Goal: Information Seeking & Learning: Learn about a topic

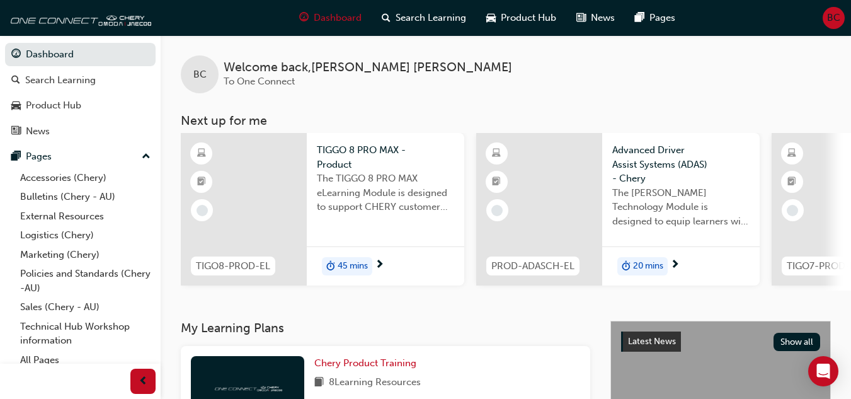
click at [355, 263] on span "45 mins" at bounding box center [353, 266] width 30 height 14
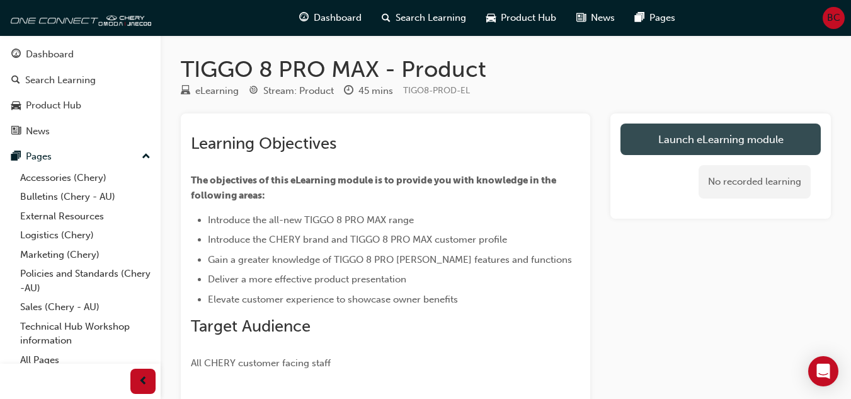
click at [691, 141] on link "Launch eLearning module" at bounding box center [721, 140] width 200 height 32
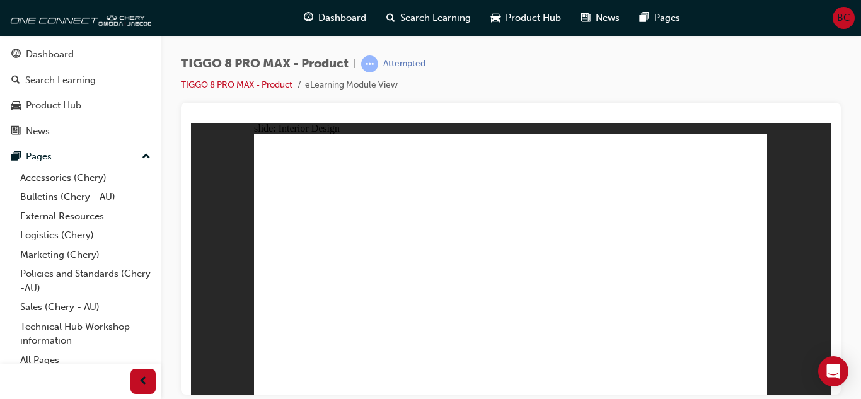
drag, startPoint x: 478, startPoint y: 235, endPoint x: 488, endPoint y: 238, distance: 10.4
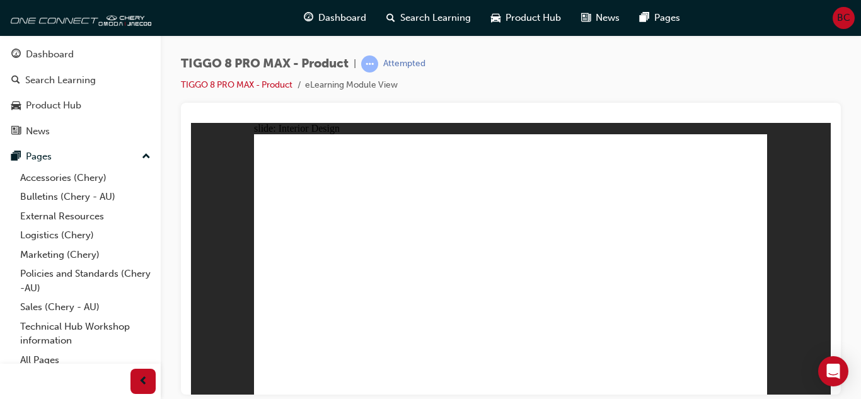
drag, startPoint x: 548, startPoint y: 279, endPoint x: 526, endPoint y: 281, distance: 22.1
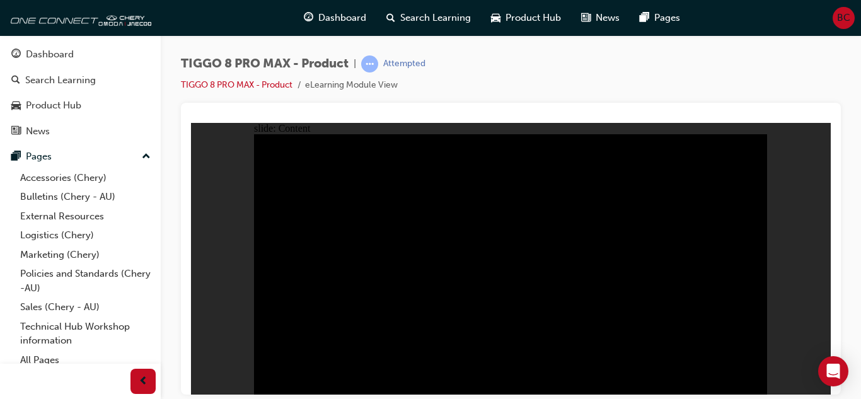
drag, startPoint x: 476, startPoint y: 289, endPoint x: 454, endPoint y: 283, distance: 22.2
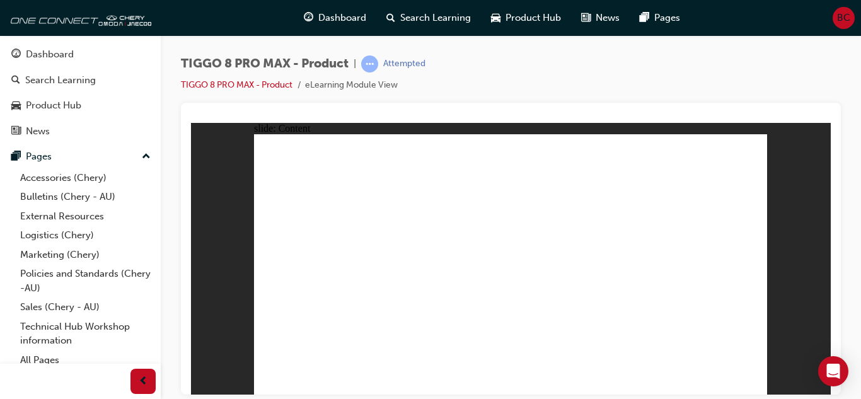
drag, startPoint x: 645, startPoint y: 277, endPoint x: 636, endPoint y: 277, distance: 8.8
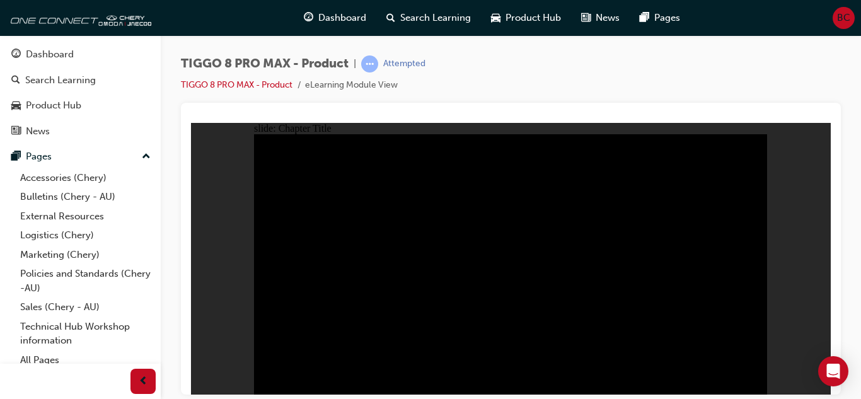
radio input "true"
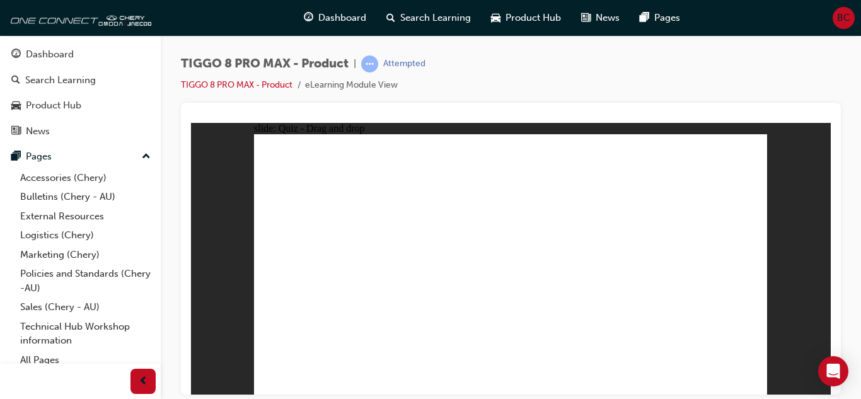
drag, startPoint x: 714, startPoint y: 151, endPoint x: 321, endPoint y: 269, distance: 410.7
drag, startPoint x: 491, startPoint y: 152, endPoint x: 605, endPoint y: 273, distance: 165.8
drag, startPoint x: 606, startPoint y: 162, endPoint x: 414, endPoint y: 277, distance: 224.1
drag, startPoint x: 555, startPoint y: 202, endPoint x: 516, endPoint y: 266, distance: 74.3
drag, startPoint x: 648, startPoint y: 232, endPoint x: 700, endPoint y: 279, distance: 69.6
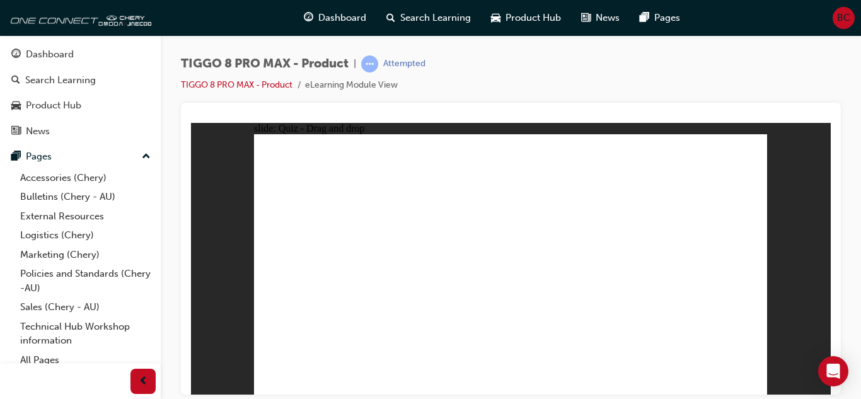
checkbox input "true"
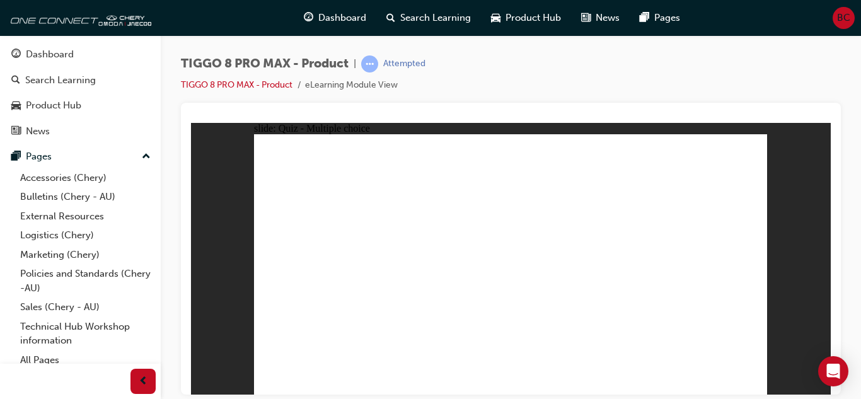
checkbox input "true"
radio input "true"
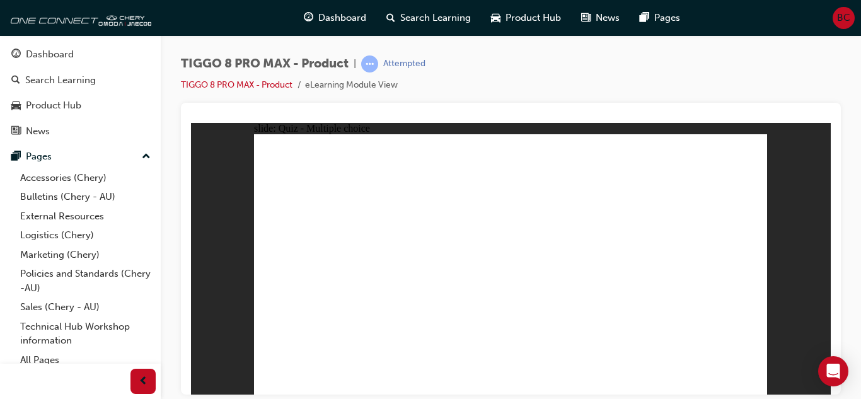
drag, startPoint x: 522, startPoint y: 158, endPoint x: 544, endPoint y: 287, distance: 131.0
drag, startPoint x: 620, startPoint y: 178, endPoint x: 580, endPoint y: 305, distance: 133.3
drag, startPoint x: 609, startPoint y: 190, endPoint x: 603, endPoint y: 316, distance: 126.2
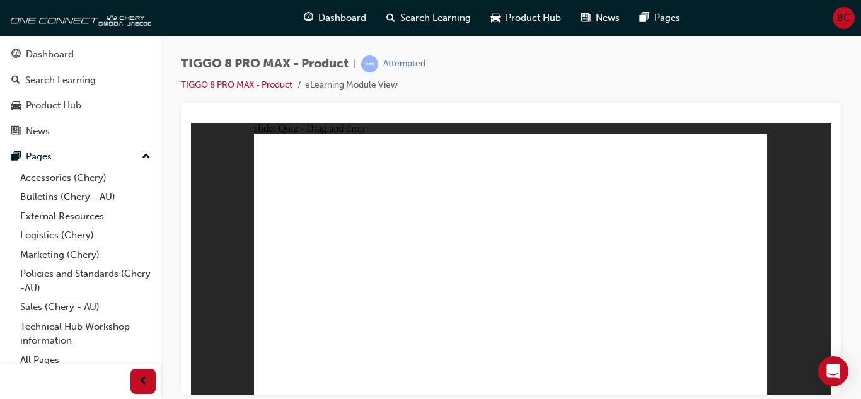
drag, startPoint x: 687, startPoint y: 210, endPoint x: 628, endPoint y: 294, distance: 102.8
drag, startPoint x: 691, startPoint y: 164, endPoint x: 580, endPoint y: 344, distance: 210.7
drag, startPoint x: 594, startPoint y: 160, endPoint x: 582, endPoint y: 314, distance: 154.8
drag, startPoint x: 510, startPoint y: 178, endPoint x: 583, endPoint y: 328, distance: 166.8
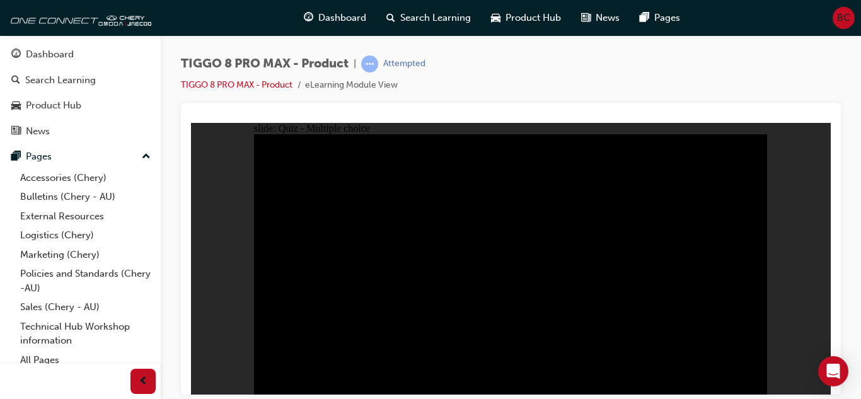
radio input "true"
drag, startPoint x: 604, startPoint y: 297, endPoint x: 540, endPoint y: 298, distance: 64.3
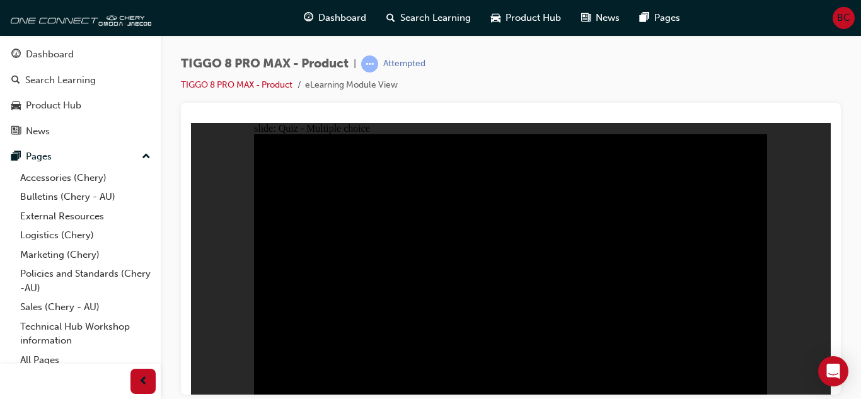
radio input "true"
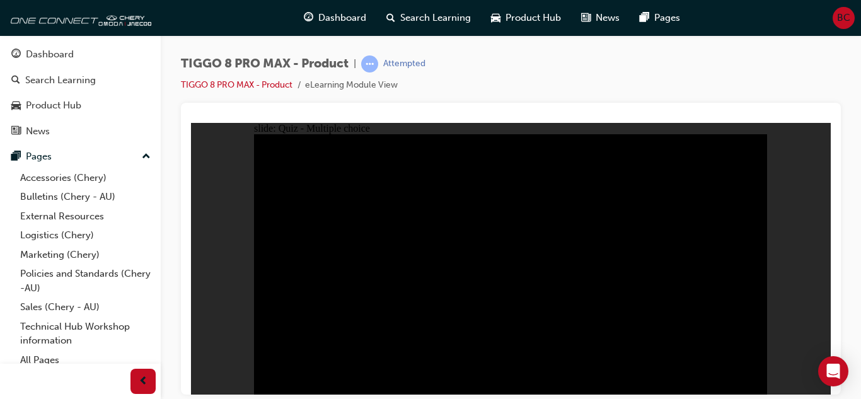
radio input "true"
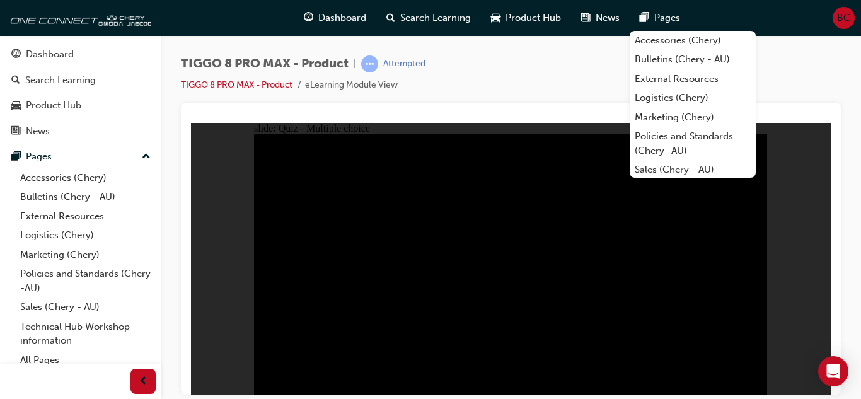
checkbox input "true"
drag, startPoint x: 582, startPoint y: 340, endPoint x: 613, endPoint y: 343, distance: 31.7
checkbox input "true"
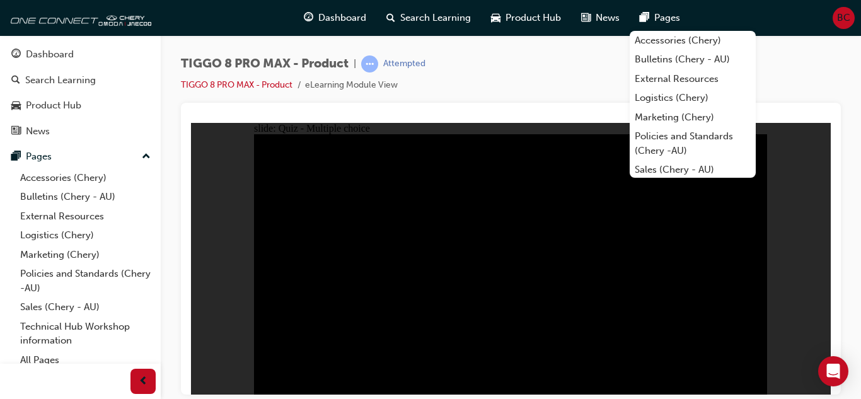
checkbox input "true"
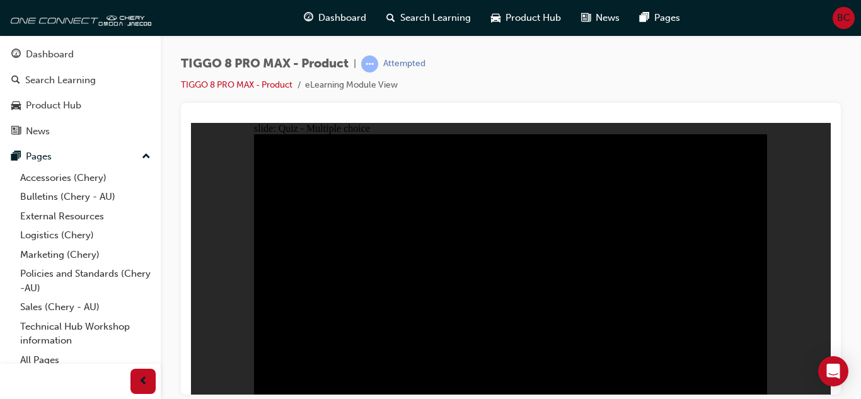
checkbox input "true"
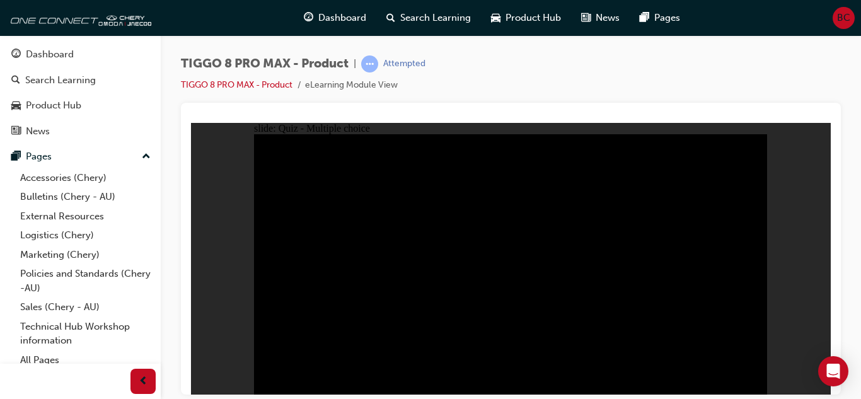
checkbox input "true"
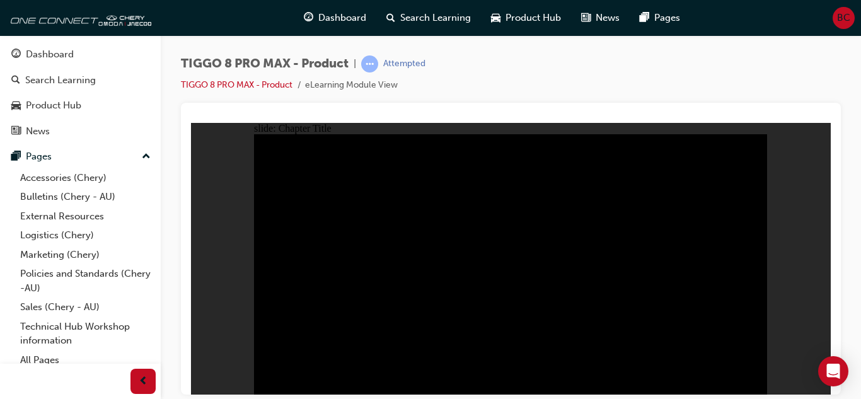
radio input "true"
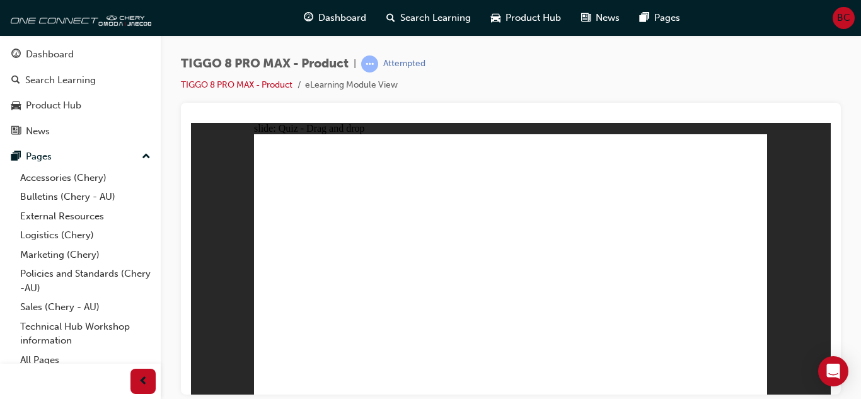
drag, startPoint x: 504, startPoint y: 156, endPoint x: 607, endPoint y: 275, distance: 157.7
drag, startPoint x: 560, startPoint y: 204, endPoint x: 522, endPoint y: 274, distance: 80.4
drag, startPoint x: 591, startPoint y: 151, endPoint x: 404, endPoint y: 265, distance: 218.8
drag, startPoint x: 677, startPoint y: 155, endPoint x: 286, endPoint y: 263, distance: 406.0
drag, startPoint x: 664, startPoint y: 216, endPoint x: 737, endPoint y: 289, distance: 102.9
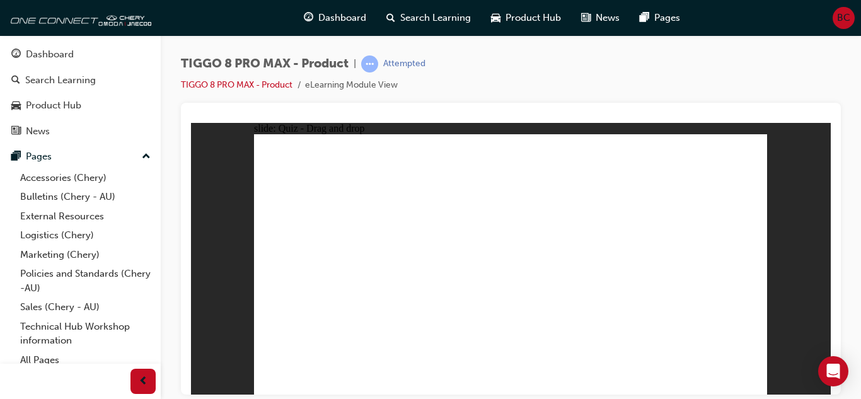
checkbox input "true"
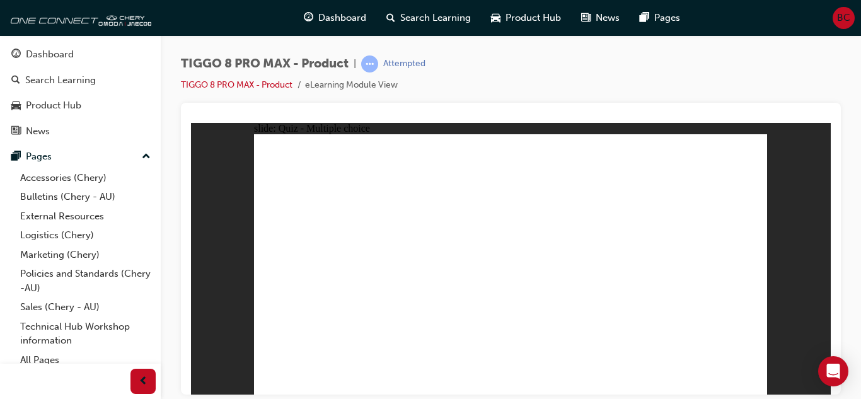
radio input "true"
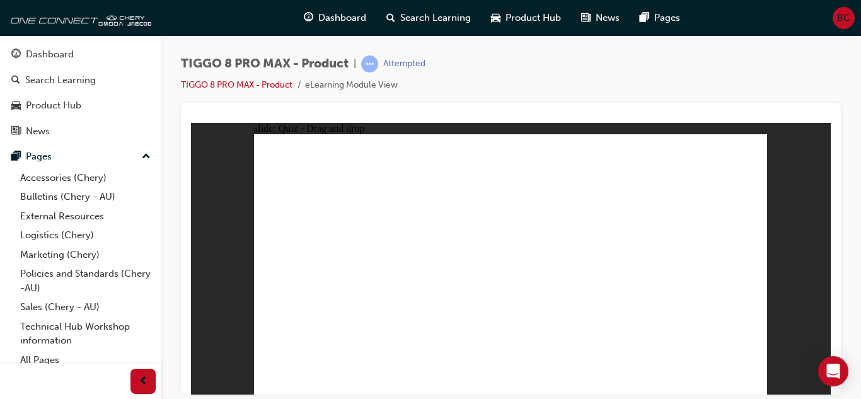
drag, startPoint x: 519, startPoint y: 185, endPoint x: 529, endPoint y: 284, distance: 99.5
drag, startPoint x: 511, startPoint y: 161, endPoint x: 527, endPoint y: 294, distance: 133.9
drag, startPoint x: 596, startPoint y: 180, endPoint x: 575, endPoint y: 302, distance: 123.5
drag, startPoint x: 594, startPoint y: 163, endPoint x: 560, endPoint y: 323, distance: 164.4
drag, startPoint x: 615, startPoint y: 197, endPoint x: 578, endPoint y: 314, distance: 122.4
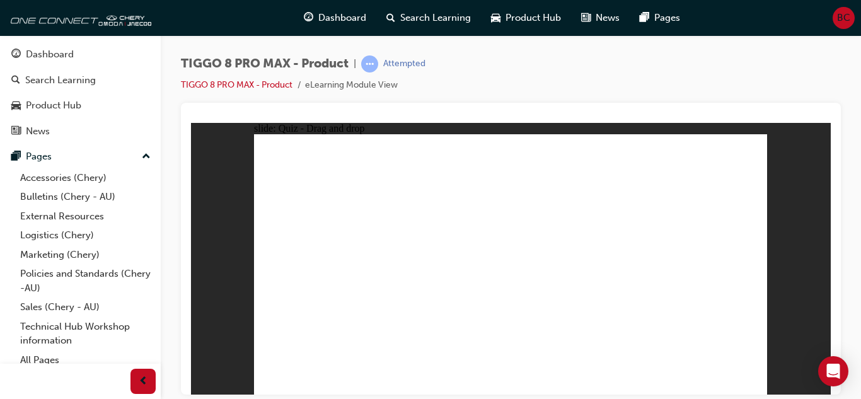
drag, startPoint x: 691, startPoint y: 177, endPoint x: 608, endPoint y: 312, distance: 158.1
drag, startPoint x: 682, startPoint y: 158, endPoint x: 551, endPoint y: 338, distance: 222.8
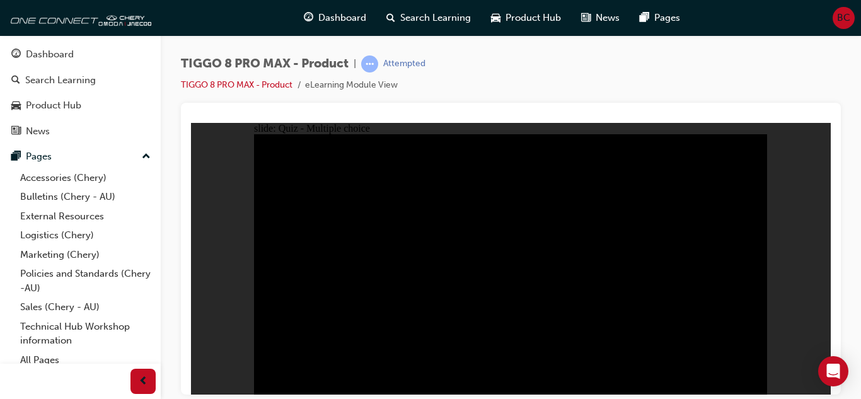
radio input "true"
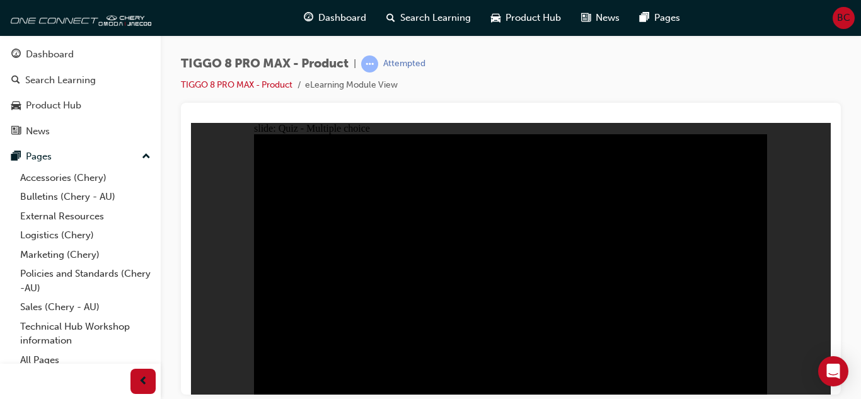
radio input "true"
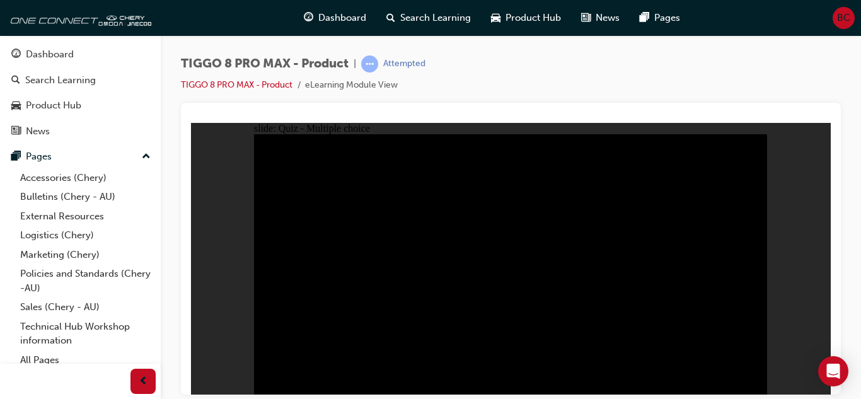
drag, startPoint x: 529, startPoint y: 323, endPoint x: 529, endPoint y: 331, distance: 7.6
checkbox input "true"
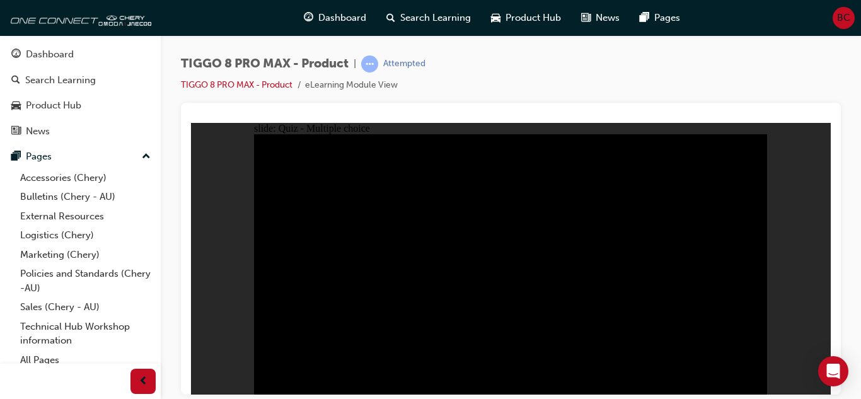
checkbox input "true"
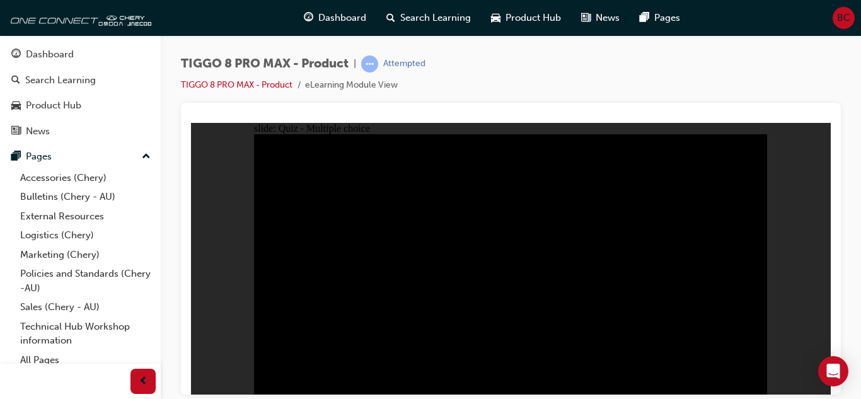
checkbox input "true"
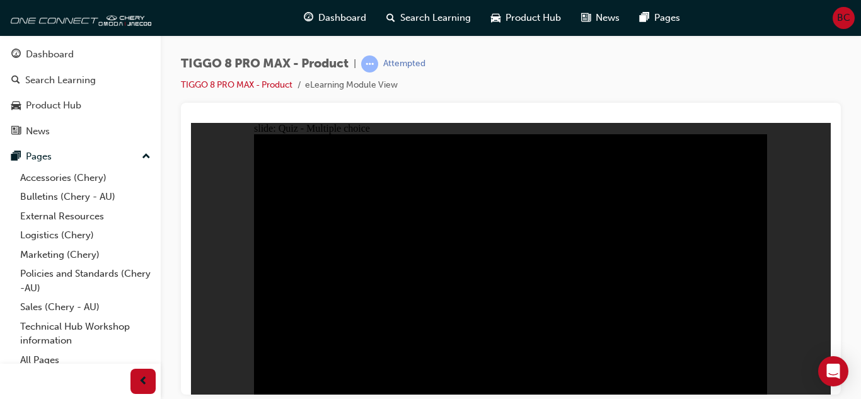
checkbox input "true"
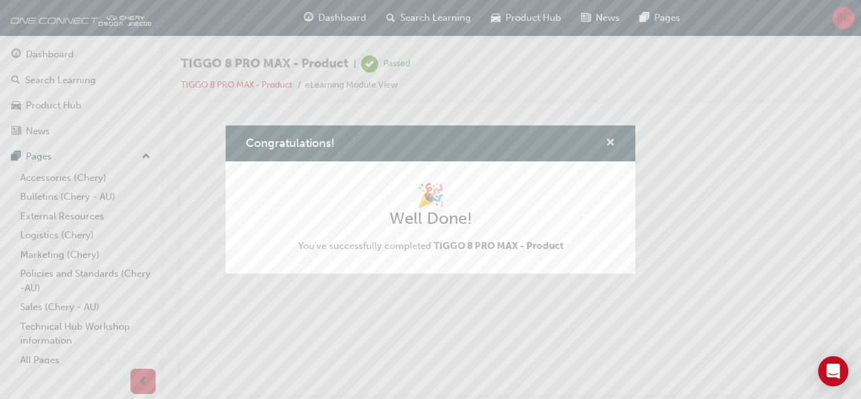
click at [609, 140] on span "cross-icon" at bounding box center [610, 143] width 9 height 11
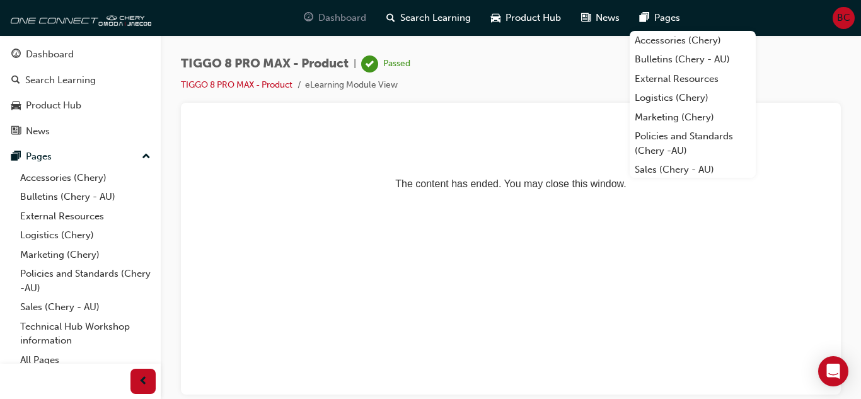
click at [343, 14] on span "Dashboard" at bounding box center [342, 18] width 48 height 14
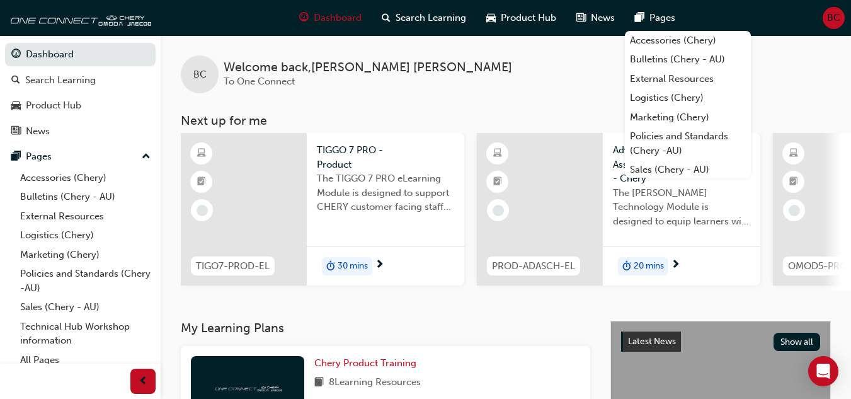
click at [517, 82] on div "BC Welcome back , Brett Chalker To One Connect" at bounding box center [506, 64] width 691 height 58
click at [355, 263] on span "30 mins" at bounding box center [353, 266] width 30 height 14
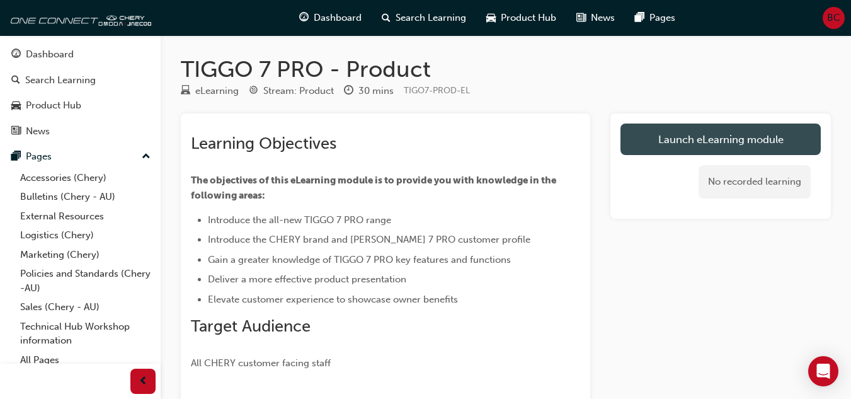
click at [738, 135] on link "Launch eLearning module" at bounding box center [721, 140] width 200 height 32
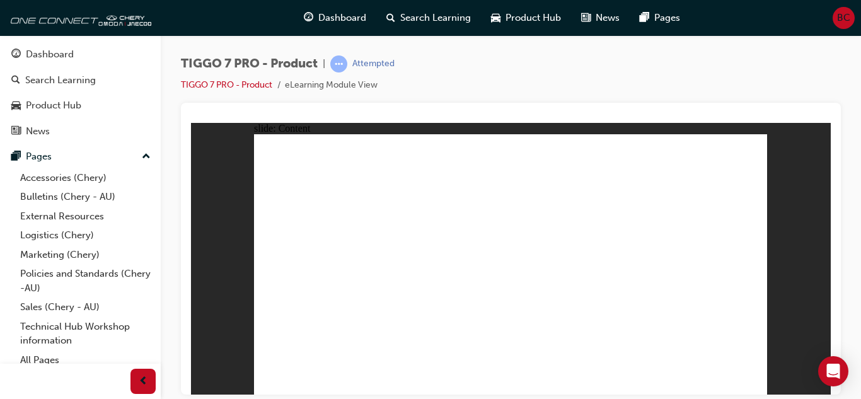
drag, startPoint x: 599, startPoint y: 302, endPoint x: 607, endPoint y: 298, distance: 8.5
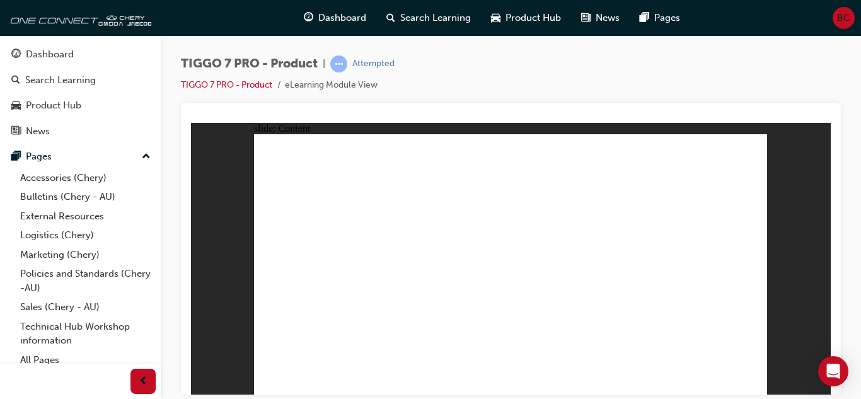
drag, startPoint x: 754, startPoint y: 144, endPoint x: 723, endPoint y: 161, distance: 35.6
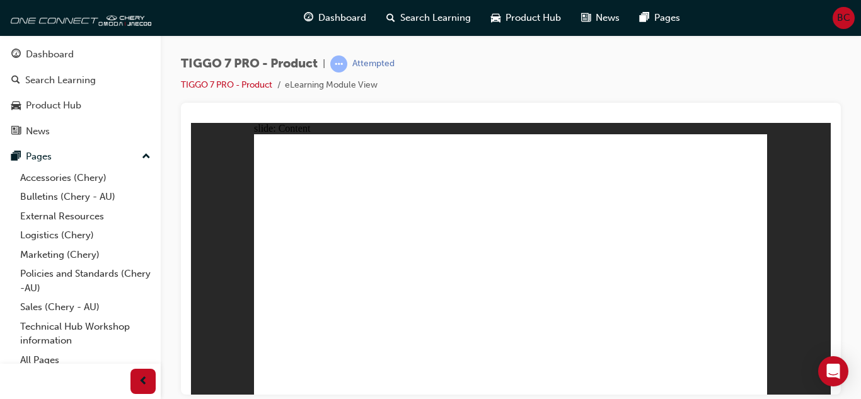
drag, startPoint x: 754, startPoint y: 140, endPoint x: 731, endPoint y: 147, distance: 24.3
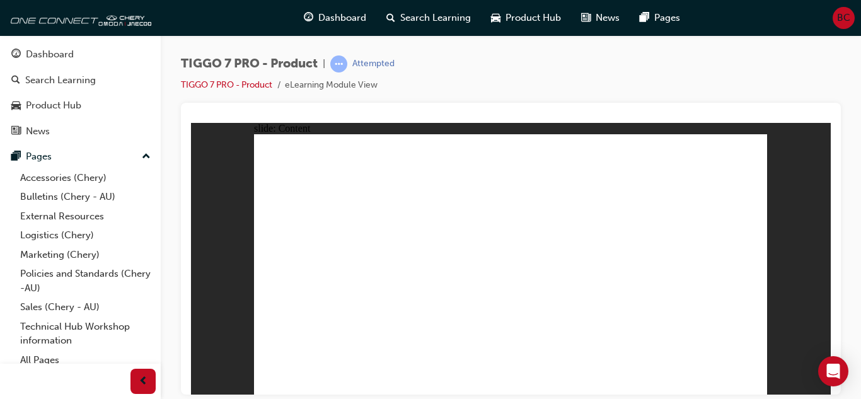
drag, startPoint x: 672, startPoint y: 202, endPoint x: 529, endPoint y: 267, distance: 156.5
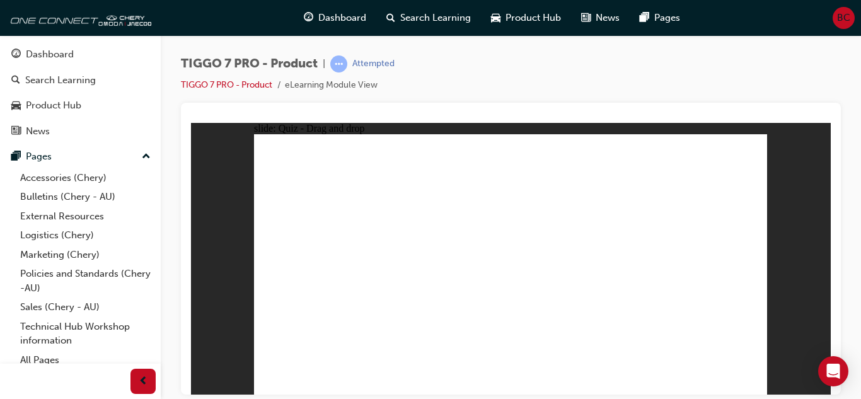
drag, startPoint x: 723, startPoint y: 151, endPoint x: 434, endPoint y: 266, distance: 311.1
drag, startPoint x: 525, startPoint y: 195, endPoint x: 699, endPoint y: 278, distance: 193.3
drag, startPoint x: 540, startPoint y: 204, endPoint x: 601, endPoint y: 229, distance: 65.5
drag, startPoint x: 582, startPoint y: 165, endPoint x: 299, endPoint y: 273, distance: 302.7
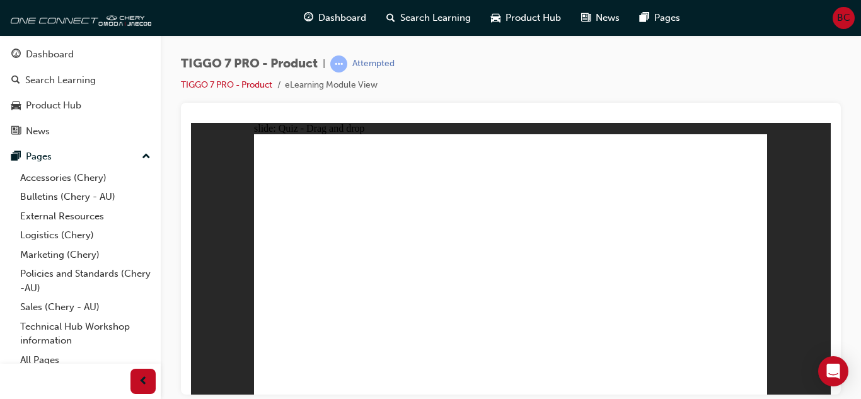
drag, startPoint x: 515, startPoint y: 185, endPoint x: 331, endPoint y: 287, distance: 210.1
drag, startPoint x: 613, startPoint y: 190, endPoint x: 325, endPoint y: 316, distance: 314.9
drag, startPoint x: 723, startPoint y: 190, endPoint x: 555, endPoint y: 292, distance: 197.3
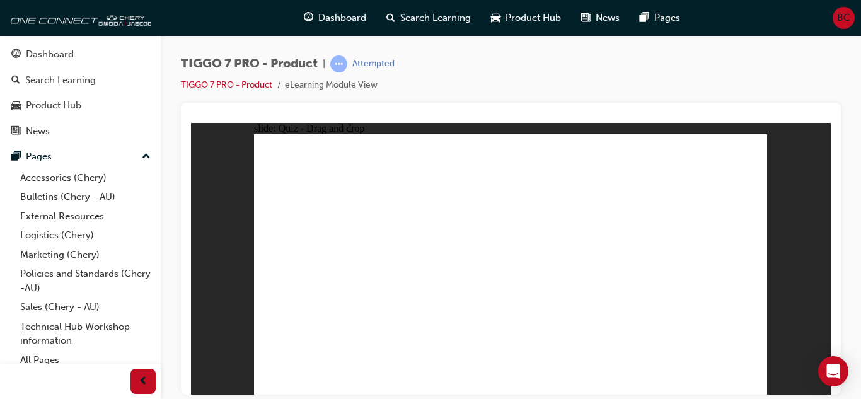
drag, startPoint x: 497, startPoint y: 158, endPoint x: 516, endPoint y: 300, distance: 143.7
drag, startPoint x: 660, startPoint y: 197, endPoint x: 312, endPoint y: 297, distance: 362.6
drag, startPoint x: 555, startPoint y: 210, endPoint x: 560, endPoint y: 290, distance: 80.8
drag, startPoint x: 556, startPoint y: 156, endPoint x: 607, endPoint y: 221, distance: 83.0
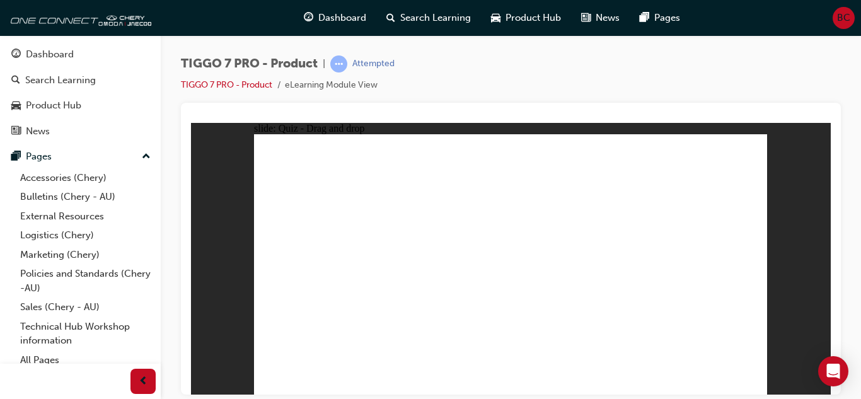
drag, startPoint x: 605, startPoint y: 151, endPoint x: 338, endPoint y: 289, distance: 300.1
drag, startPoint x: 465, startPoint y: 234, endPoint x: 400, endPoint y: 294, distance: 88.7
drag, startPoint x: 607, startPoint y: 199, endPoint x: 647, endPoint y: 294, distance: 102.5
drag, startPoint x: 665, startPoint y: 178, endPoint x: 441, endPoint y: 291, distance: 251.4
drag, startPoint x: 609, startPoint y: 178, endPoint x: 519, endPoint y: 302, distance: 153.5
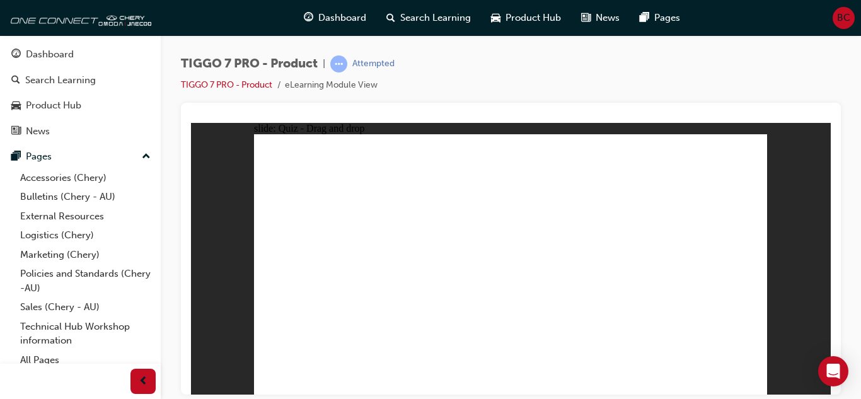
drag, startPoint x: 558, startPoint y: 200, endPoint x: 322, endPoint y: 308, distance: 258.9
drag, startPoint x: 673, startPoint y: 155, endPoint x: 568, endPoint y: 314, distance: 190.7
drag, startPoint x: 716, startPoint y: 156, endPoint x: 389, endPoint y: 309, distance: 361.1
drag, startPoint x: 725, startPoint y: 181, endPoint x: 614, endPoint y: 323, distance: 180.1
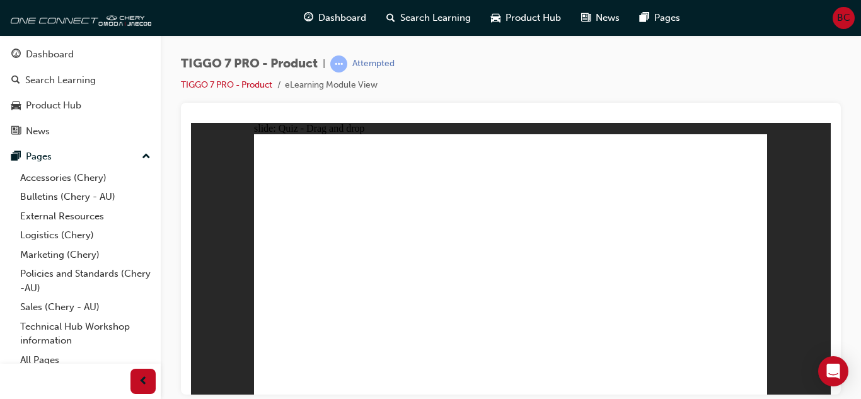
drag, startPoint x: 505, startPoint y: 179, endPoint x: 389, endPoint y: 302, distance: 168.9
drag, startPoint x: 635, startPoint y: 182, endPoint x: 428, endPoint y: 271, distance: 225.5
drag, startPoint x: 721, startPoint y: 175, endPoint x: 607, endPoint y: 260, distance: 141.4
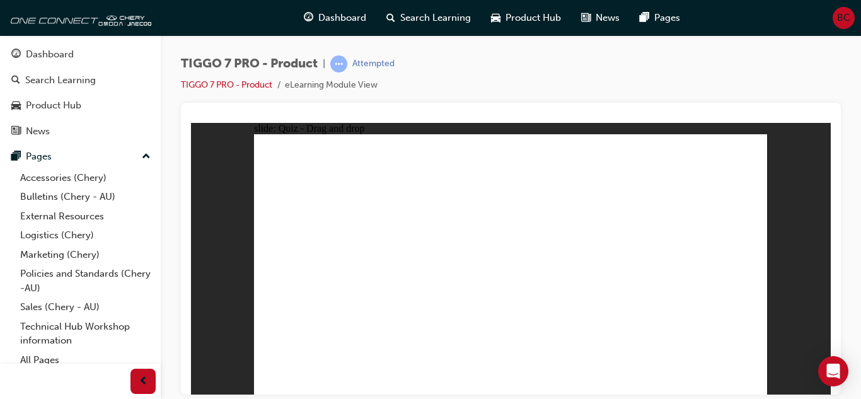
radio input "true"
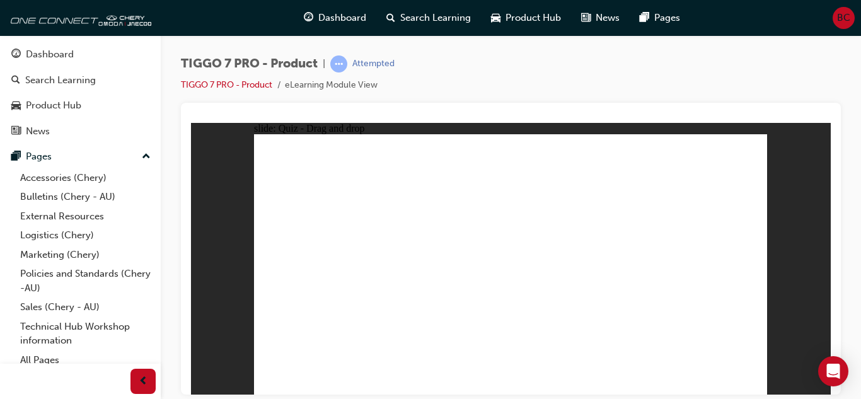
drag, startPoint x: 528, startPoint y: 202, endPoint x: 518, endPoint y: 297, distance: 95.7
drag, startPoint x: 529, startPoint y: 216, endPoint x: 548, endPoint y: 316, distance: 102.6
drag, startPoint x: 626, startPoint y: 157, endPoint x: 585, endPoint y: 329, distance: 176.8
drag, startPoint x: 607, startPoint y: 183, endPoint x: 556, endPoint y: 309, distance: 135.6
drag, startPoint x: 612, startPoint y: 195, endPoint x: 597, endPoint y: 309, distance: 115.1
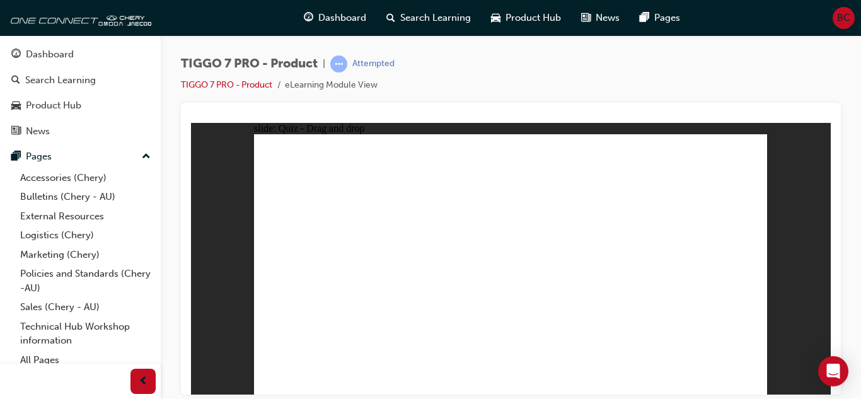
drag, startPoint x: 699, startPoint y: 176, endPoint x: 606, endPoint y: 310, distance: 162.9
drag, startPoint x: 697, startPoint y: 155, endPoint x: 601, endPoint y: 309, distance: 181.1
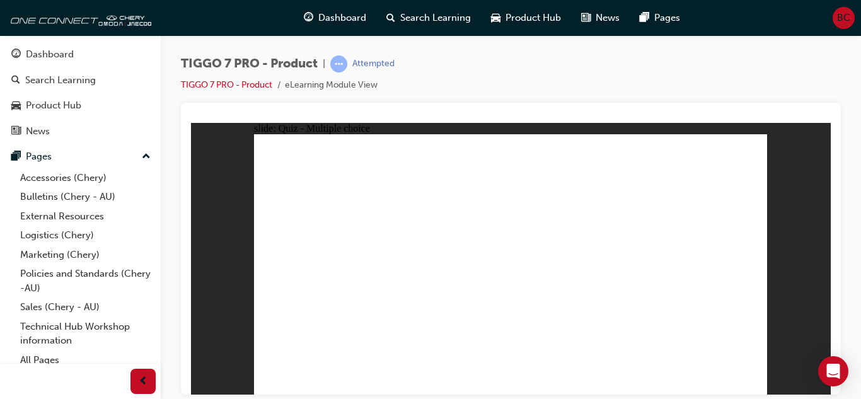
radio input "true"
drag, startPoint x: 478, startPoint y: 161, endPoint x: 597, endPoint y: 286, distance: 173.4
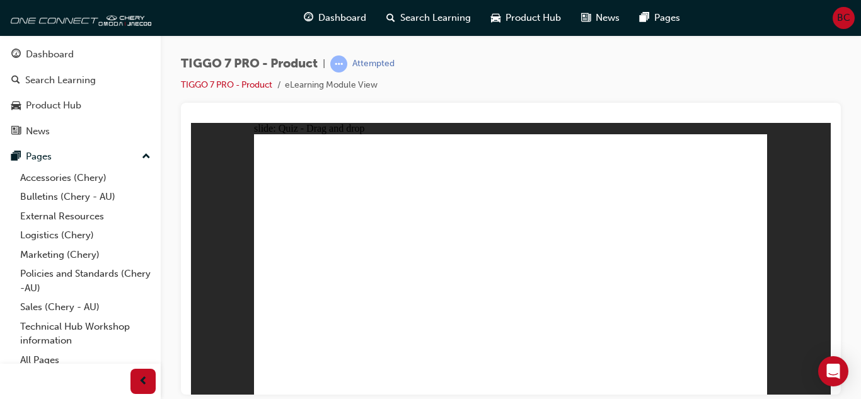
drag, startPoint x: 536, startPoint y: 239, endPoint x: 522, endPoint y: 262, distance: 26.0
drag, startPoint x: 591, startPoint y: 158, endPoint x: 423, endPoint y: 260, distance: 196.3
drag, startPoint x: 687, startPoint y: 167, endPoint x: 329, endPoint y: 268, distance: 372.4
drag, startPoint x: 648, startPoint y: 205, endPoint x: 716, endPoint y: 277, distance: 98.5
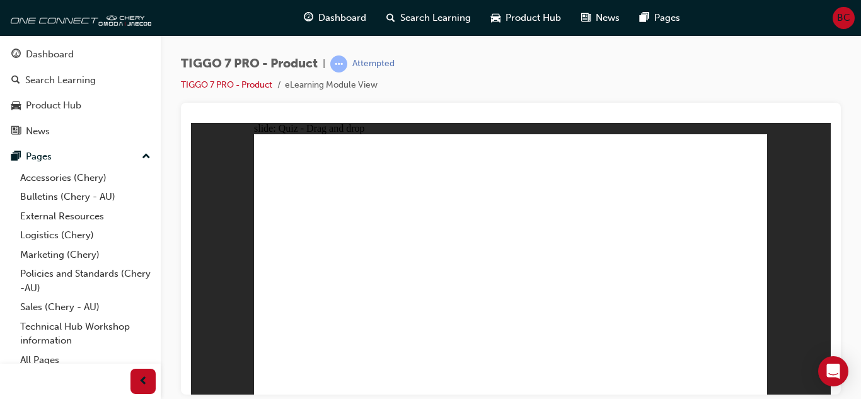
drag, startPoint x: 530, startPoint y: 303, endPoint x: 517, endPoint y: 305, distance: 12.7
radio input "true"
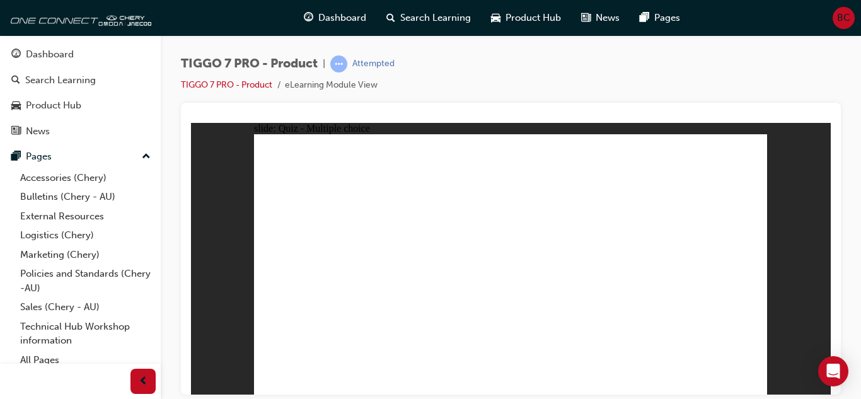
radio input "true"
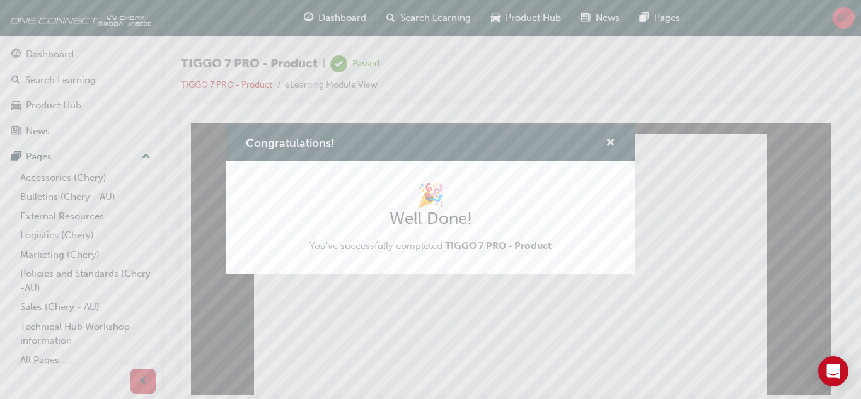
click at [611, 139] on span "cross-icon" at bounding box center [610, 143] width 9 height 11
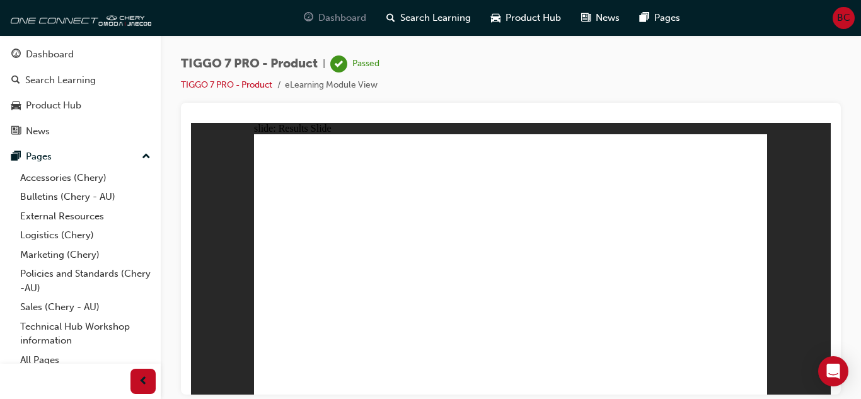
click at [342, 16] on span "Dashboard" at bounding box center [342, 18] width 48 height 14
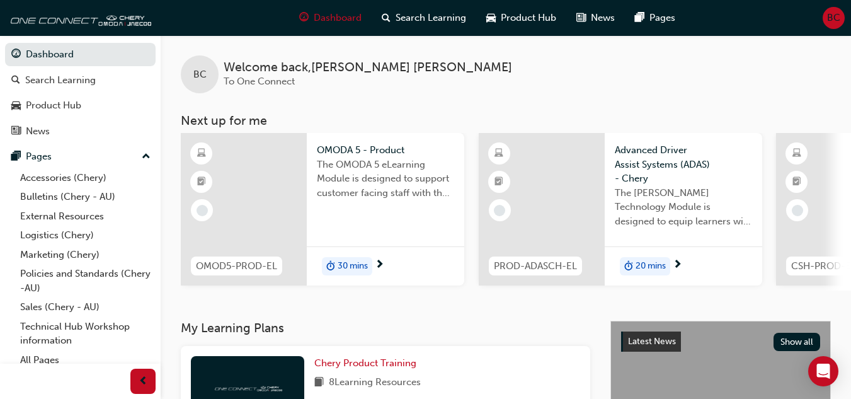
click at [349, 262] on span "30 mins" at bounding box center [353, 266] width 30 height 14
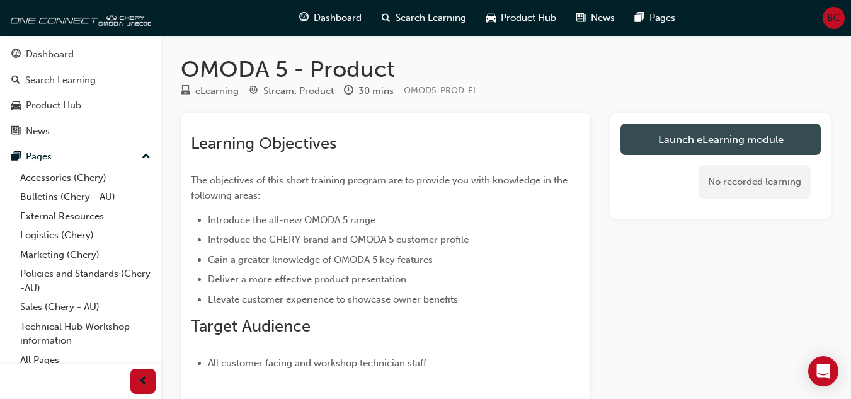
click at [717, 142] on link "Launch eLearning module" at bounding box center [721, 140] width 200 height 32
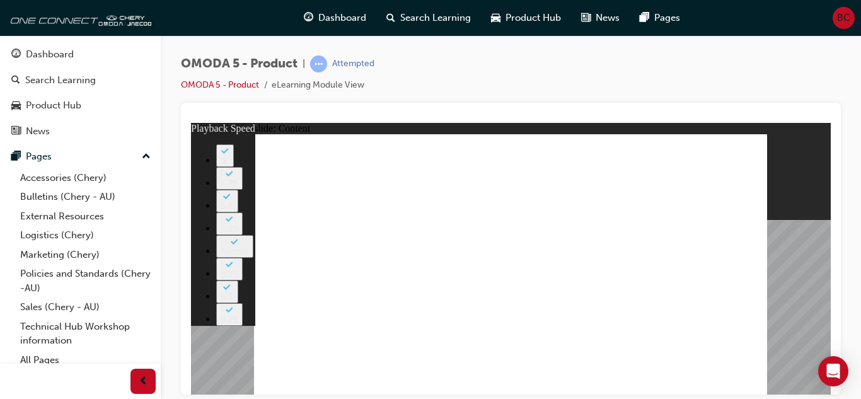
type input "0"
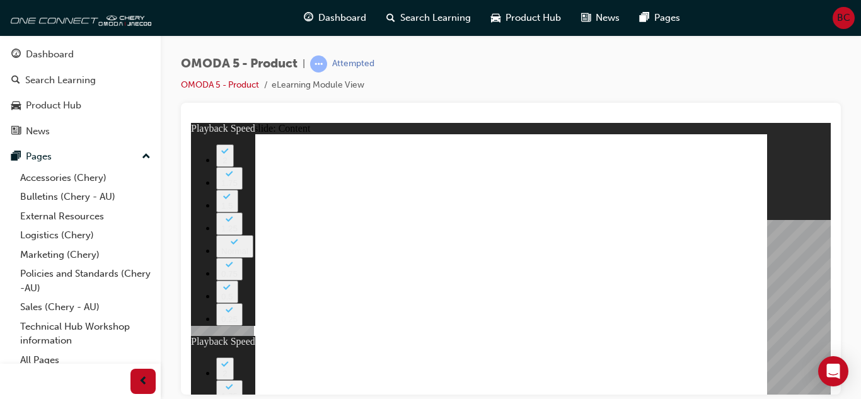
type input "0"
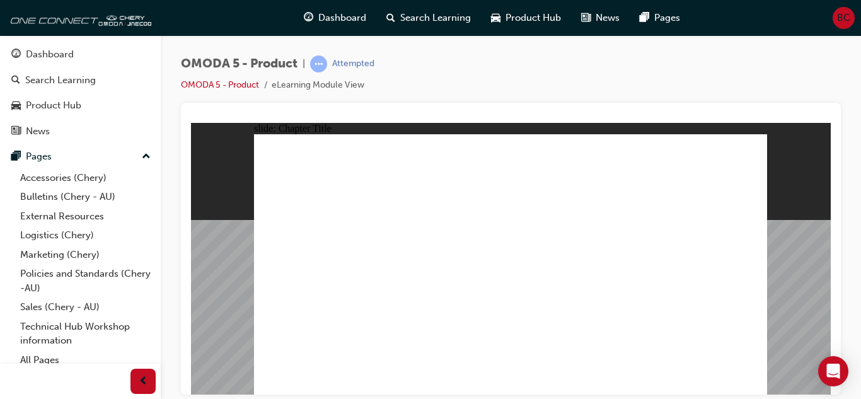
radio input "true"
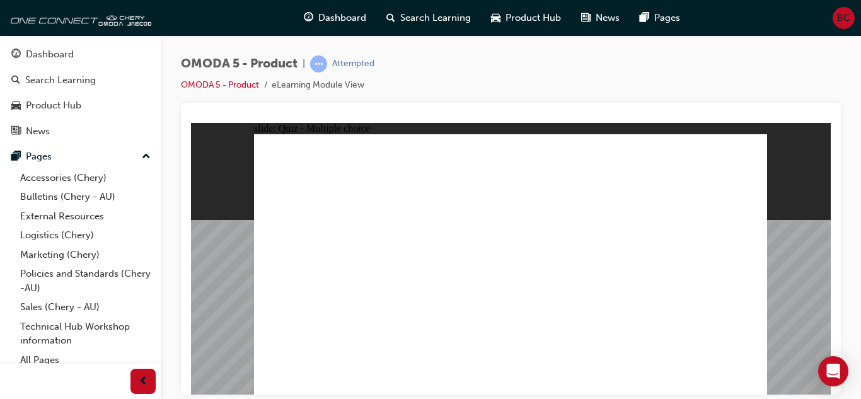
radio input "true"
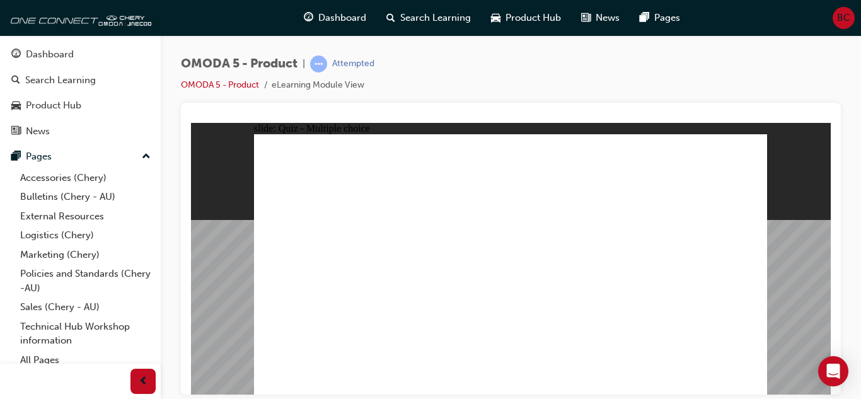
radio input "true"
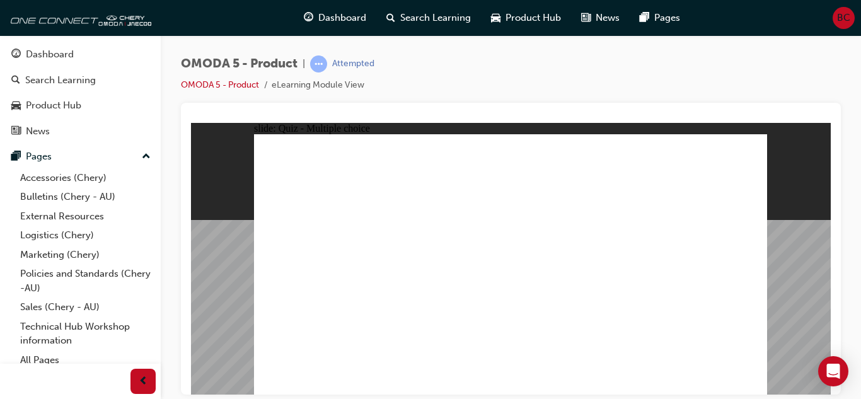
radio input "true"
drag, startPoint x: 526, startPoint y: 250, endPoint x: 426, endPoint y: 311, distance: 116.5
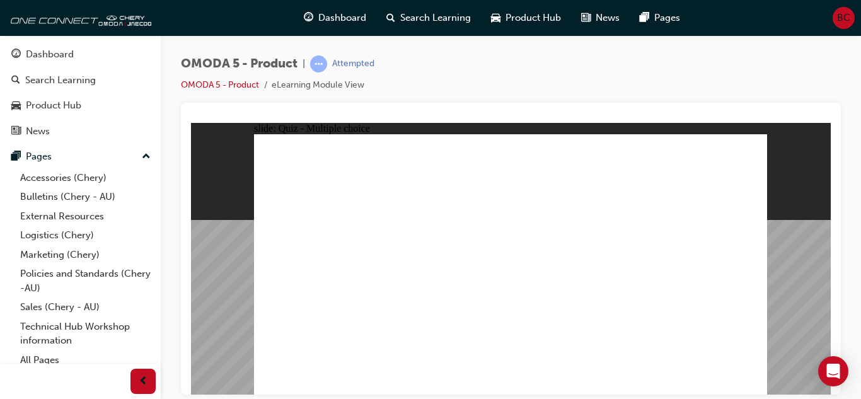
drag, startPoint x: 527, startPoint y: 141, endPoint x: 325, endPoint y: 311, distance: 264.8
drag, startPoint x: 531, startPoint y: 173, endPoint x: 439, endPoint y: 314, distance: 168.5
drag, startPoint x: 520, startPoint y: 193, endPoint x: 316, endPoint y: 308, distance: 233.3
drag, startPoint x: 538, startPoint y: 224, endPoint x: 443, endPoint y: 308, distance: 126.4
drag, startPoint x: 611, startPoint y: 251, endPoint x: 539, endPoint y: 297, distance: 85.3
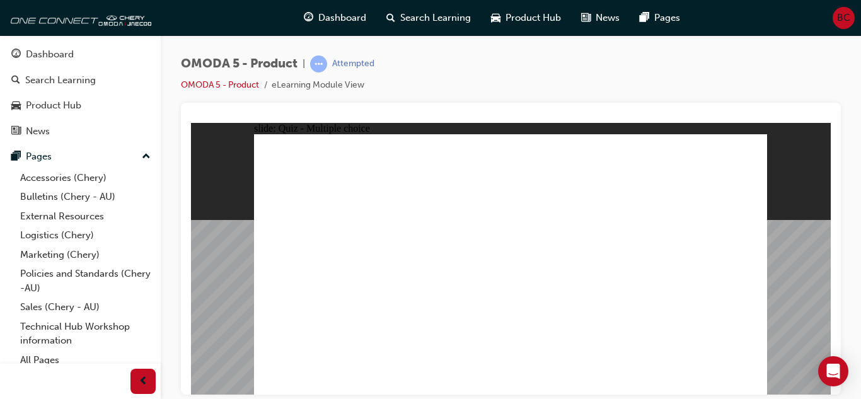
drag, startPoint x: 626, startPoint y: 223, endPoint x: 539, endPoint y: 311, distance: 123.0
drag, startPoint x: 614, startPoint y: 198, endPoint x: 439, endPoint y: 300, distance: 203.3
drag, startPoint x: 615, startPoint y: 174, endPoint x: 633, endPoint y: 314, distance: 141.1
drag, startPoint x: 606, startPoint y: 143, endPoint x: 639, endPoint y: 306, distance: 166.0
drag, startPoint x: 711, startPoint y: 222, endPoint x: 326, endPoint y: 303, distance: 392.9
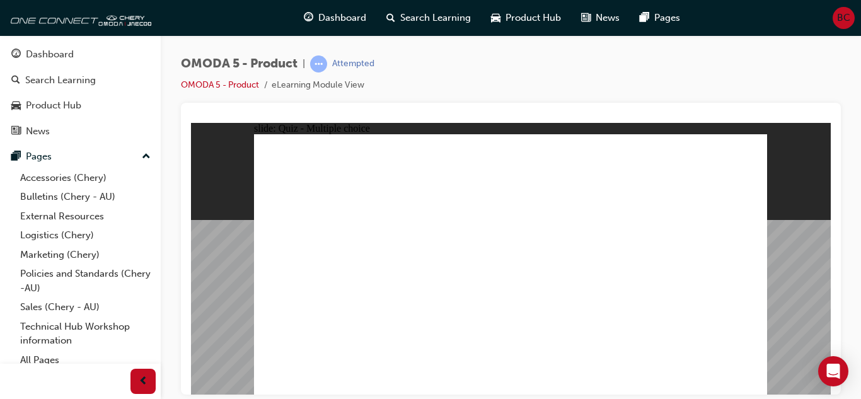
drag, startPoint x: 701, startPoint y: 199, endPoint x: 532, endPoint y: 309, distance: 201.2
drag, startPoint x: 698, startPoint y: 171, endPoint x: 435, endPoint y: 305, distance: 295.1
drag, startPoint x: 713, startPoint y: 144, endPoint x: 439, endPoint y: 303, distance: 317.3
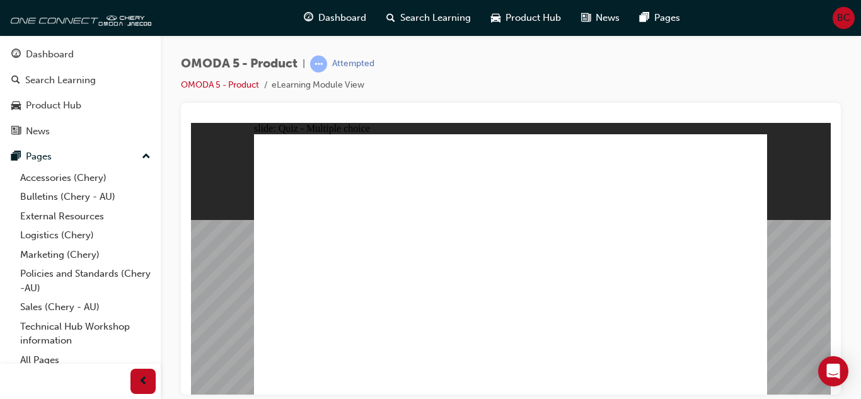
radio input "false"
radio input "true"
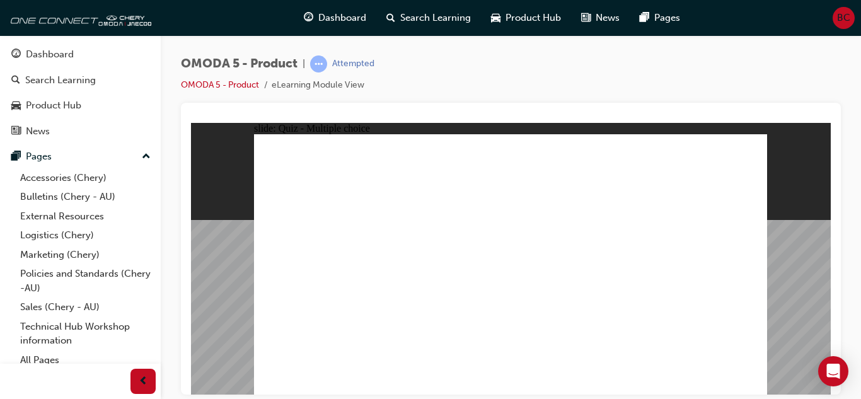
drag, startPoint x: 679, startPoint y: 229, endPoint x: 342, endPoint y: 296, distance: 344.3
drag, startPoint x: 567, startPoint y: 182, endPoint x: 515, endPoint y: 308, distance: 135.6
drag, startPoint x: 516, startPoint y: 306, endPoint x: 520, endPoint y: 299, distance: 8.2
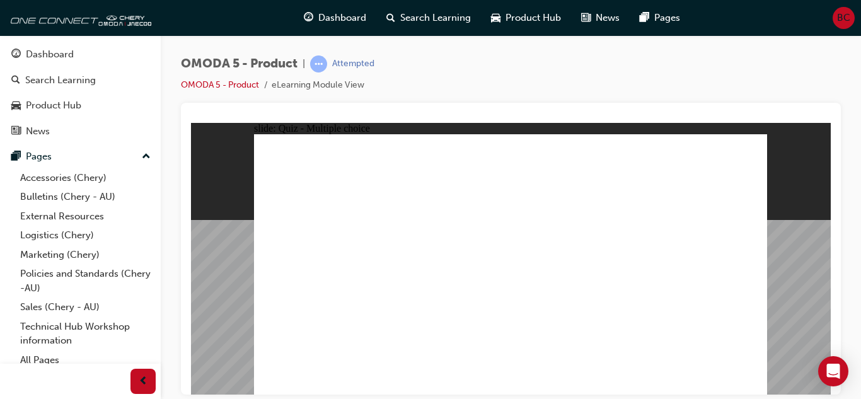
drag, startPoint x: 683, startPoint y: 183, endPoint x: 640, endPoint y: 292, distance: 117.7
drag, startPoint x: 572, startPoint y: 212, endPoint x: 430, endPoint y: 275, distance: 155.7
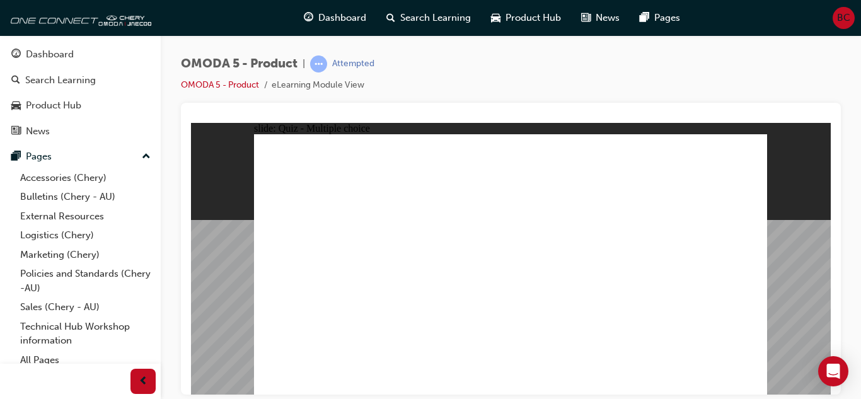
radio input "true"
drag, startPoint x: 675, startPoint y: 150, endPoint x: 348, endPoint y: 267, distance: 347.4
drag, startPoint x: 575, startPoint y: 182, endPoint x: 364, endPoint y: 259, distance: 224.7
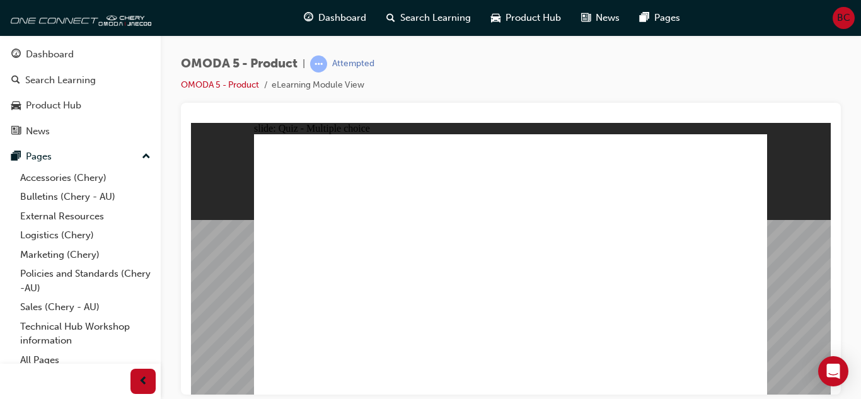
drag, startPoint x: 675, startPoint y: 180, endPoint x: 449, endPoint y: 258, distance: 239.1
drag, startPoint x: 600, startPoint y: 236, endPoint x: 374, endPoint y: 272, distance: 229.1
drag, startPoint x: 602, startPoint y: 264, endPoint x: 377, endPoint y: 264, distance: 225.6
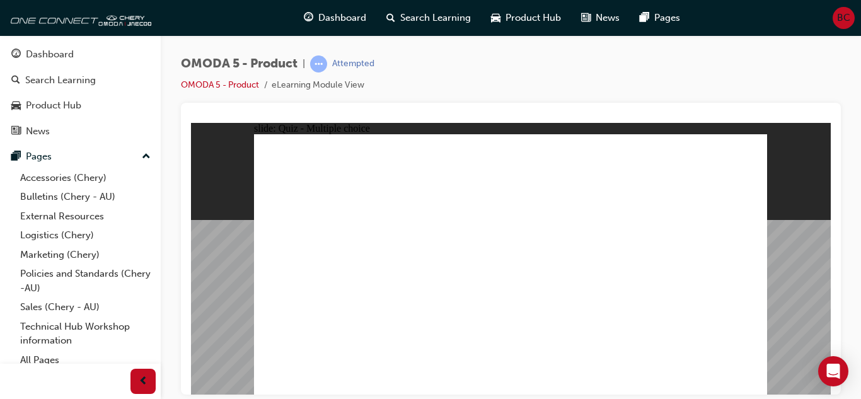
radio input "false"
radio input "true"
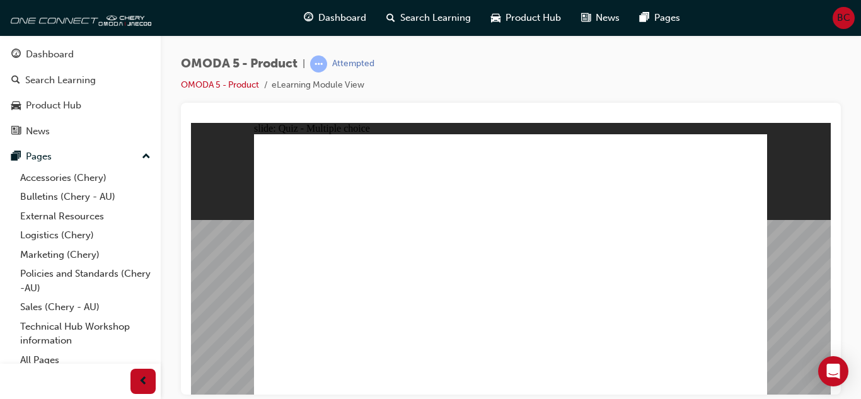
radio input "true"
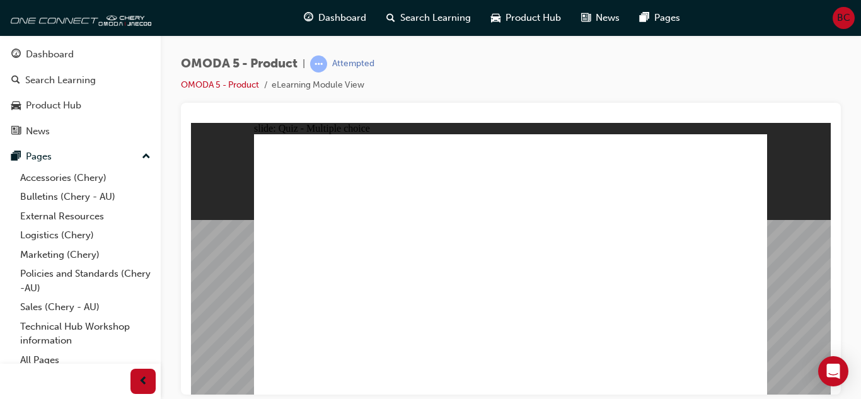
radio input "true"
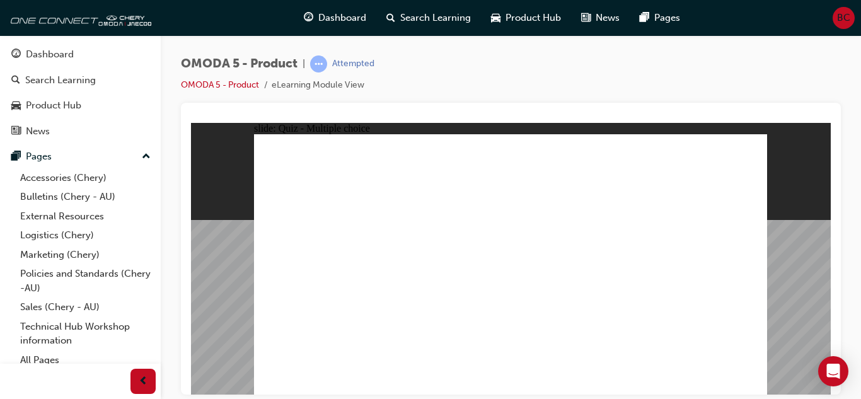
radio input "true"
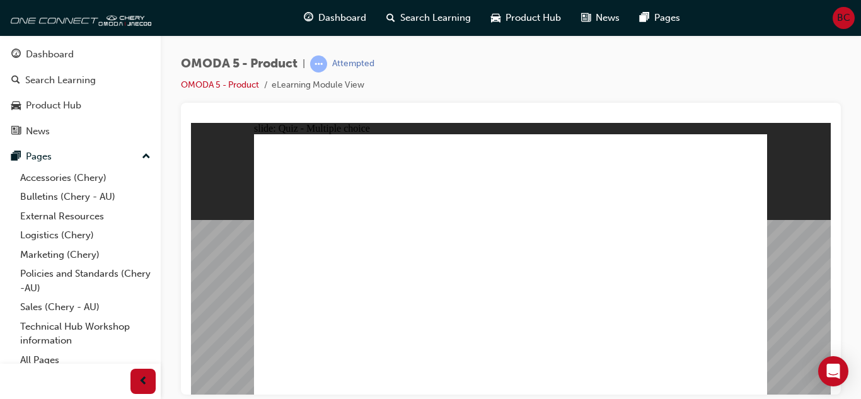
radio input "true"
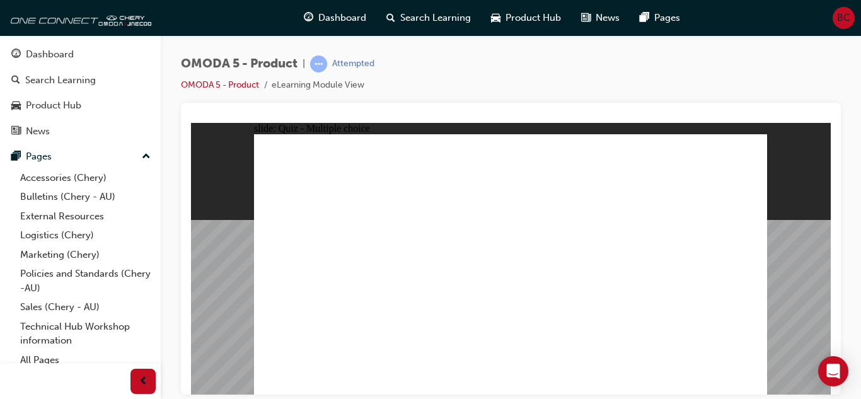
drag, startPoint x: 716, startPoint y: 222, endPoint x: 648, endPoint y: 314, distance: 114.4
drag, startPoint x: 616, startPoint y: 141, endPoint x: 639, endPoint y: 315, distance: 175.5
drag, startPoint x: 522, startPoint y: 223, endPoint x: 642, endPoint y: 312, distance: 149.1
drag, startPoint x: 710, startPoint y: 199, endPoint x: 532, endPoint y: 316, distance: 212.9
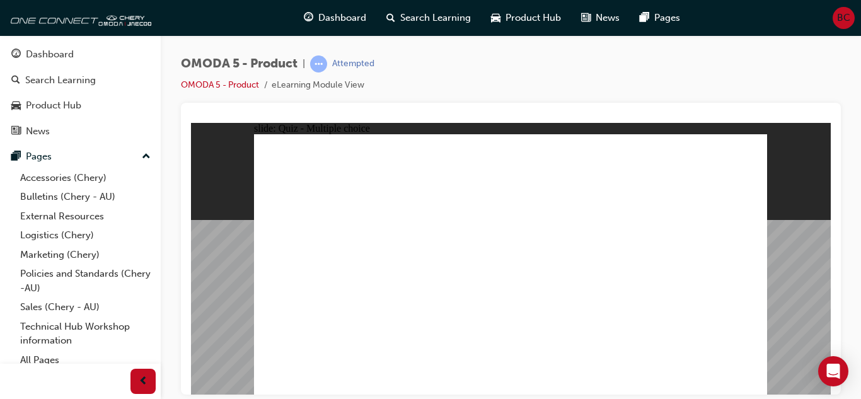
drag, startPoint x: 526, startPoint y: 173, endPoint x: 532, endPoint y: 318, distance: 145.1
drag, startPoint x: 537, startPoint y: 145, endPoint x: 338, endPoint y: 309, distance: 258.7
drag, startPoint x: 526, startPoint y: 200, endPoint x: 316, endPoint y: 303, distance: 233.6
drag, startPoint x: 541, startPoint y: 248, endPoint x: 447, endPoint y: 303, distance: 109.3
drag, startPoint x: 639, startPoint y: 252, endPoint x: 568, endPoint y: 308, distance: 90.1
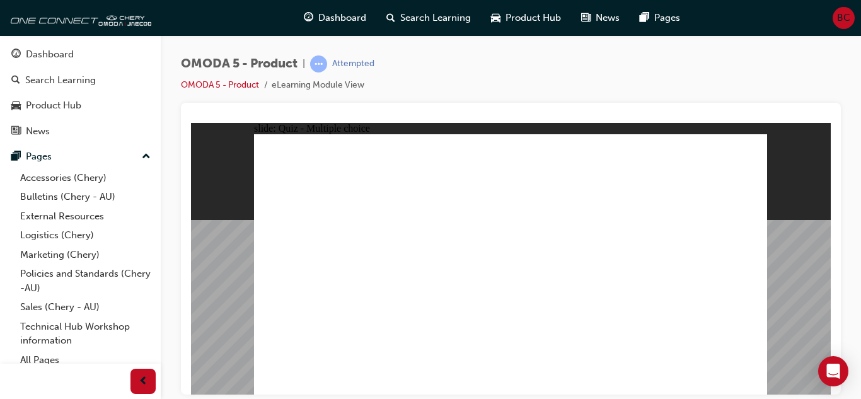
drag, startPoint x: 632, startPoint y: 221, endPoint x: 434, endPoint y: 304, distance: 215.2
drag, startPoint x: 607, startPoint y: 197, endPoint x: 443, endPoint y: 273, distance: 181.3
drag, startPoint x: 632, startPoint y: 170, endPoint x: 631, endPoint y: 303, distance: 133.0
drag, startPoint x: 723, startPoint y: 170, endPoint x: 326, endPoint y: 306, distance: 420.1
drag, startPoint x: 714, startPoint y: 146, endPoint x: 432, endPoint y: 322, distance: 332.9
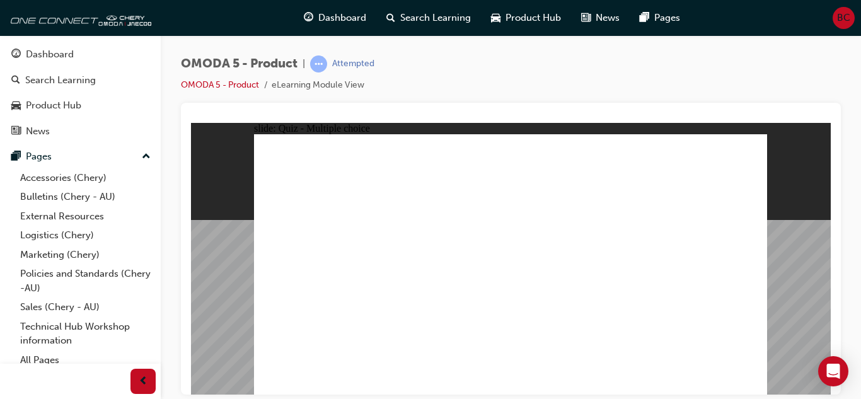
drag, startPoint x: 549, startPoint y: 247, endPoint x: 542, endPoint y: 256, distance: 11.6
radio input "true"
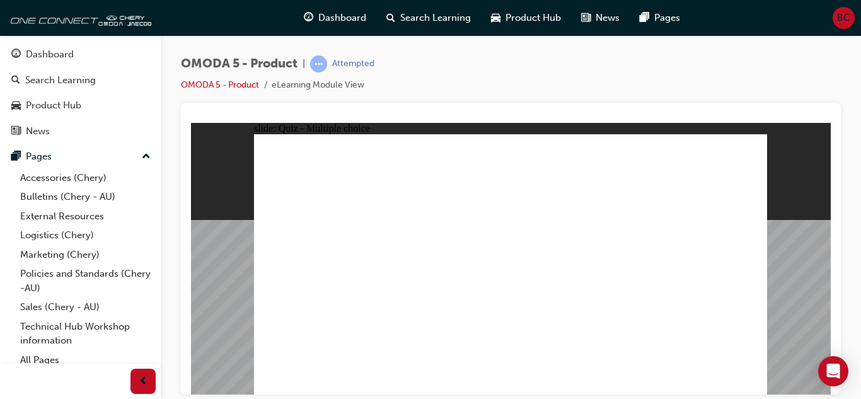
drag, startPoint x: 650, startPoint y: 220, endPoint x: 294, endPoint y: 292, distance: 363.3
drag, startPoint x: 568, startPoint y: 180, endPoint x: 512, endPoint y: 274, distance: 109.9
drag, startPoint x: 647, startPoint y: 182, endPoint x: 618, endPoint y: 313, distance: 133.5
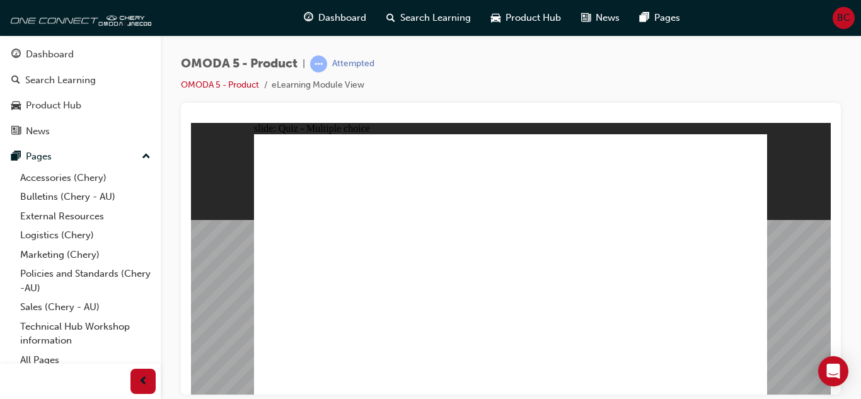
drag, startPoint x: 669, startPoint y: 186, endPoint x: 624, endPoint y: 299, distance: 122.2
drag, startPoint x: 572, startPoint y: 220, endPoint x: 428, endPoint y: 276, distance: 154.2
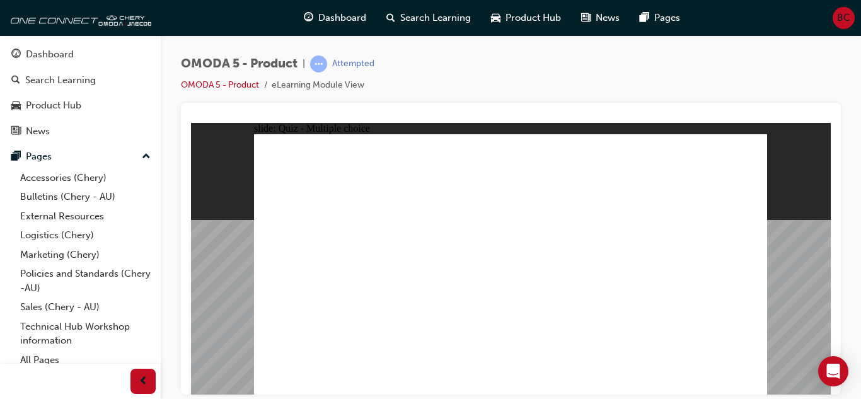
radio input "true"
drag, startPoint x: 662, startPoint y: 152, endPoint x: 331, endPoint y: 265, distance: 350.1
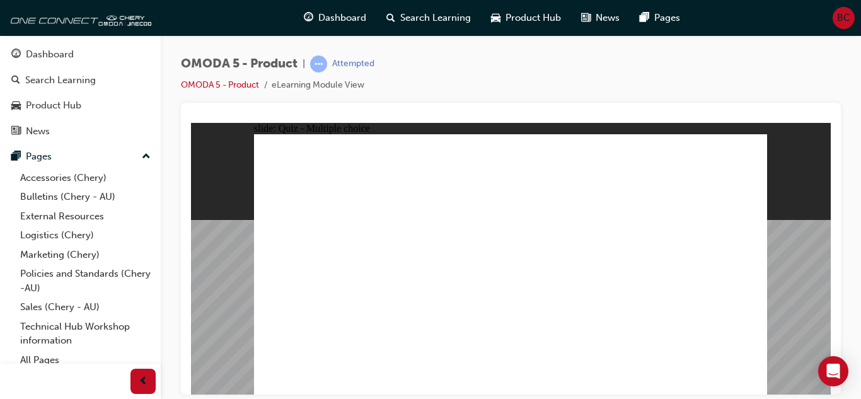
radio input "true"
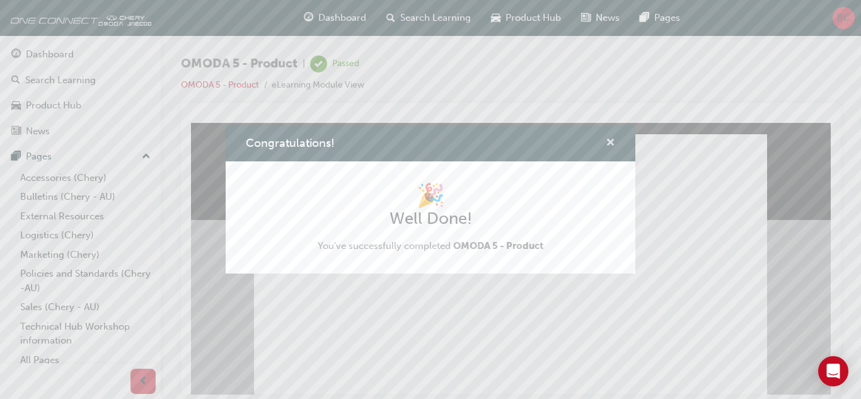
click at [607, 139] on span "cross-icon" at bounding box center [610, 143] width 9 height 11
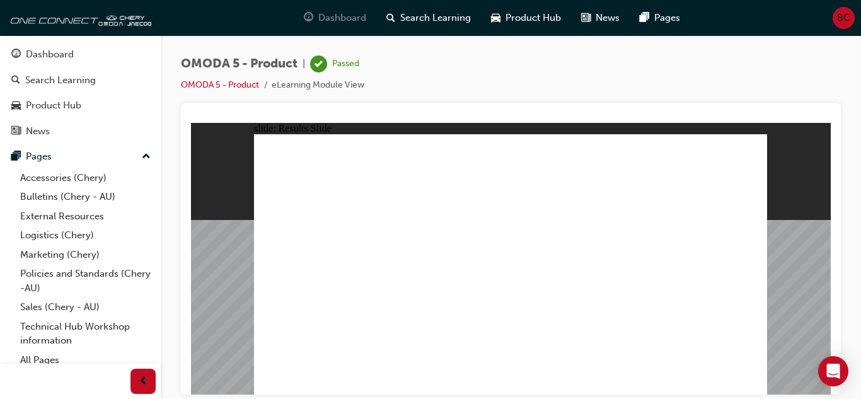
click at [331, 18] on span "Dashboard" at bounding box center [342, 18] width 48 height 14
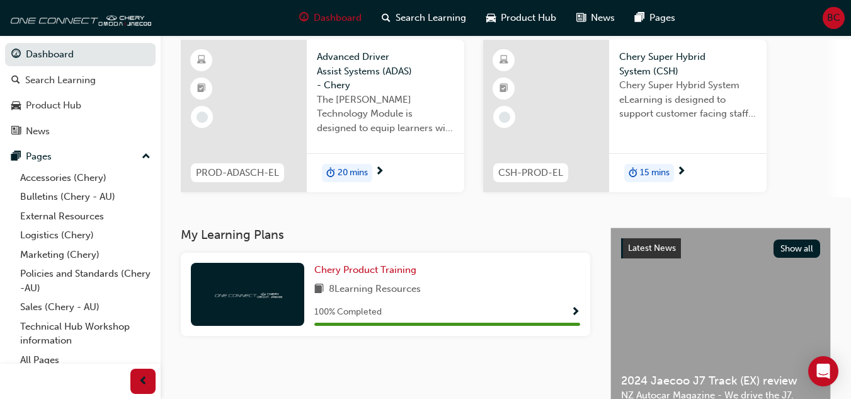
scroll to position [63, 0]
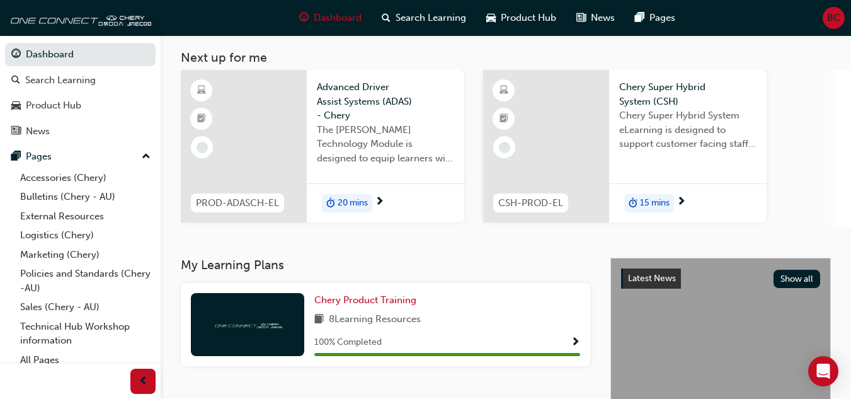
click at [361, 198] on span "20 mins" at bounding box center [353, 203] width 30 height 14
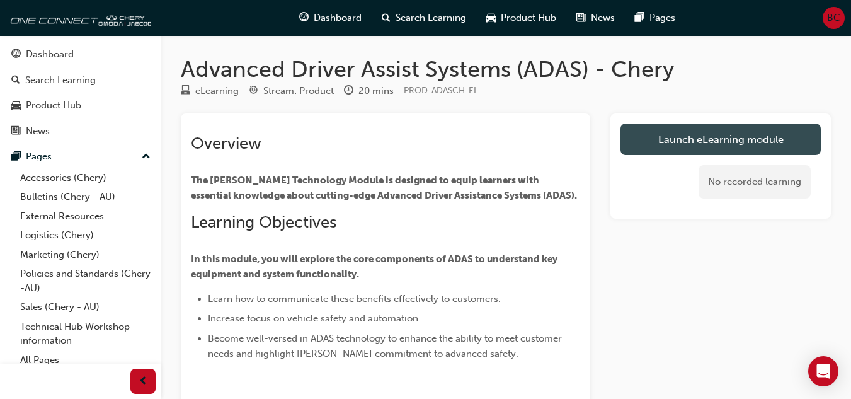
click at [690, 133] on link "Launch eLearning module" at bounding box center [721, 140] width 200 height 32
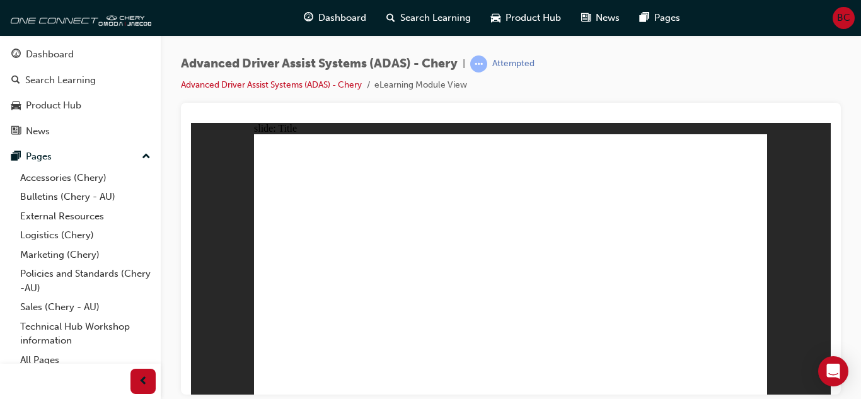
drag, startPoint x: 757, startPoint y: 325, endPoint x: 766, endPoint y: 360, distance: 36.5
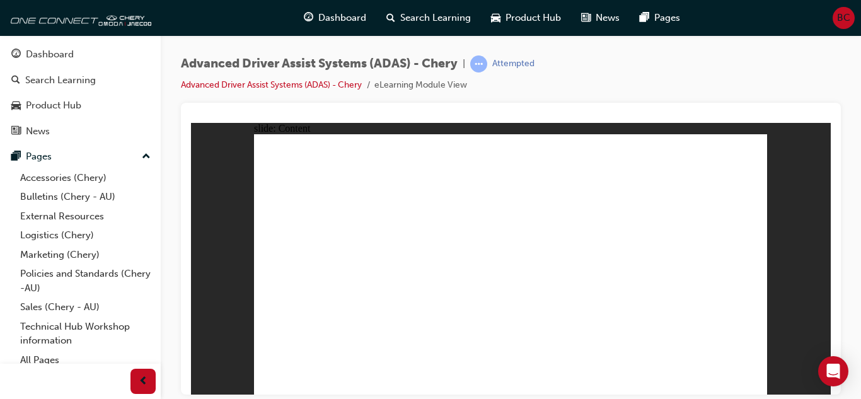
drag, startPoint x: 554, startPoint y: 246, endPoint x: 551, endPoint y: 261, distance: 14.8
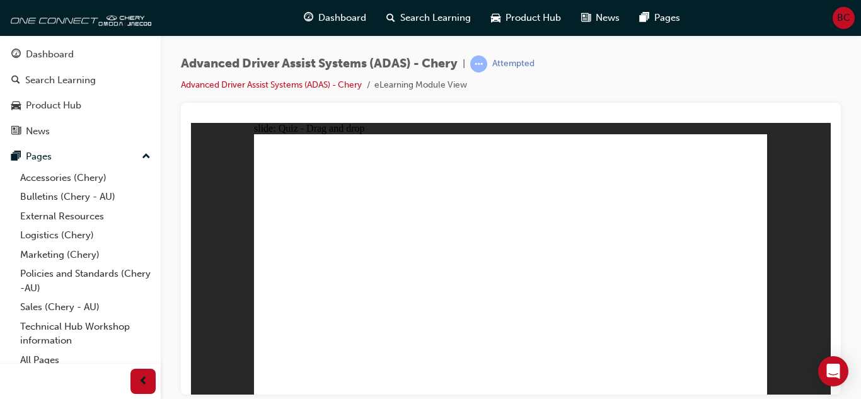
drag, startPoint x: 534, startPoint y: 278, endPoint x: 514, endPoint y: 175, distance: 105.3
drag, startPoint x: 549, startPoint y: 278, endPoint x: 548, endPoint y: 255, distance: 22.7
drag, startPoint x: 472, startPoint y: 334, endPoint x: 486, endPoint y: 195, distance: 140.0
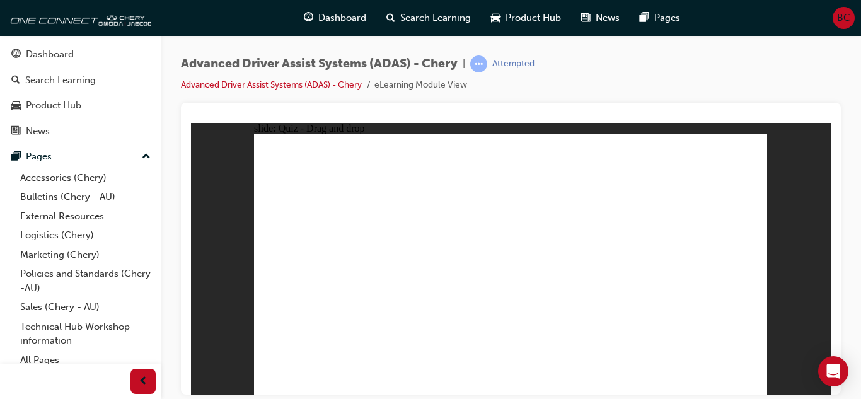
drag, startPoint x: 390, startPoint y: 337, endPoint x: 481, endPoint y: 207, distance: 158.9
drag, startPoint x: 318, startPoint y: 335, endPoint x: 633, endPoint y: 210, distance: 338.5
drag, startPoint x: 557, startPoint y: 340, endPoint x: 667, endPoint y: 239, distance: 148.9
drag, startPoint x: 631, startPoint y: 327, endPoint x: 659, endPoint y: 221, distance: 109.6
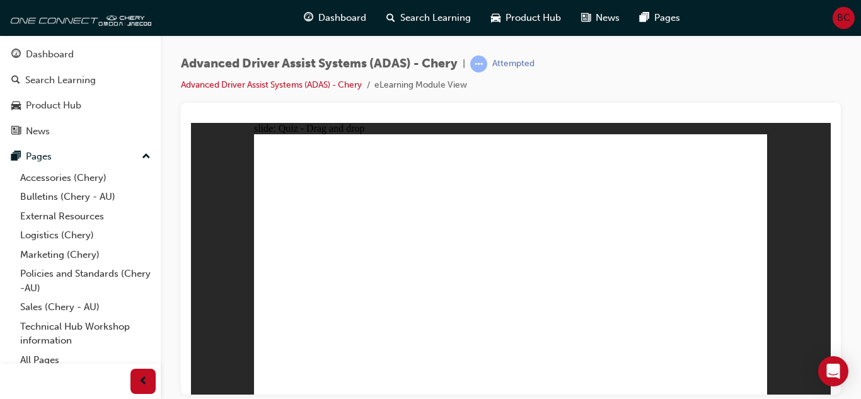
checkbox input "true"
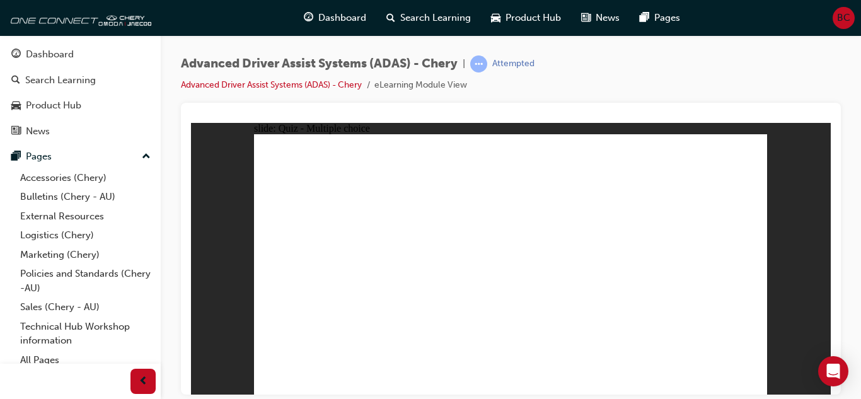
checkbox input "true"
drag, startPoint x: 514, startPoint y: 154, endPoint x: 568, endPoint y: 301, distance: 156.1
drag, startPoint x: 516, startPoint y: 177, endPoint x: 583, endPoint y: 308, distance: 146.8
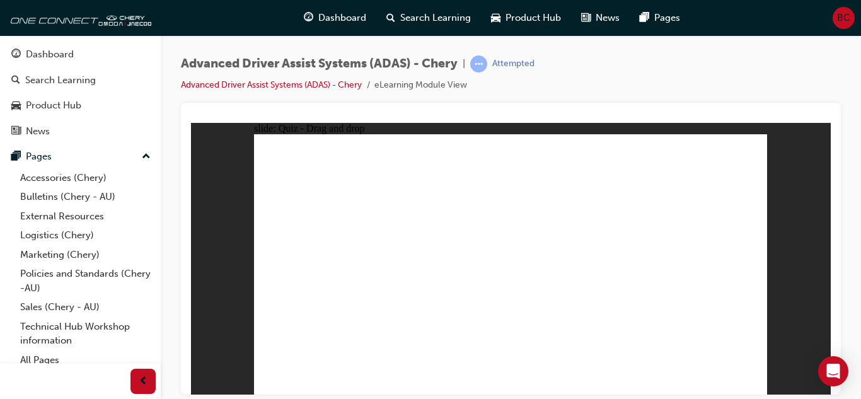
drag, startPoint x: 564, startPoint y: 176, endPoint x: 389, endPoint y: 322, distance: 228.2
drag, startPoint x: 565, startPoint y: 154, endPoint x: 612, endPoint y: 285, distance: 139.9
drag, startPoint x: 624, startPoint y: 154, endPoint x: 368, endPoint y: 311, distance: 300.6
drag, startPoint x: 674, startPoint y: 177, endPoint x: 622, endPoint y: 319, distance: 151.5
drag, startPoint x: 626, startPoint y: 176, endPoint x: 593, endPoint y: 304, distance: 132.0
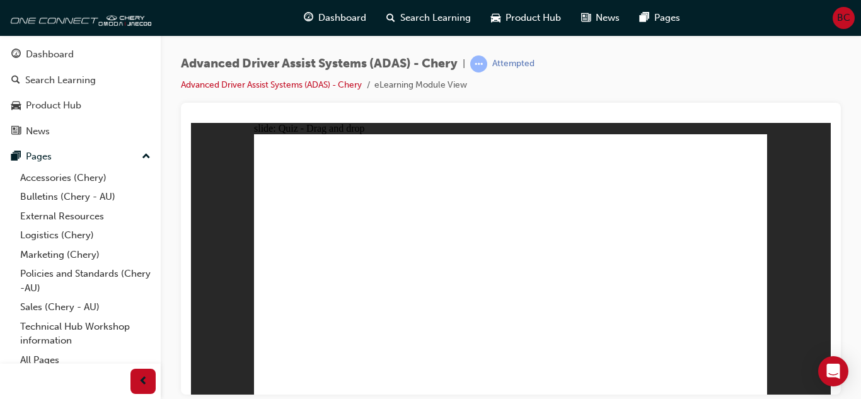
drag, startPoint x: 677, startPoint y: 159, endPoint x: 394, endPoint y: 297, distance: 314.5
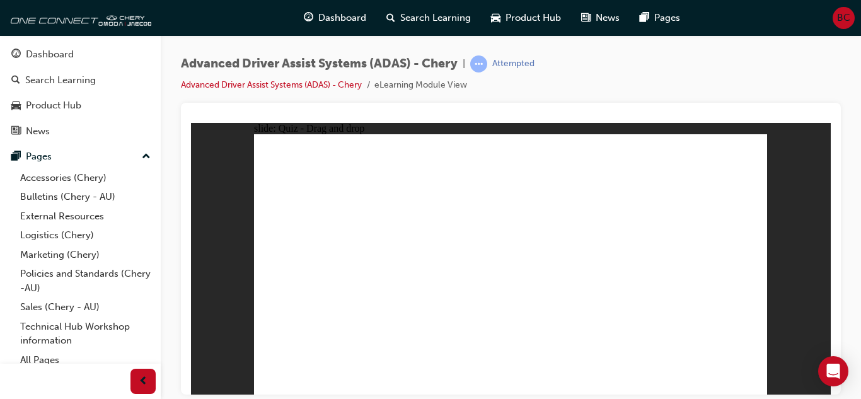
drag, startPoint x: 406, startPoint y: 342, endPoint x: 502, endPoint y: 197, distance: 173.7
drag, startPoint x: 498, startPoint y: 308, endPoint x: 510, endPoint y: 226, distance: 83.4
drag, startPoint x: 565, startPoint y: 335, endPoint x: 643, endPoint y: 169, distance: 183.8
drag, startPoint x: 321, startPoint y: 332, endPoint x: 728, endPoint y: 210, distance: 425.0
drag, startPoint x: 658, startPoint y: 314, endPoint x: 689, endPoint y: 210, distance: 107.9
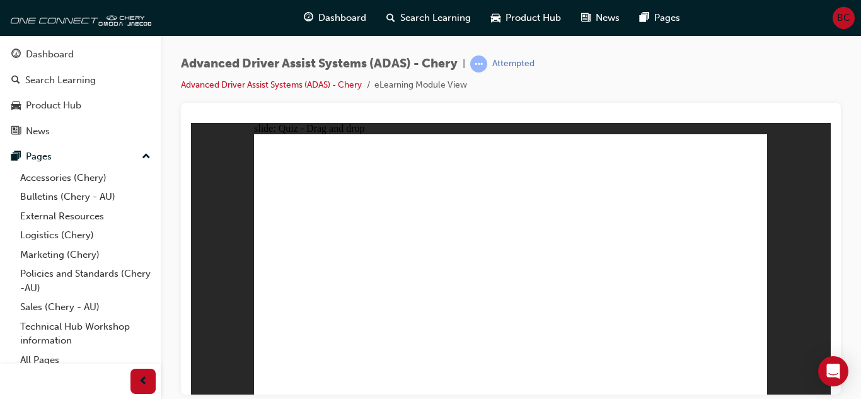
drag, startPoint x: 516, startPoint y: 301, endPoint x: 515, endPoint y: 309, distance: 8.8
checkbox input "true"
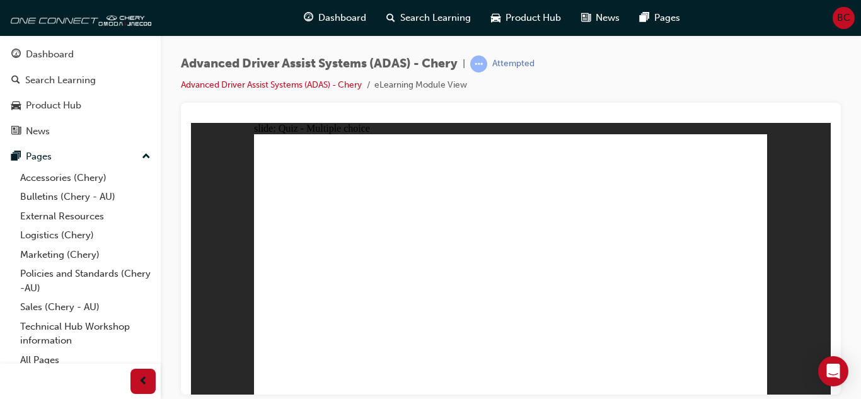
drag, startPoint x: 515, startPoint y: 158, endPoint x: 595, endPoint y: 282, distance: 148.6
drag, startPoint x: 678, startPoint y: 176, endPoint x: 556, endPoint y: 285, distance: 164.2
drag, startPoint x: 511, startPoint y: 178, endPoint x: 599, endPoint y: 313, distance: 161.7
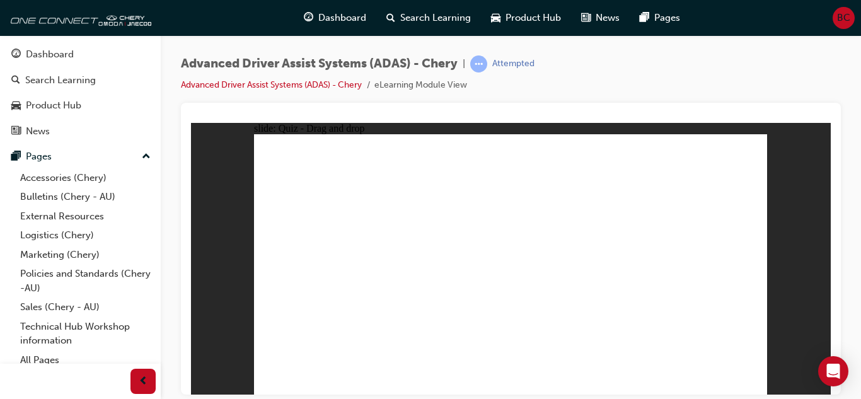
drag, startPoint x: 570, startPoint y: 180, endPoint x: 398, endPoint y: 304, distance: 213.0
drag, startPoint x: 570, startPoint y: 156, endPoint x: 350, endPoint y: 292, distance: 257.8
drag, startPoint x: 681, startPoint y: 156, endPoint x: 403, endPoint y: 301, distance: 313.4
drag, startPoint x: 551, startPoint y: 211, endPoint x: 437, endPoint y: 296, distance: 142.3
drag, startPoint x: 619, startPoint y: 178, endPoint x: 641, endPoint y: 299, distance: 123.0
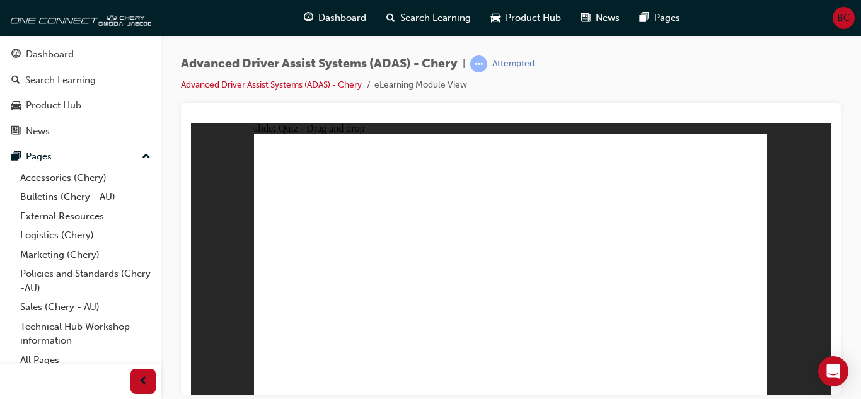
drag, startPoint x: 386, startPoint y: 340, endPoint x: 517, endPoint y: 282, distance: 142.5
drag, startPoint x: 471, startPoint y: 345, endPoint x: 510, endPoint y: 240, distance: 111.9
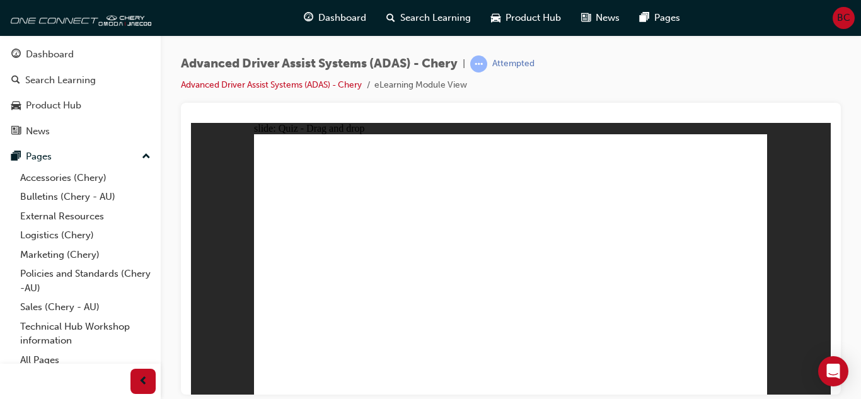
drag, startPoint x: 308, startPoint y: 335, endPoint x: 670, endPoint y: 236, distance: 376.2
drag, startPoint x: 545, startPoint y: 339, endPoint x: 615, endPoint y: 227, distance: 131.6
drag, startPoint x: 633, startPoint y: 331, endPoint x: 645, endPoint y: 224, distance: 107.2
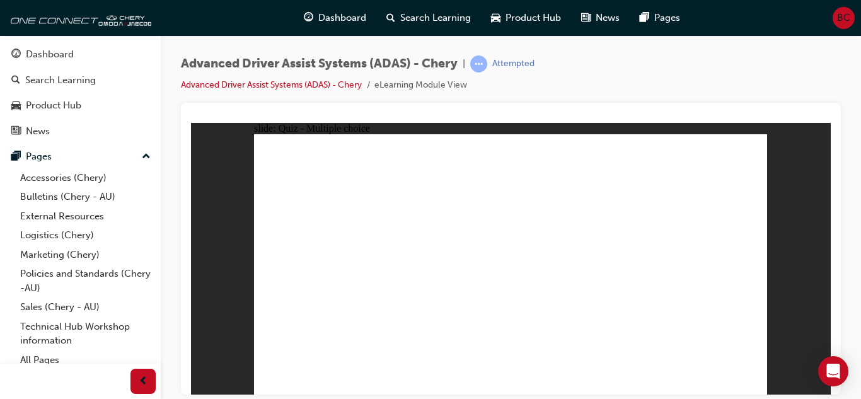
checkbox input "true"
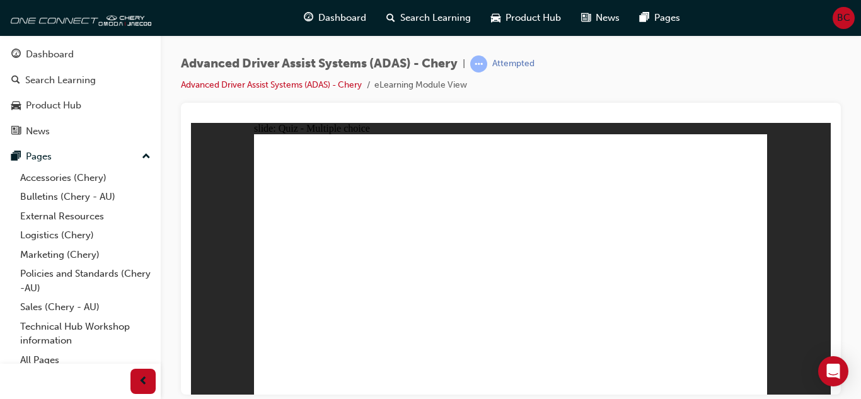
checkbox input "true"
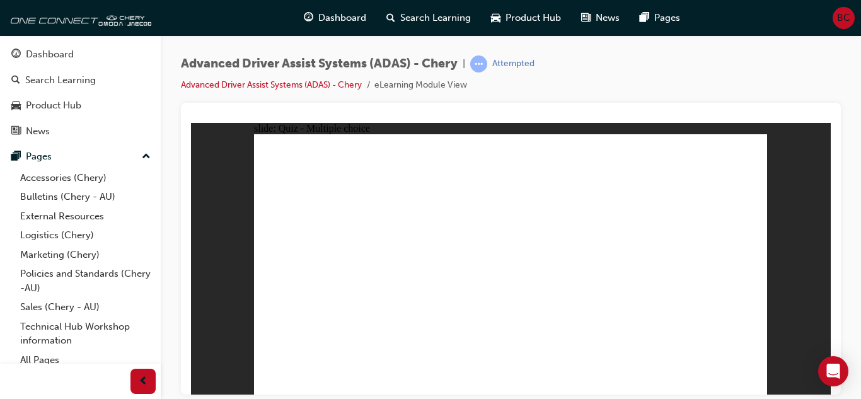
drag, startPoint x: 521, startPoint y: 158, endPoint x: 546, endPoint y: 319, distance: 163.2
drag, startPoint x: 508, startPoint y: 182, endPoint x: 553, endPoint y: 302, distance: 128.4
drag, startPoint x: 565, startPoint y: 157, endPoint x: 345, endPoint y: 313, distance: 268.9
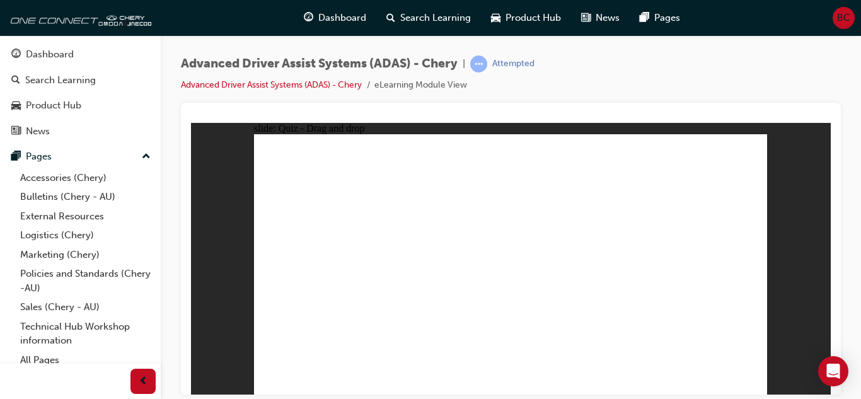
drag, startPoint x: 568, startPoint y: 180, endPoint x: 355, endPoint y: 301, distance: 244.6
drag, startPoint x: 614, startPoint y: 159, endPoint x: 408, endPoint y: 298, distance: 248.9
drag, startPoint x: 683, startPoint y: 156, endPoint x: 449, endPoint y: 292, distance: 271.1
drag, startPoint x: 679, startPoint y: 175, endPoint x: 605, endPoint y: 297, distance: 143.3
drag, startPoint x: 621, startPoint y: 180, endPoint x: 655, endPoint y: 304, distance: 128.3
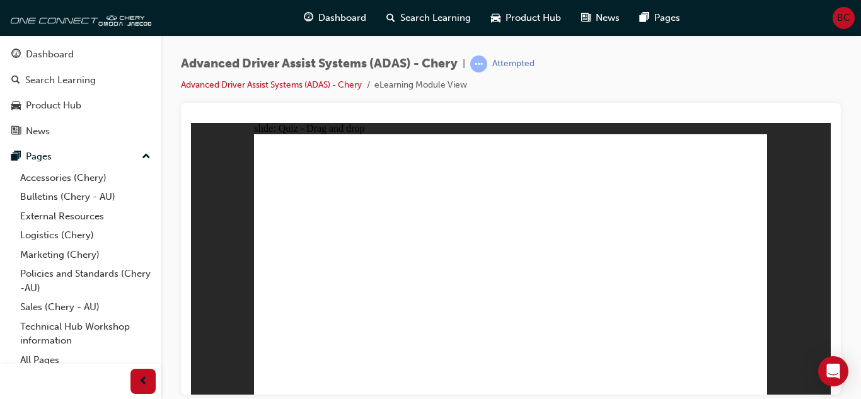
drag, startPoint x: 391, startPoint y: 338, endPoint x: 373, endPoint y: 340, distance: 18.3
drag, startPoint x: 387, startPoint y: 338, endPoint x: 505, endPoint y: 227, distance: 162.7
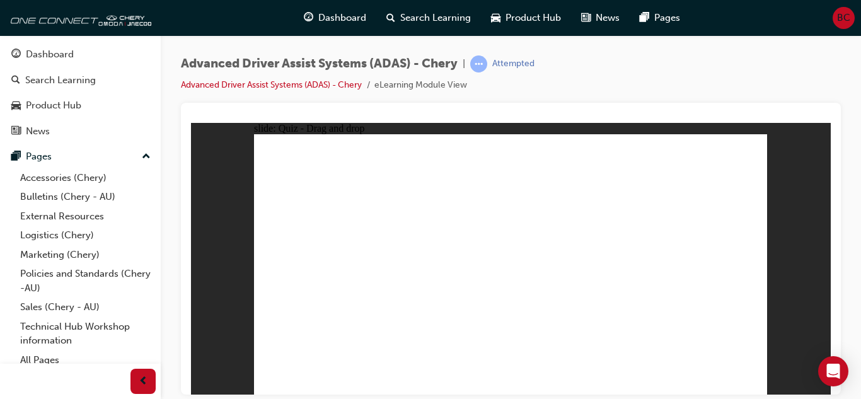
drag, startPoint x: 495, startPoint y: 340, endPoint x: 551, endPoint y: 177, distance: 172.0
drag, startPoint x: 308, startPoint y: 345, endPoint x: 629, endPoint y: 201, distance: 351.7
drag, startPoint x: 657, startPoint y: 257, endPoint x: 654, endPoint y: 264, distance: 7.4
drag, startPoint x: 648, startPoint y: 336, endPoint x: 680, endPoint y: 255, distance: 86.8
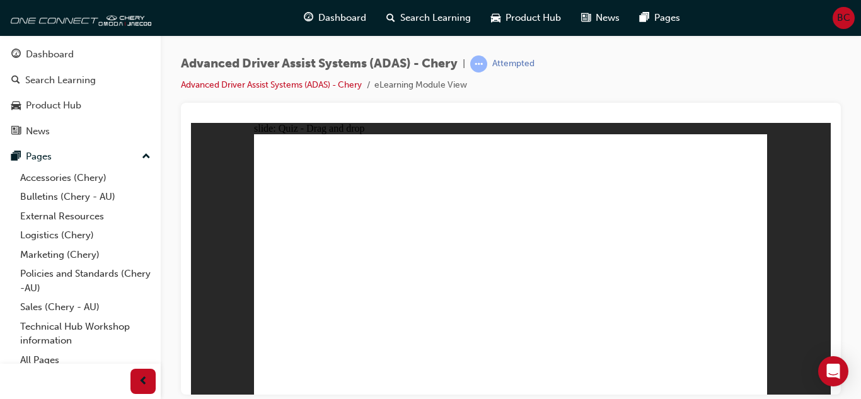
checkbox input "true"
drag, startPoint x: 570, startPoint y: 217, endPoint x: 575, endPoint y: 241, distance: 25.1
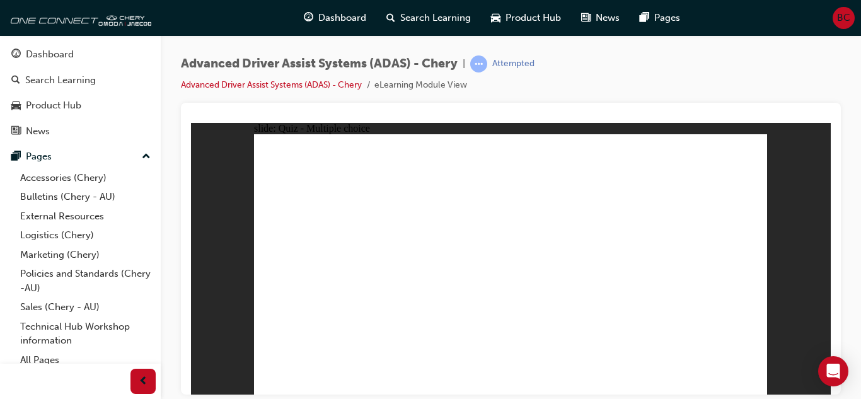
checkbox input "true"
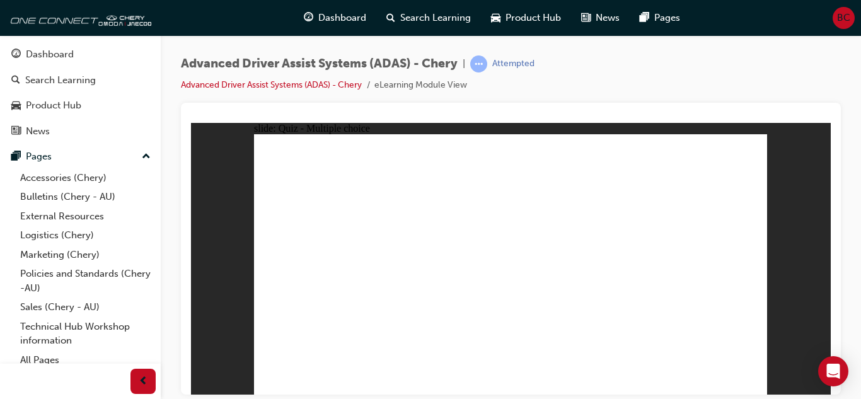
checkbox input "true"
drag, startPoint x: 512, startPoint y: 178, endPoint x: 512, endPoint y: 301, distance: 122.9
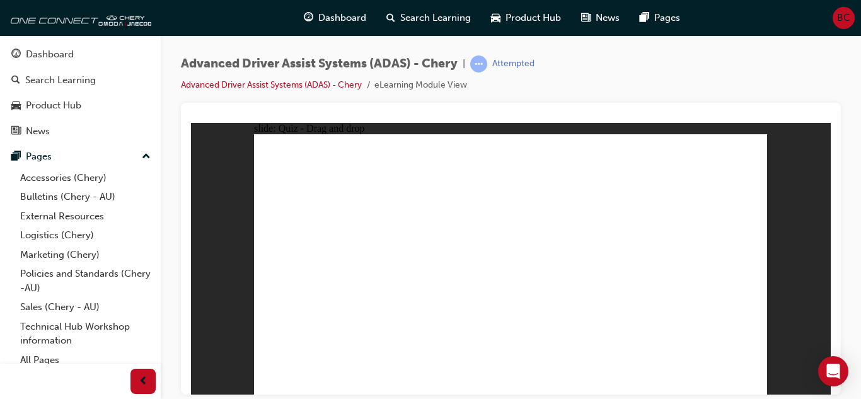
drag, startPoint x: 525, startPoint y: 158, endPoint x: 561, endPoint y: 295, distance: 142.0
drag, startPoint x: 679, startPoint y: 176, endPoint x: 595, endPoint y: 294, distance: 144.6
drag, startPoint x: 681, startPoint y: 152, endPoint x: 311, endPoint y: 290, distance: 394.6
drag, startPoint x: 578, startPoint y: 175, endPoint x: 365, endPoint y: 291, distance: 242.5
drag, startPoint x: 622, startPoint y: 156, endPoint x: 408, endPoint y: 292, distance: 254.2
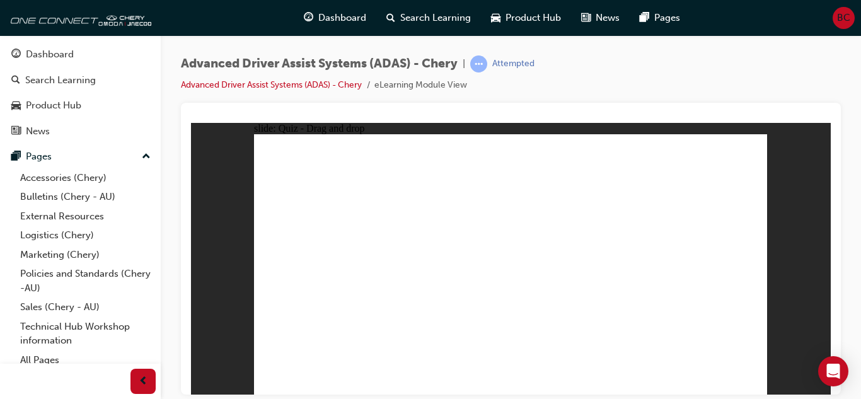
drag, startPoint x: 558, startPoint y: 192, endPoint x: 579, endPoint y: 304, distance: 114.2
drag, startPoint x: 614, startPoint y: 177, endPoint x: 515, endPoint y: 313, distance: 168.3
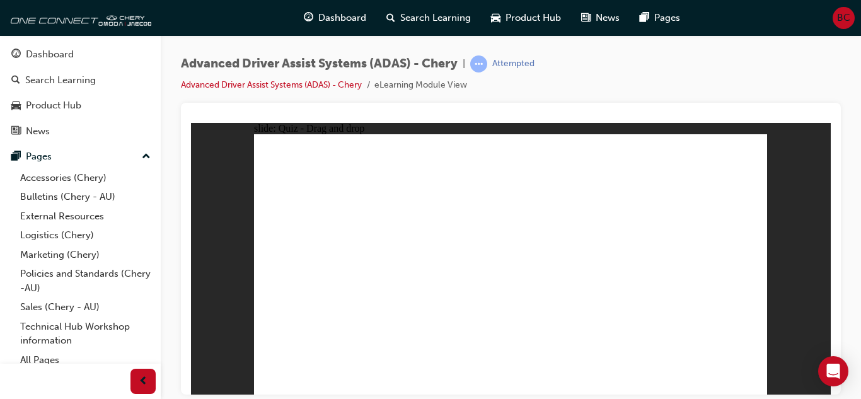
drag, startPoint x: 432, startPoint y: 295, endPoint x: 566, endPoint y: 134, distance: 209.8
drag, startPoint x: 507, startPoint y: 316, endPoint x: 607, endPoint y: 130, distance: 211.5
drag, startPoint x: 339, startPoint y: 330, endPoint x: 698, endPoint y: 206, distance: 380.0
drag, startPoint x: 564, startPoint y: 319, endPoint x: 616, endPoint y: 275, distance: 68.8
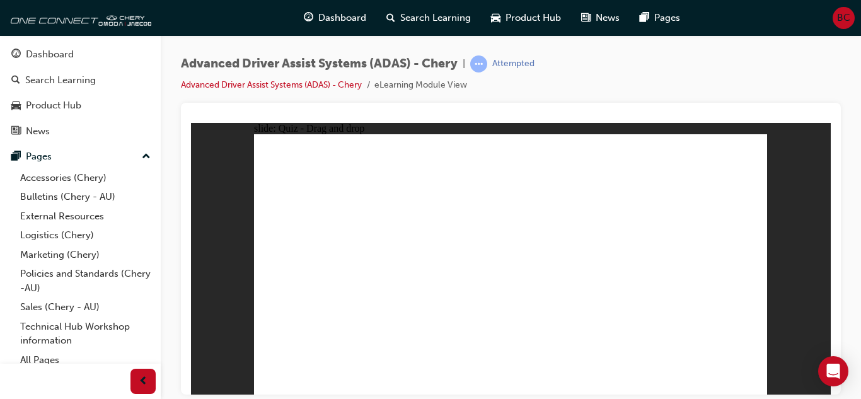
drag, startPoint x: 575, startPoint y: 336, endPoint x: 696, endPoint y: 206, distance: 177.9
drag, startPoint x: 643, startPoint y: 340, endPoint x: 682, endPoint y: 236, distance: 111.3
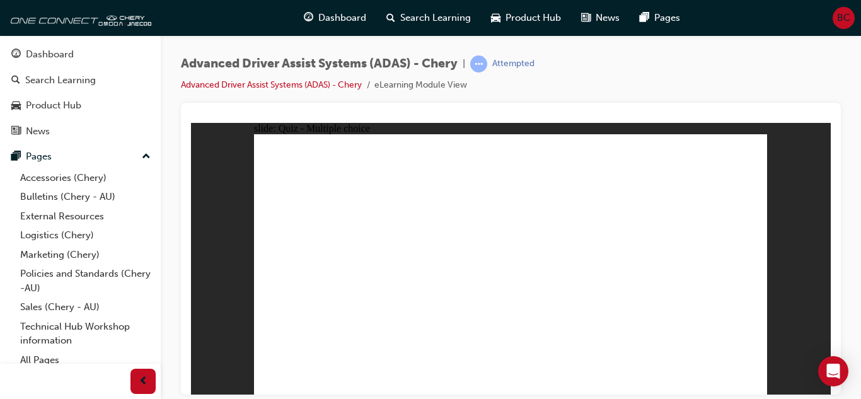
checkbox input "true"
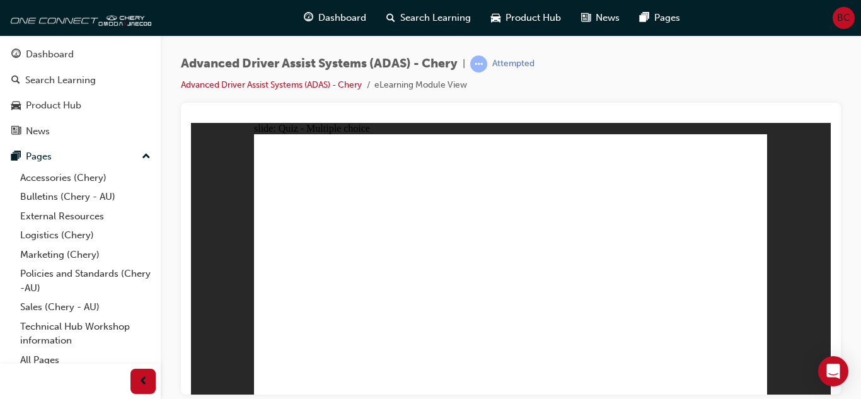
drag, startPoint x: 598, startPoint y: 277, endPoint x: 596, endPoint y: 289, distance: 12.1
checkbox input "true"
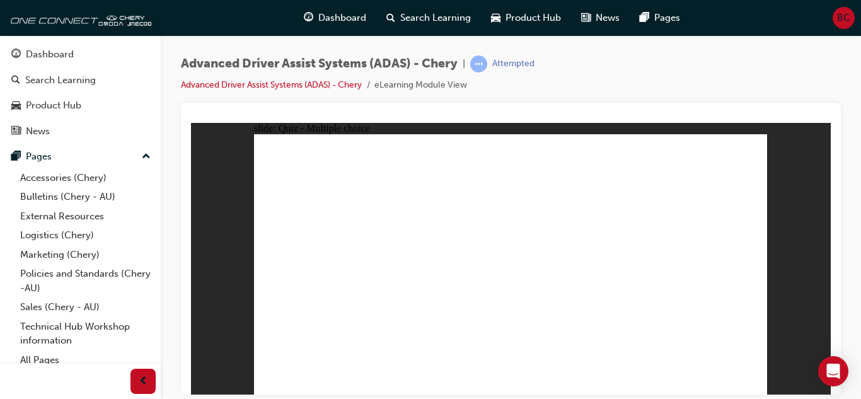
drag, startPoint x: 523, startPoint y: 158, endPoint x: 347, endPoint y: 318, distance: 238.2
drag, startPoint x: 519, startPoint y: 178, endPoint x: 518, endPoint y: 294, distance: 115.3
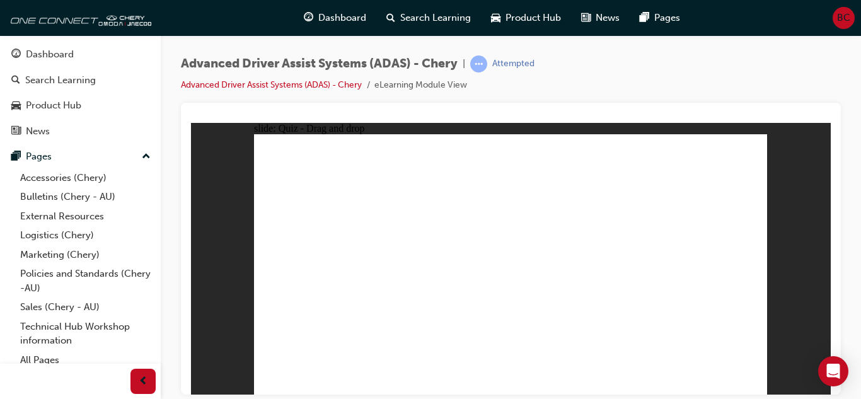
drag, startPoint x: 570, startPoint y: 156, endPoint x: 361, endPoint y: 296, distance: 251.5
drag, startPoint x: 568, startPoint y: 178, endPoint x: 405, endPoint y: 301, distance: 204.4
drag, startPoint x: 622, startPoint y: 158, endPoint x: 435, endPoint y: 299, distance: 234.4
drag, startPoint x: 619, startPoint y: 181, endPoint x: 322, endPoint y: 318, distance: 327.3
drag, startPoint x: 675, startPoint y: 158, endPoint x: 366, endPoint y: 308, distance: 343.5
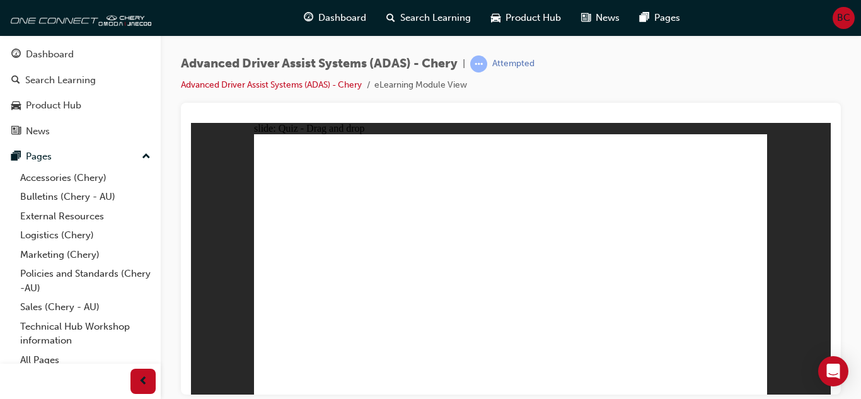
drag, startPoint x: 670, startPoint y: 182, endPoint x: 565, endPoint y: 301, distance: 158.5
drag, startPoint x: 384, startPoint y: 340, endPoint x: 546, endPoint y: 209, distance: 208.7
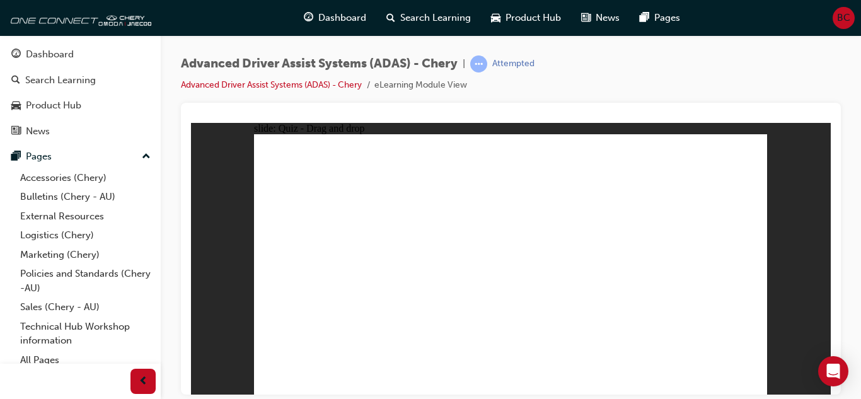
drag, startPoint x: 469, startPoint y: 341, endPoint x: 496, endPoint y: 220, distance: 123.8
drag, startPoint x: 313, startPoint y: 338, endPoint x: 684, endPoint y: 216, distance: 390.4
drag, startPoint x: 662, startPoint y: 268, endPoint x: 697, endPoint y: 204, distance: 73.0
drag, startPoint x: 649, startPoint y: 343, endPoint x: 669, endPoint y: 216, distance: 128.9
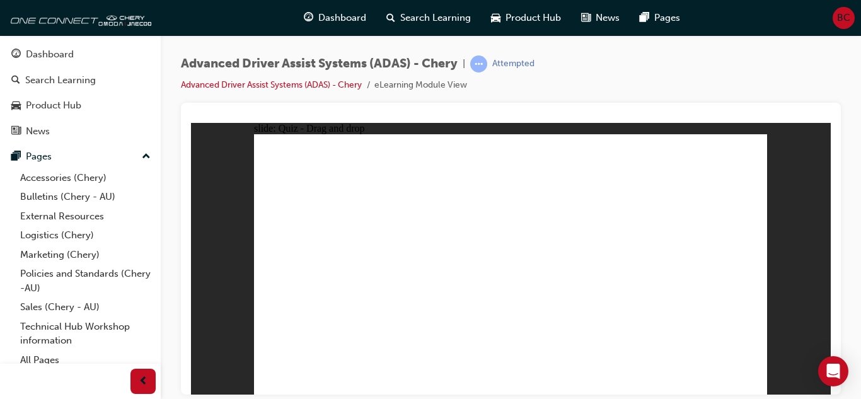
checkbox input "true"
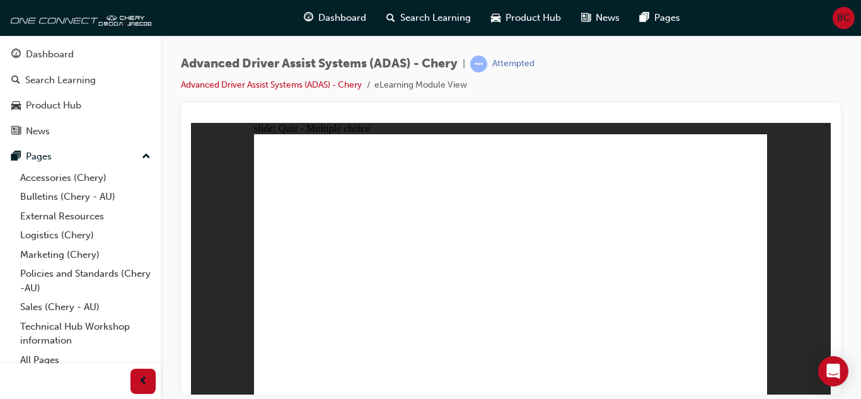
drag, startPoint x: 590, startPoint y: 254, endPoint x: 589, endPoint y: 275, distance: 21.4
checkbox input "true"
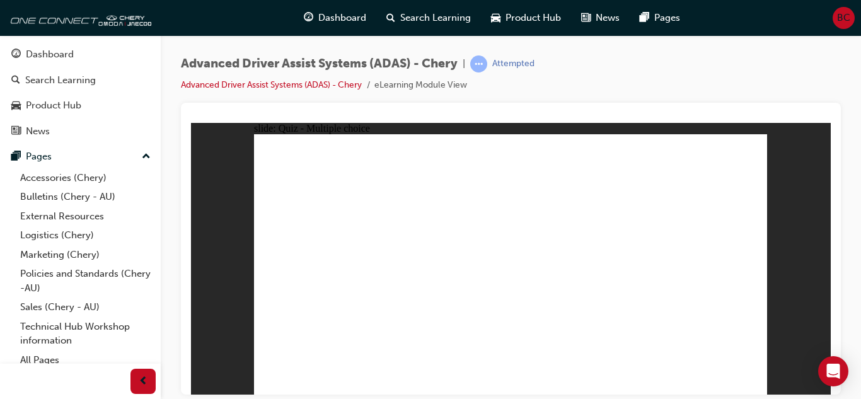
checkbox input "true"
drag, startPoint x: 523, startPoint y: 176, endPoint x: 446, endPoint y: 297, distance: 143.9
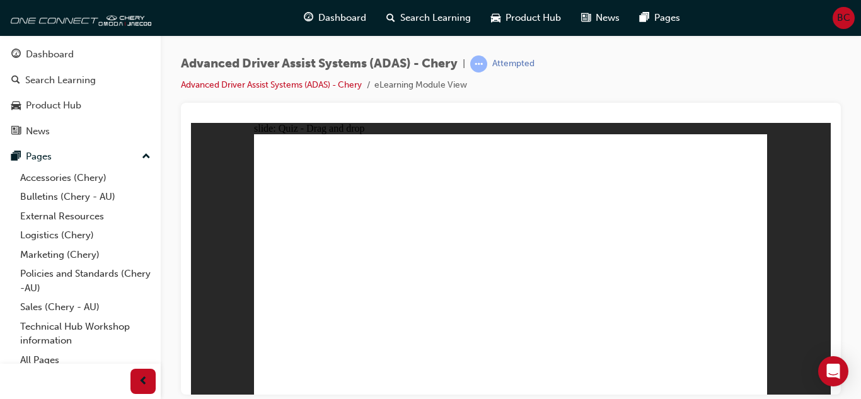
drag, startPoint x: 507, startPoint y: 156, endPoint x: 357, endPoint y: 323, distance: 223.6
drag, startPoint x: 565, startPoint y: 156, endPoint x: 413, endPoint y: 300, distance: 209.0
drag, startPoint x: 564, startPoint y: 185, endPoint x: 473, endPoint y: 282, distance: 133.3
drag, startPoint x: 623, startPoint y: 181, endPoint x: 438, endPoint y: 321, distance: 231.6
drag, startPoint x: 611, startPoint y: 167, endPoint x: 343, endPoint y: 322, distance: 308.9
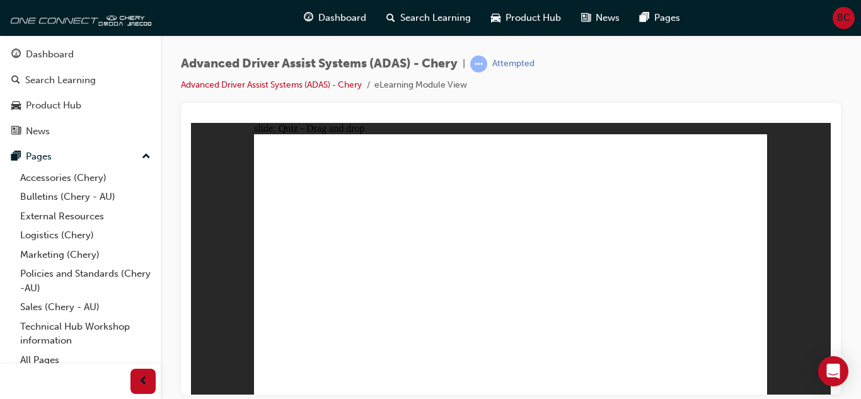
drag, startPoint x: 579, startPoint y: 214, endPoint x: 385, endPoint y: 327, distance: 224.5
drag, startPoint x: 689, startPoint y: 159, endPoint x: 427, endPoint y: 312, distance: 303.3
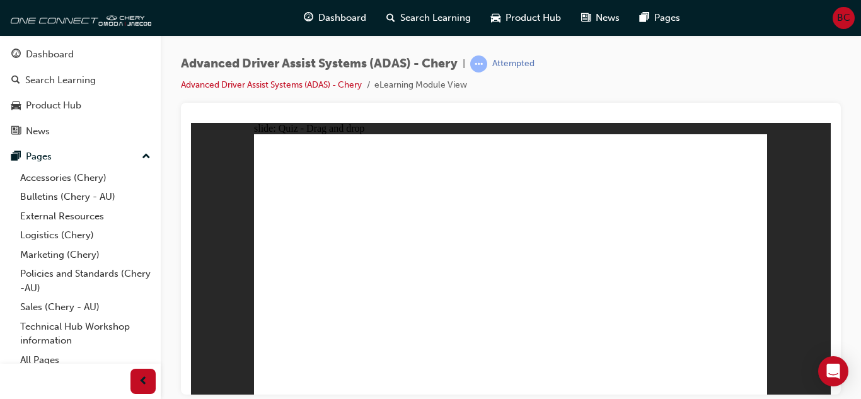
drag, startPoint x: 398, startPoint y: 338, endPoint x: 522, endPoint y: 210, distance: 178.3
drag, startPoint x: 587, startPoint y: 256, endPoint x: 577, endPoint y: 186, distance: 71.4
drag, startPoint x: 647, startPoint y: 151, endPoint x: 551, endPoint y: 171, distance: 97.9
drag, startPoint x: 318, startPoint y: 340, endPoint x: 689, endPoint y: 198, distance: 397.5
drag, startPoint x: 611, startPoint y: 302, endPoint x: 682, endPoint y: 232, distance: 100.3
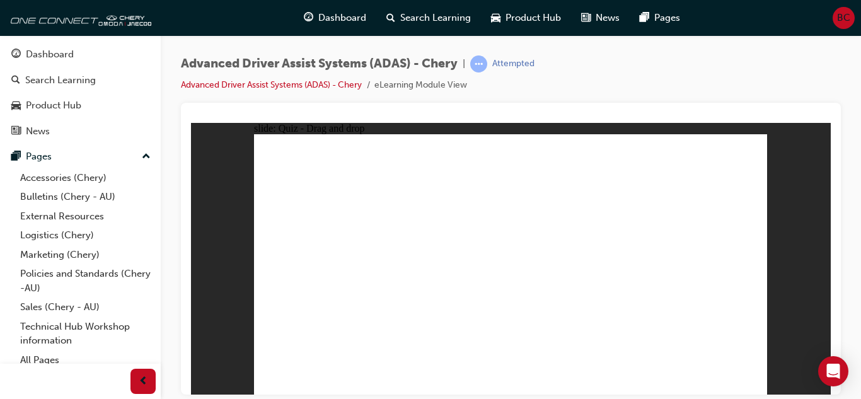
drag, startPoint x: 645, startPoint y: 331, endPoint x: 693, endPoint y: 187, distance: 152.0
checkbox input "true"
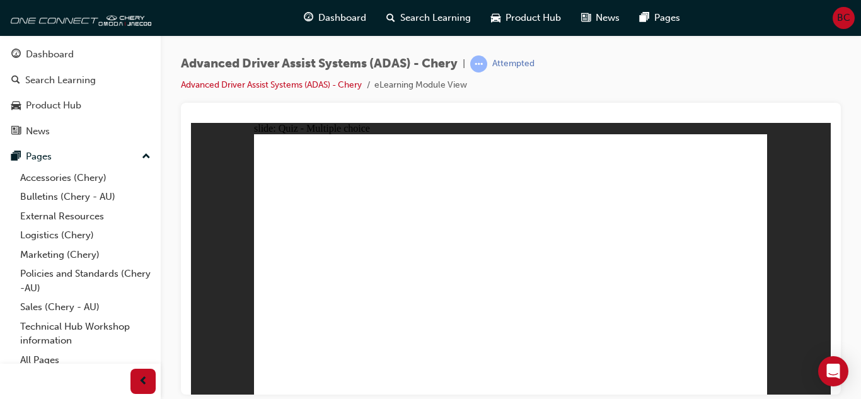
checkbox input "true"
drag, startPoint x: 590, startPoint y: 279, endPoint x: 585, endPoint y: 310, distance: 31.2
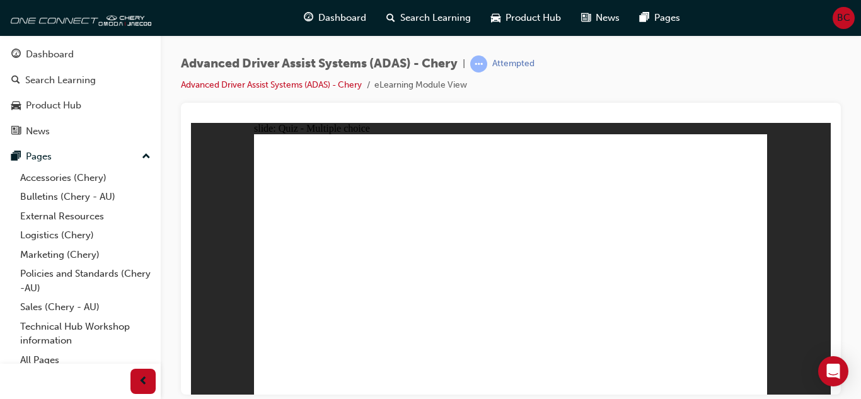
checkbox input "true"
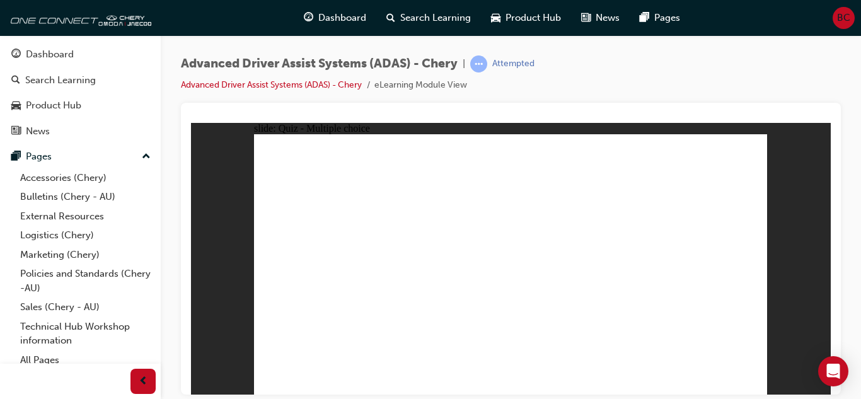
drag, startPoint x: 675, startPoint y: 178, endPoint x: 624, endPoint y: 293, distance: 125.3
drag, startPoint x: 666, startPoint y: 159, endPoint x: 286, endPoint y: 337, distance: 419.7
drag, startPoint x: 507, startPoint y: 154, endPoint x: 401, endPoint y: 305, distance: 184.4
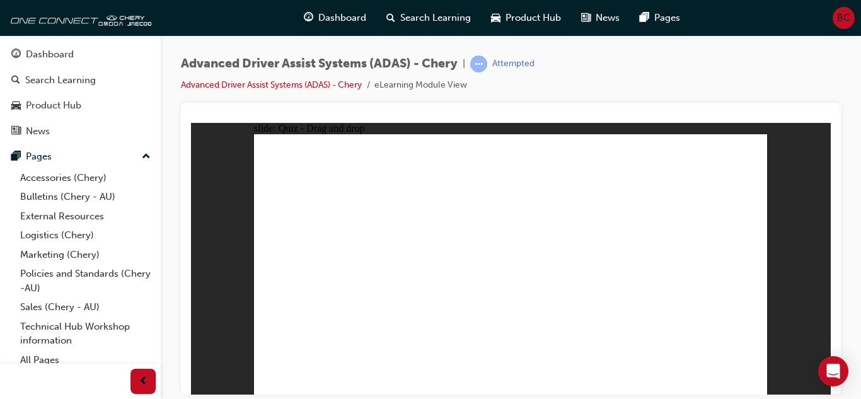
drag, startPoint x: 514, startPoint y: 182, endPoint x: 415, endPoint y: 313, distance: 163.7
drag, startPoint x: 577, startPoint y: 178, endPoint x: 422, endPoint y: 327, distance: 214.8
drag, startPoint x: 575, startPoint y: 153, endPoint x: 357, endPoint y: 357, distance: 298.7
drag, startPoint x: 539, startPoint y: 165, endPoint x: 347, endPoint y: 301, distance: 236.0
drag, startPoint x: 639, startPoint y: 159, endPoint x: 432, endPoint y: 317, distance: 260.3
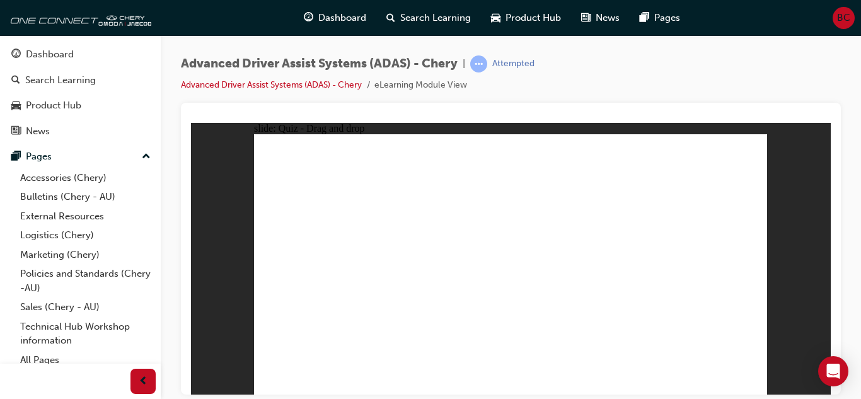
drag, startPoint x: 624, startPoint y: 178, endPoint x: 406, endPoint y: 303, distance: 251.5
drag, startPoint x: 396, startPoint y: 337, endPoint x: 505, endPoint y: 214, distance: 164.3
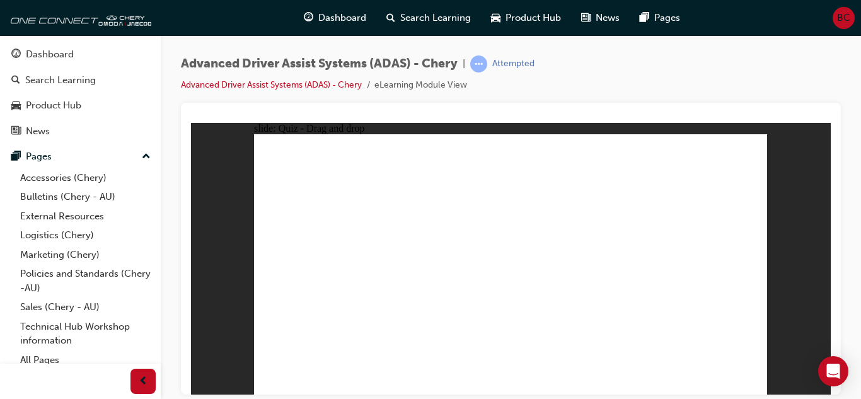
drag, startPoint x: 481, startPoint y: 336, endPoint x: 497, endPoint y: 207, distance: 130.1
drag, startPoint x: 332, startPoint y: 336, endPoint x: 725, endPoint y: 198, distance: 416.3
drag, startPoint x: 639, startPoint y: 288, endPoint x: 700, endPoint y: 208, distance: 100.7
drag, startPoint x: 657, startPoint y: 325, endPoint x: 687, endPoint y: 198, distance: 130.8
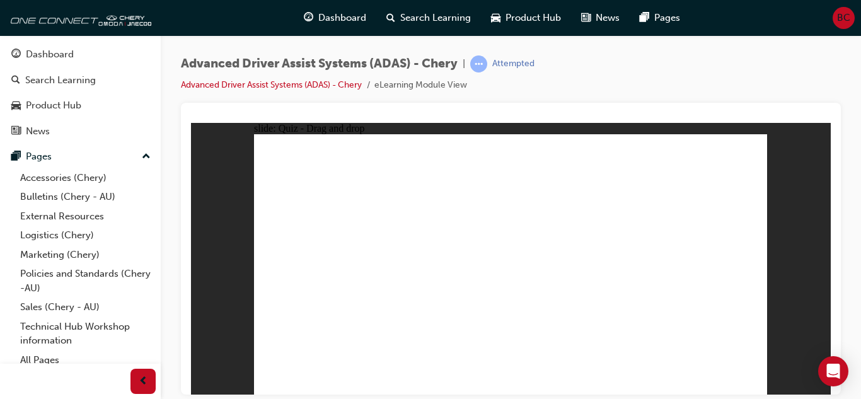
checkbox input "true"
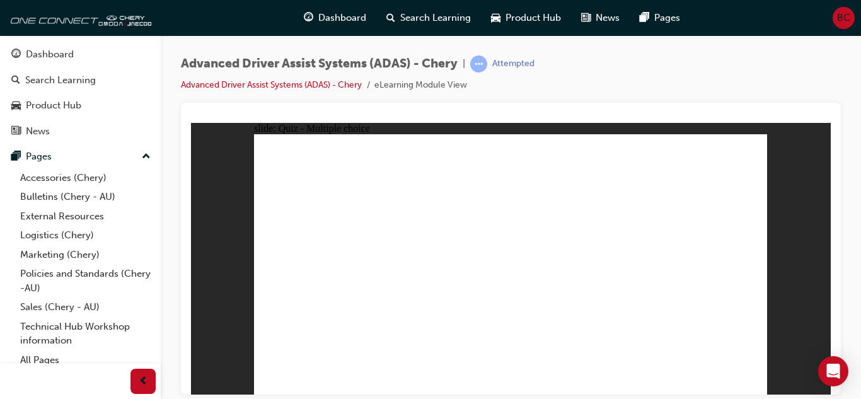
checkbox input "true"
drag, startPoint x: 580, startPoint y: 279, endPoint x: 580, endPoint y: 287, distance: 8.2
checkbox input "true"
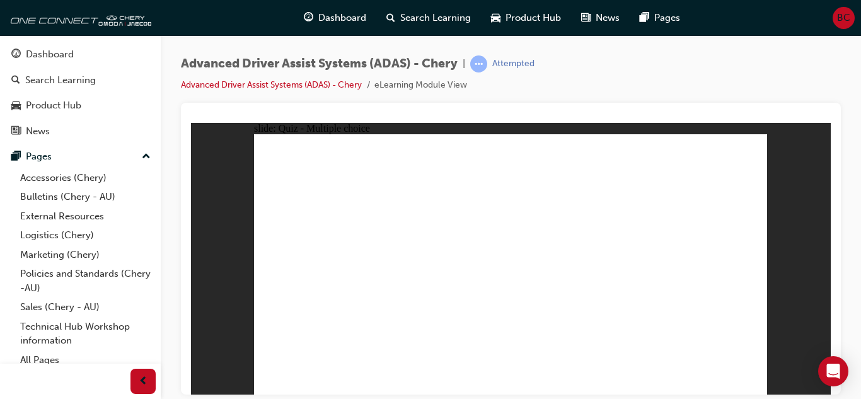
checkbox input "true"
drag, startPoint x: 684, startPoint y: 180, endPoint x: 607, endPoint y: 307, distance: 148.2
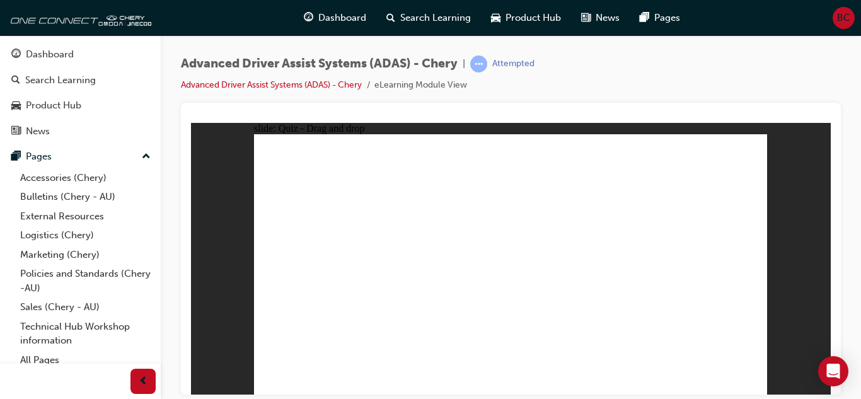
drag, startPoint x: 573, startPoint y: 154, endPoint x: 573, endPoint y: 299, distance: 144.3
drag, startPoint x: 526, startPoint y: 158, endPoint x: 335, endPoint y: 308, distance: 241.9
drag, startPoint x: 629, startPoint y: 157, endPoint x: 365, endPoint y: 296, distance: 297.9
drag, startPoint x: 574, startPoint y: 180, endPoint x: 414, endPoint y: 294, distance: 196.9
drag, startPoint x: 629, startPoint y: 177, endPoint x: 439, endPoint y: 295, distance: 223.3
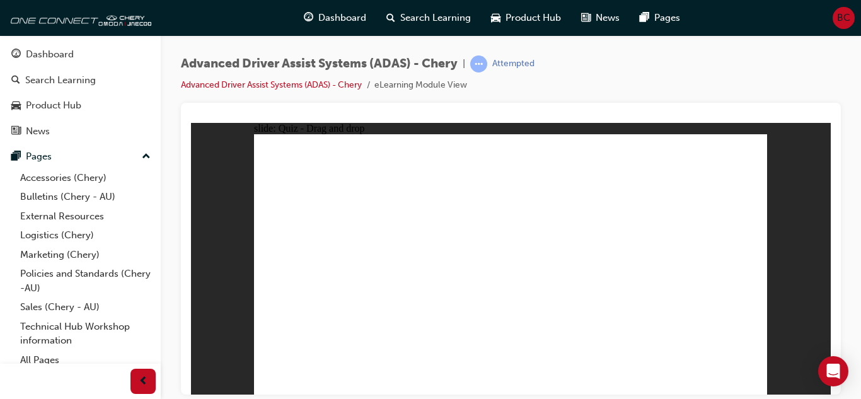
drag, startPoint x: 501, startPoint y: 180, endPoint x: 294, endPoint y: 298, distance: 238.2
drag, startPoint x: 682, startPoint y: 154, endPoint x: 349, endPoint y: 307, distance: 366.0
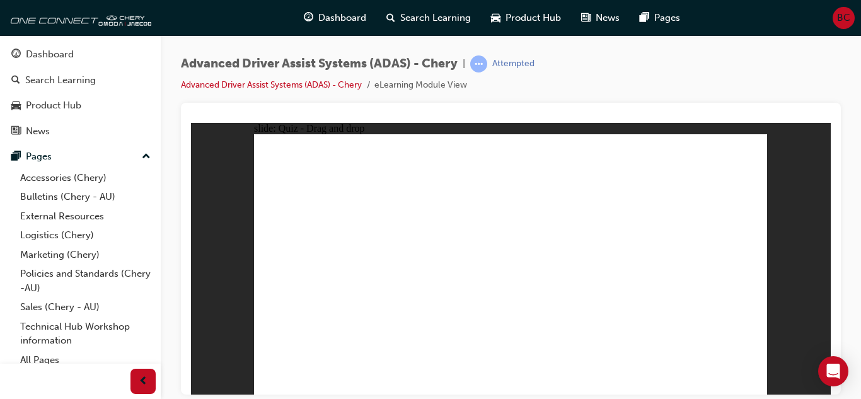
drag, startPoint x: 398, startPoint y: 339, endPoint x: 517, endPoint y: 188, distance: 192.0
drag, startPoint x: 481, startPoint y: 336, endPoint x: 548, endPoint y: 203, distance: 149.6
drag, startPoint x: 304, startPoint y: 344, endPoint x: 638, endPoint y: 235, distance: 350.7
drag, startPoint x: 555, startPoint y: 341, endPoint x: 750, endPoint y: 190, distance: 247.2
drag, startPoint x: 635, startPoint y: 340, endPoint x: 671, endPoint y: 231, distance: 115.4
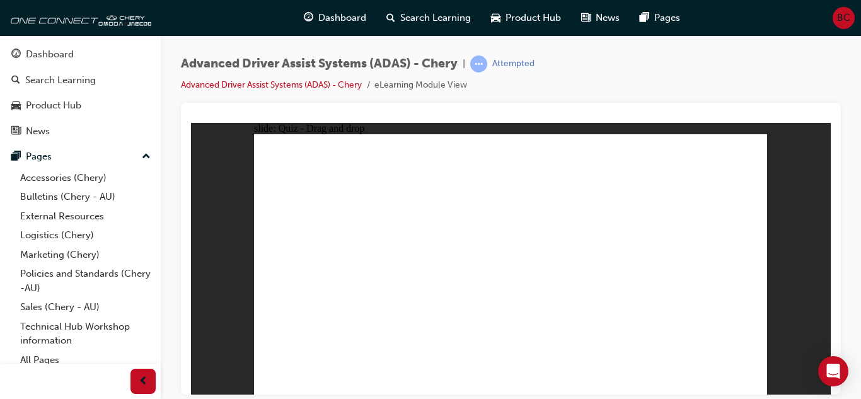
checkbox input "true"
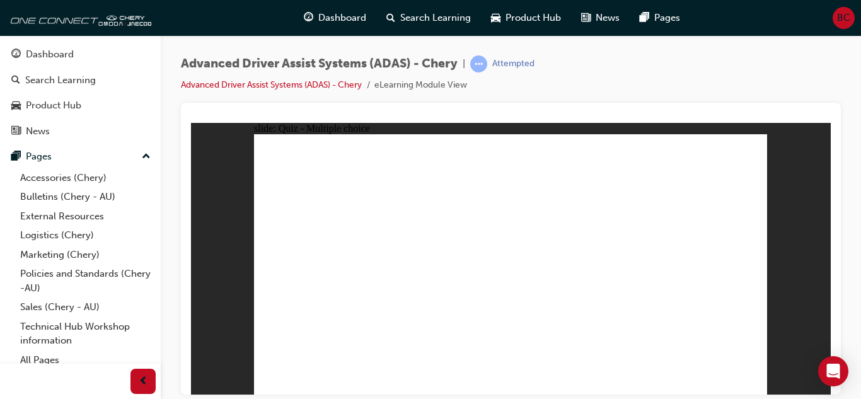
checkbox input "true"
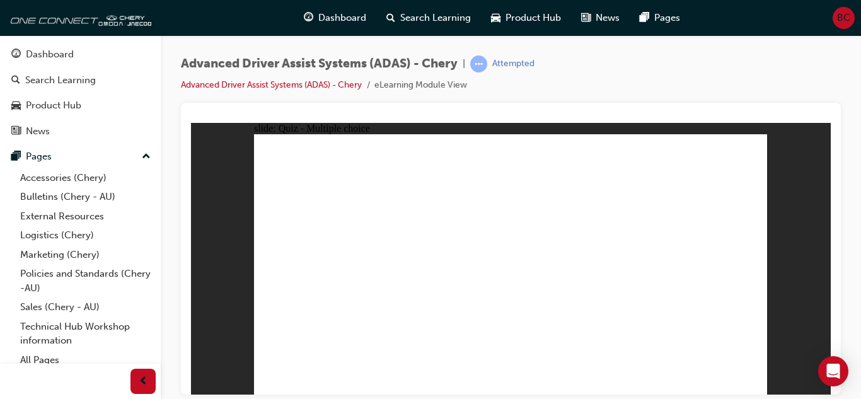
checkbox input "true"
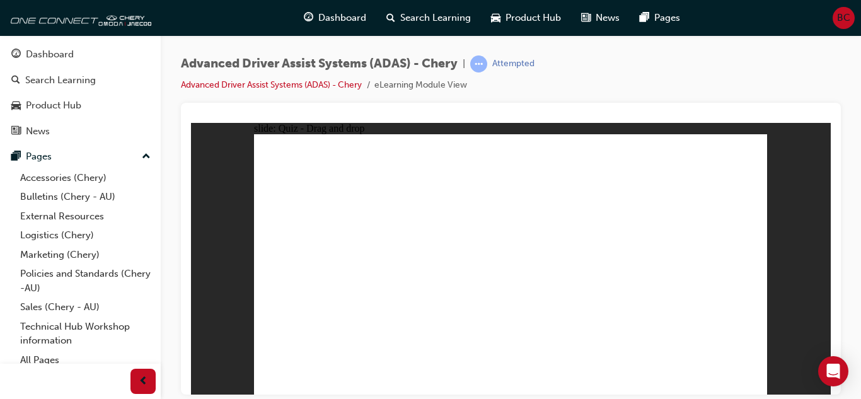
drag, startPoint x: 519, startPoint y: 154, endPoint x: 522, endPoint y: 297, distance: 143.1
drag, startPoint x: 519, startPoint y: 176, endPoint x: 551, endPoint y: 289, distance: 116.9
drag, startPoint x: 573, startPoint y: 179, endPoint x: 314, endPoint y: 294, distance: 282.9
drag, startPoint x: 561, startPoint y: 155, endPoint x: 333, endPoint y: 294, distance: 267.5
drag, startPoint x: 622, startPoint y: 157, endPoint x: 395, endPoint y: 291, distance: 263.6
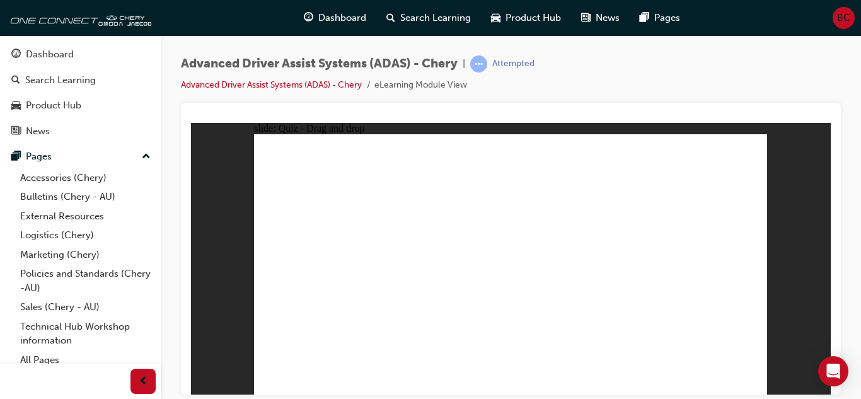
drag, startPoint x: 677, startPoint y: 155, endPoint x: 427, endPoint y: 292, distance: 285.4
drag, startPoint x: 692, startPoint y: 177, endPoint x: 619, endPoint y: 299, distance: 141.6
drag, startPoint x: 629, startPoint y: 179, endPoint x: 413, endPoint y: 310, distance: 252.2
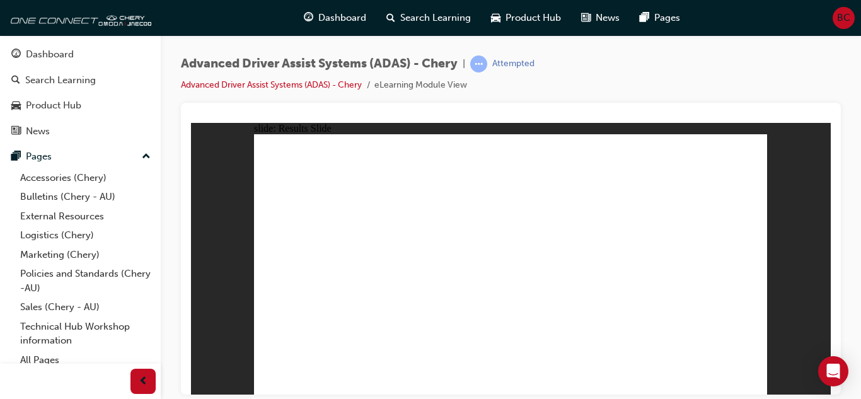
drag, startPoint x: 405, startPoint y: 331, endPoint x: 519, endPoint y: 256, distance: 136.3
drag, startPoint x: 488, startPoint y: 312, endPoint x: 509, endPoint y: 193, distance: 120.4
drag, startPoint x: 486, startPoint y: 294, endPoint x: 669, endPoint y: 212, distance: 200.0
drag, startPoint x: 581, startPoint y: 333, endPoint x: 684, endPoint y: 217, distance: 154.9
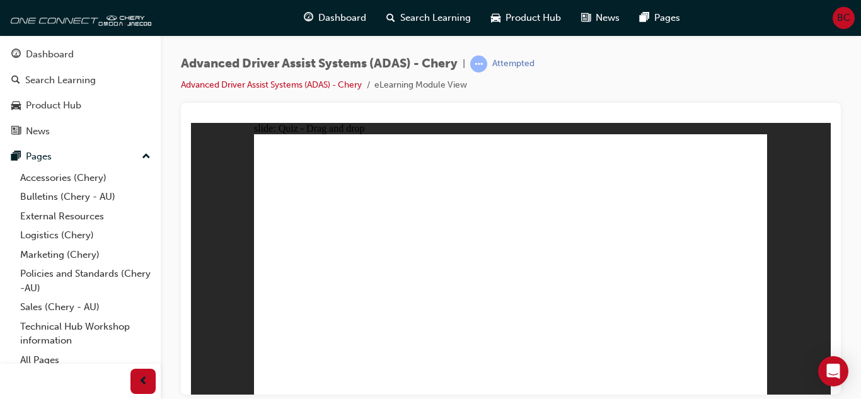
drag, startPoint x: 658, startPoint y: 321, endPoint x: 682, endPoint y: 200, distance: 123.3
checkbox input "true"
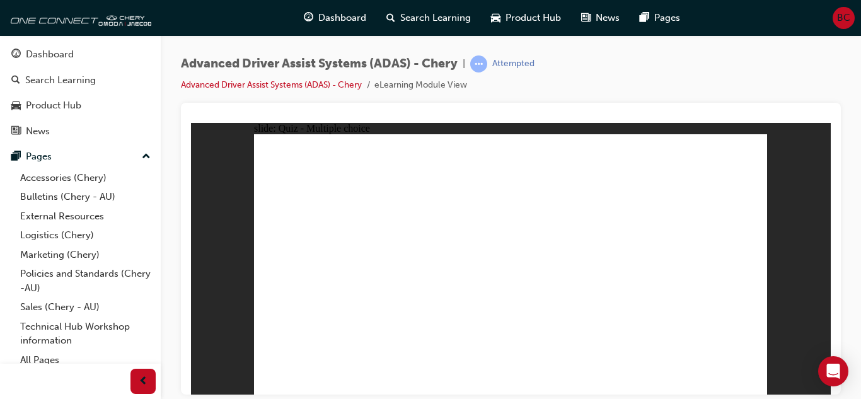
checkbox input "true"
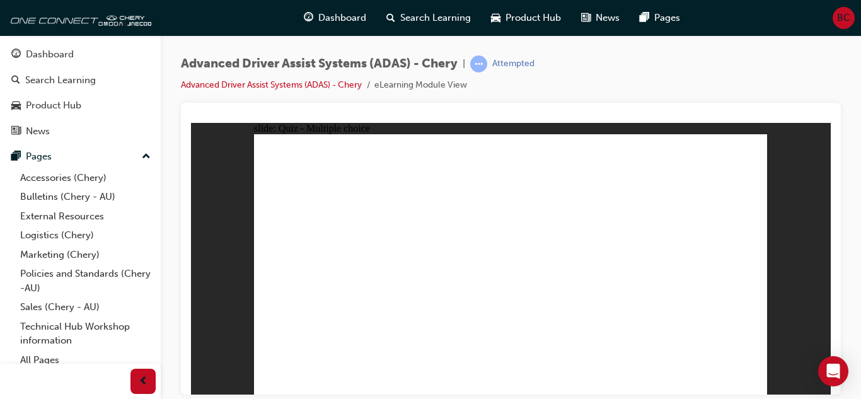
checkbox input "true"
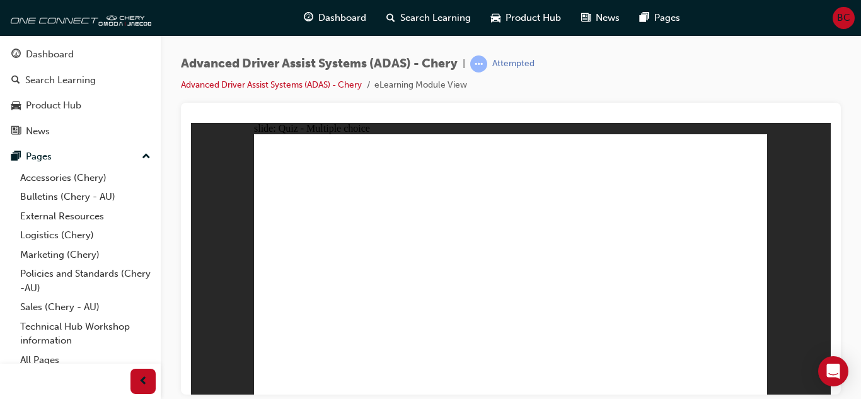
drag, startPoint x: 517, startPoint y: 156, endPoint x: 374, endPoint y: 305, distance: 206.8
drag, startPoint x: 577, startPoint y: 176, endPoint x: 369, endPoint y: 289, distance: 236.6
drag, startPoint x: 626, startPoint y: 156, endPoint x: 398, endPoint y: 297, distance: 268.6
drag, startPoint x: 577, startPoint y: 160, endPoint x: 439, endPoint y: 300, distance: 196.1
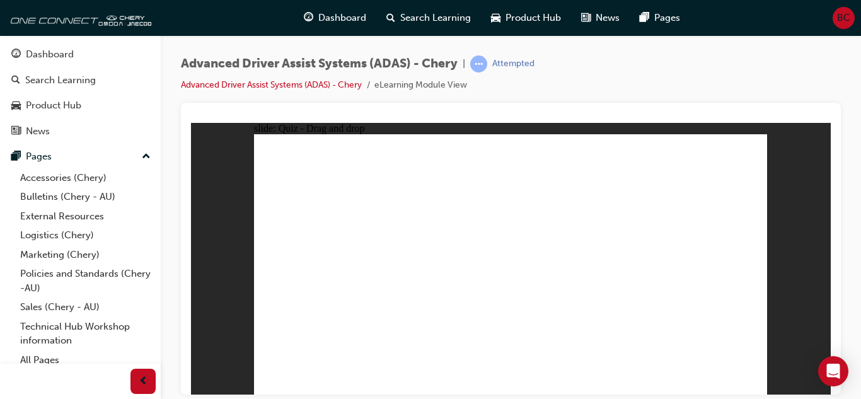
drag, startPoint x: 519, startPoint y: 177, endPoint x: 457, endPoint y: 294, distance: 131.9
drag, startPoint x: 622, startPoint y: 183, endPoint x: 326, endPoint y: 326, distance: 328.9
drag, startPoint x: 688, startPoint y: 181, endPoint x: 478, endPoint y: 264, distance: 225.7
drag, startPoint x: 687, startPoint y: 158, endPoint x: 418, endPoint y: 313, distance: 311.4
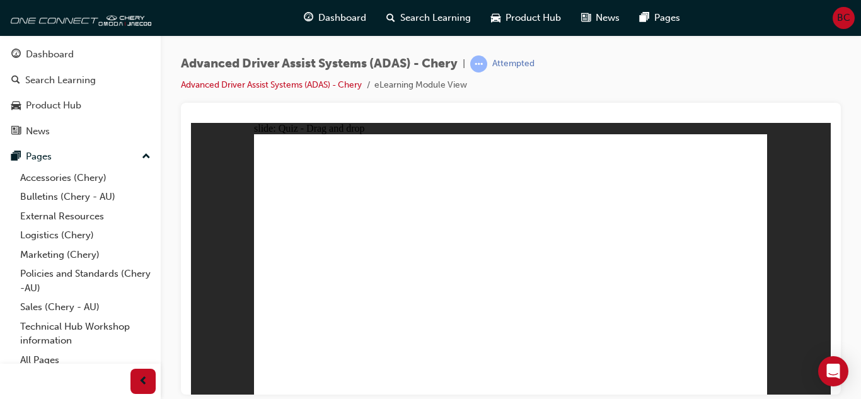
drag, startPoint x: 396, startPoint y: 335, endPoint x: 474, endPoint y: 255, distance: 111.0
drag, startPoint x: 477, startPoint y: 331, endPoint x: 531, endPoint y: 185, distance: 155.9
drag, startPoint x: 473, startPoint y: 282, endPoint x: 657, endPoint y: 208, distance: 198.5
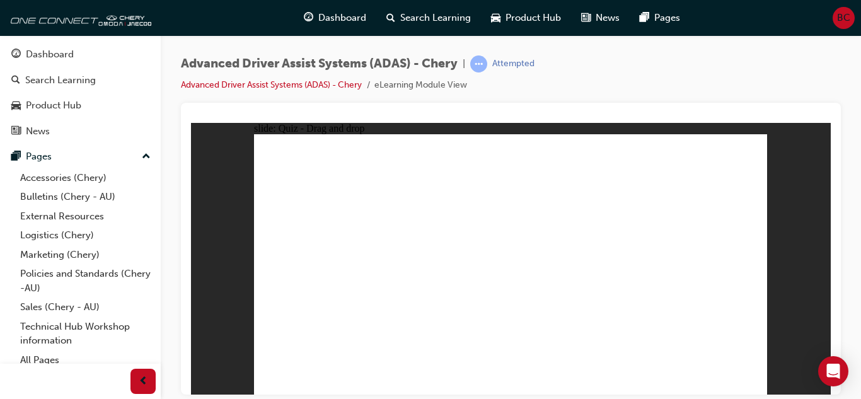
drag, startPoint x: 573, startPoint y: 331, endPoint x: 702, endPoint y: 207, distance: 179.2
drag, startPoint x: 641, startPoint y: 336, endPoint x: 663, endPoint y: 221, distance: 117.4
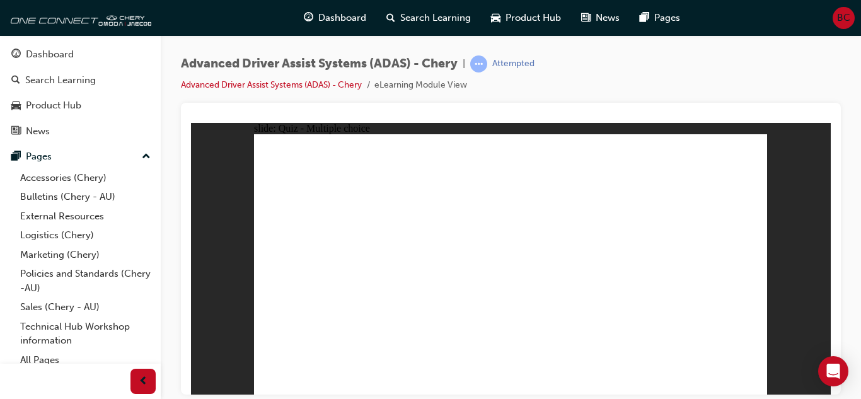
checkbox input "true"
drag, startPoint x: 582, startPoint y: 256, endPoint x: 572, endPoint y: 284, distance: 29.9
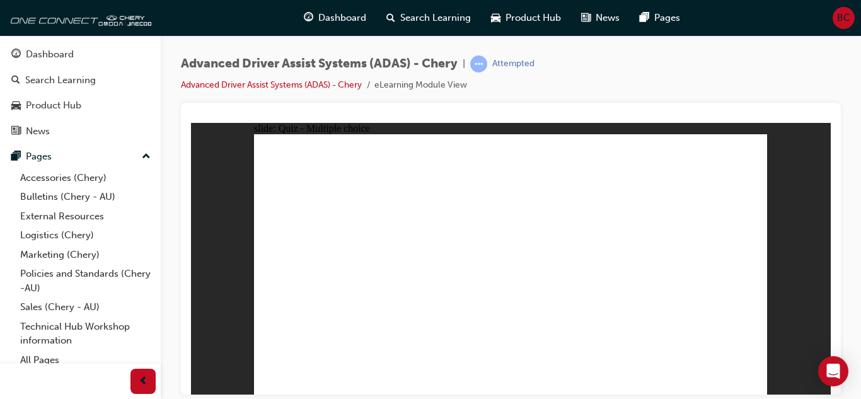
checkbox input "true"
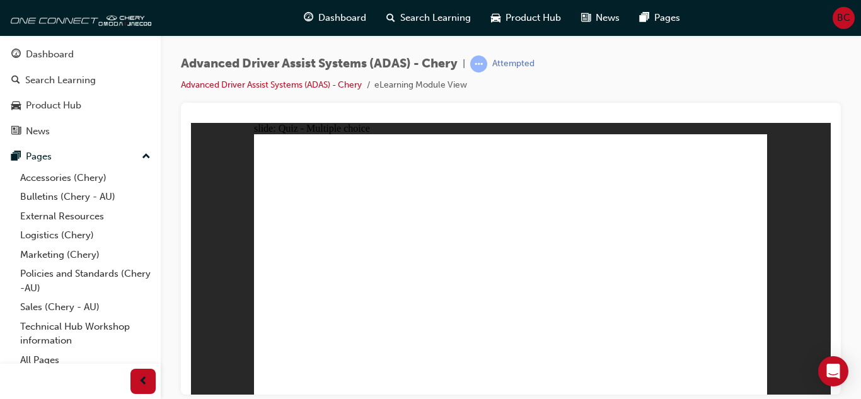
drag, startPoint x: 521, startPoint y: 157, endPoint x: 383, endPoint y: 298, distance: 197.4
drag, startPoint x: 575, startPoint y: 176, endPoint x: 396, endPoint y: 296, distance: 215.1
drag, startPoint x: 572, startPoint y: 155, endPoint x: 401, endPoint y: 287, distance: 216.5
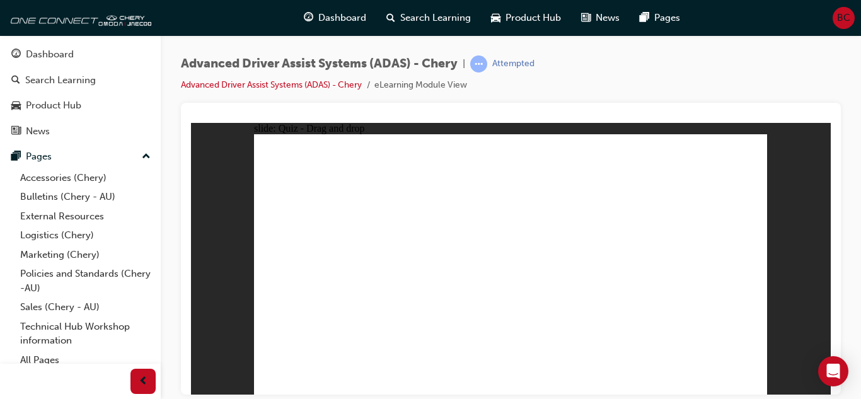
drag, startPoint x: 625, startPoint y: 155, endPoint x: 438, endPoint y: 299, distance: 236.3
drag, startPoint x: 515, startPoint y: 179, endPoint x: 515, endPoint y: 299, distance: 119.7
drag, startPoint x: 684, startPoint y: 177, endPoint x: 566, endPoint y: 283, distance: 157.9
drag, startPoint x: 679, startPoint y: 156, endPoint x: 606, endPoint y: 291, distance: 153.7
drag, startPoint x: 627, startPoint y: 178, endPoint x: 633, endPoint y: 297, distance: 119.3
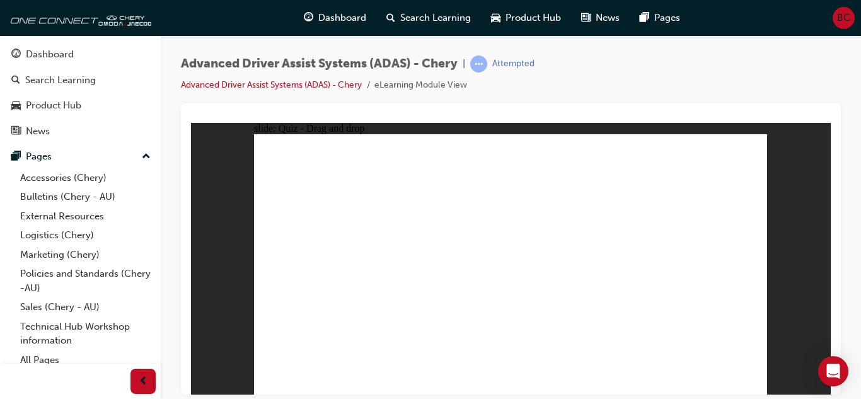
drag, startPoint x: 389, startPoint y: 343, endPoint x: 522, endPoint y: 221, distance: 179.7
drag, startPoint x: 523, startPoint y: 256, endPoint x: 531, endPoint y: 223, distance: 34.2
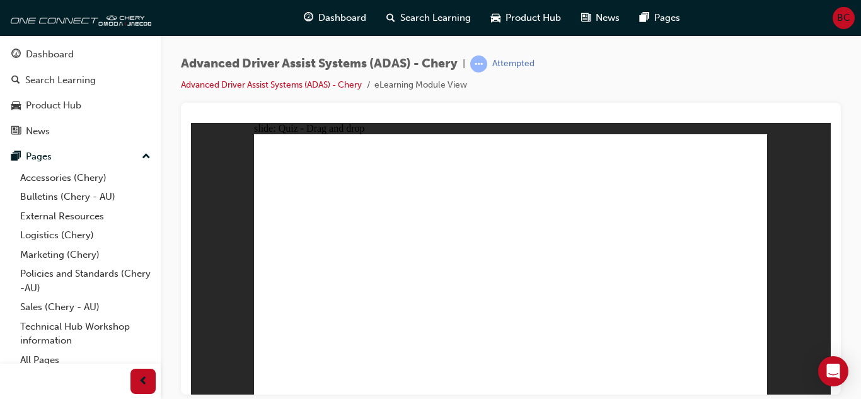
drag, startPoint x: 331, startPoint y: 330, endPoint x: 627, endPoint y: 238, distance: 309.9
drag, startPoint x: 560, startPoint y: 348, endPoint x: 667, endPoint y: 221, distance: 166.0
drag, startPoint x: 658, startPoint y: 325, endPoint x: 704, endPoint y: 167, distance: 164.7
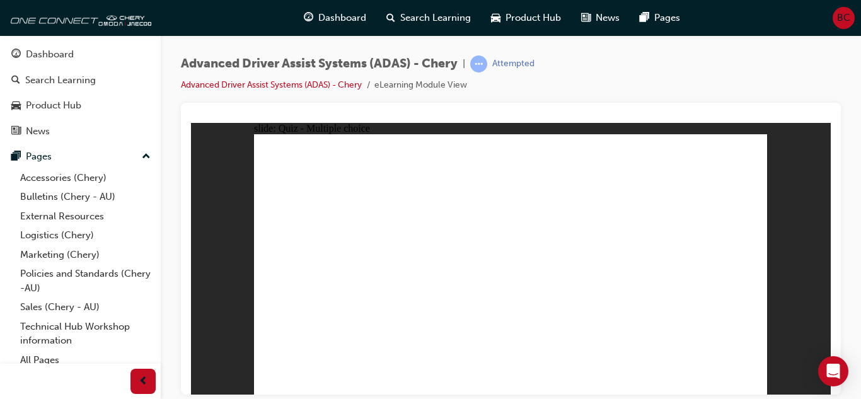
checkbox input "true"
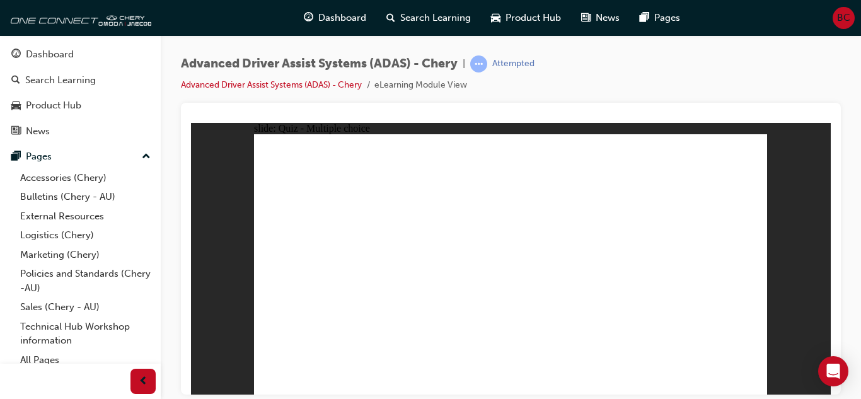
drag, startPoint x: 552, startPoint y: 241, endPoint x: 553, endPoint y: 253, distance: 12.0
checkbox input "true"
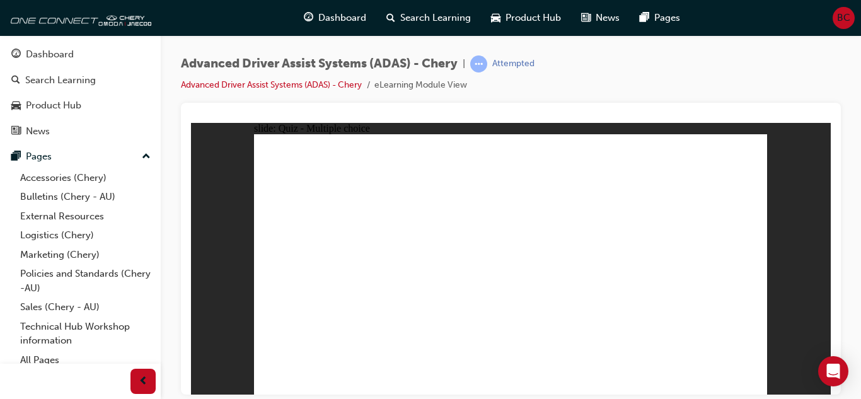
checkbox input "true"
drag, startPoint x: 509, startPoint y: 155, endPoint x: 342, endPoint y: 313, distance: 230.0
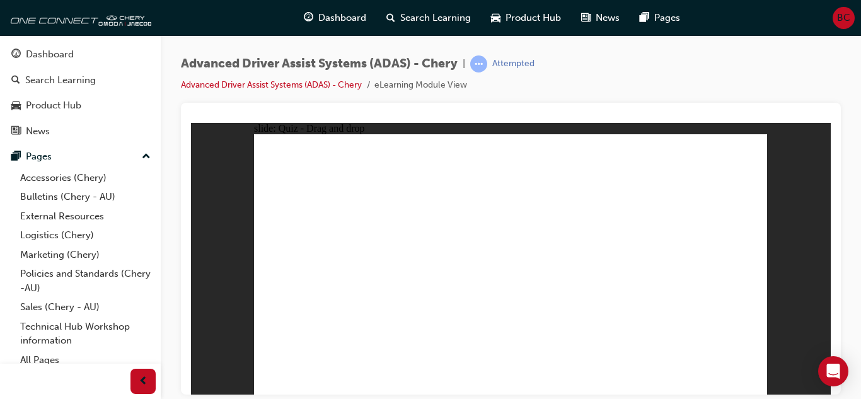
drag, startPoint x: 502, startPoint y: 175, endPoint x: 345, endPoint y: 294, distance: 196.6
drag, startPoint x: 575, startPoint y: 155, endPoint x: 391, endPoint y: 297, distance: 233.2
drag, startPoint x: 568, startPoint y: 180, endPoint x: 444, endPoint y: 309, distance: 178.7
drag, startPoint x: 621, startPoint y: 158, endPoint x: 404, endPoint y: 306, distance: 263.0
drag, startPoint x: 614, startPoint y: 178, endPoint x: 360, endPoint y: 314, distance: 288.4
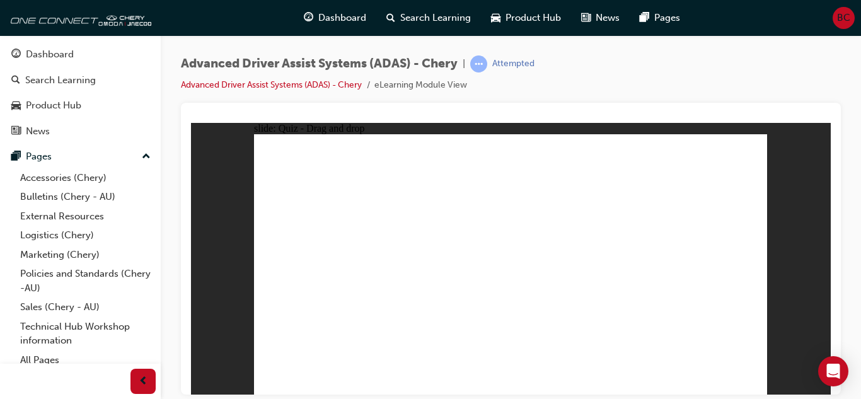
drag, startPoint x: 687, startPoint y: 159, endPoint x: 401, endPoint y: 304, distance: 321.5
drag, startPoint x: 680, startPoint y: 180, endPoint x: 588, endPoint y: 305, distance: 155.5
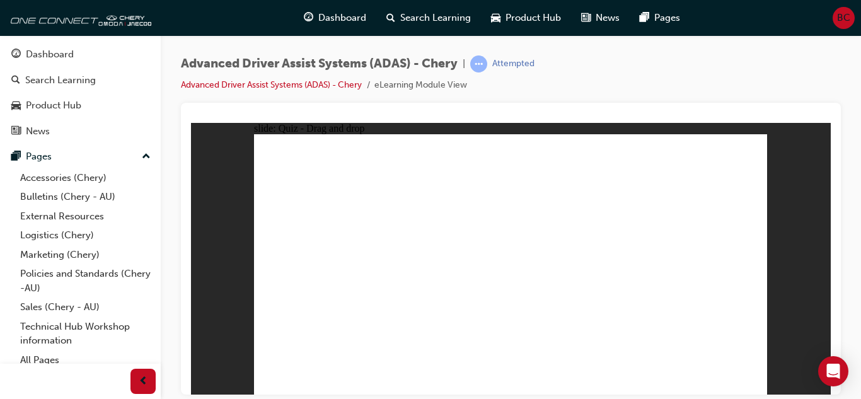
drag, startPoint x: 382, startPoint y: 339, endPoint x: 553, endPoint y: 193, distance: 224.4
drag, startPoint x: 479, startPoint y: 334, endPoint x: 506, endPoint y: 168, distance: 167.9
drag, startPoint x: 349, startPoint y: 311, endPoint x: 628, endPoint y: 229, distance: 290.3
drag, startPoint x: 576, startPoint y: 321, endPoint x: 687, endPoint y: 218, distance: 151.2
drag, startPoint x: 642, startPoint y: 335, endPoint x: 691, endPoint y: 187, distance: 156.4
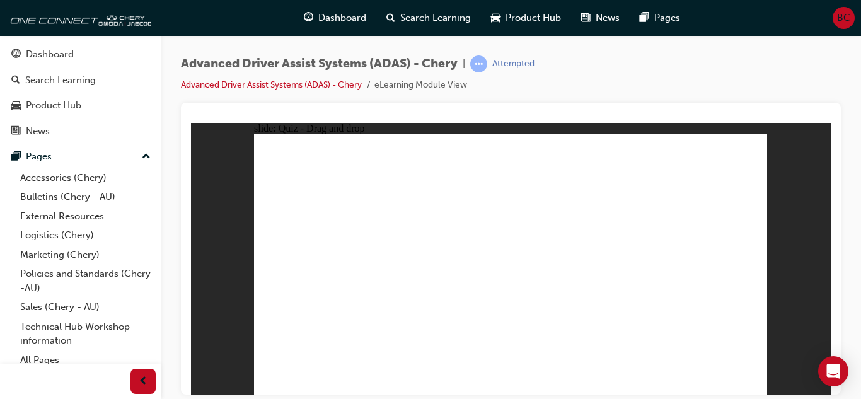
checkbox input "true"
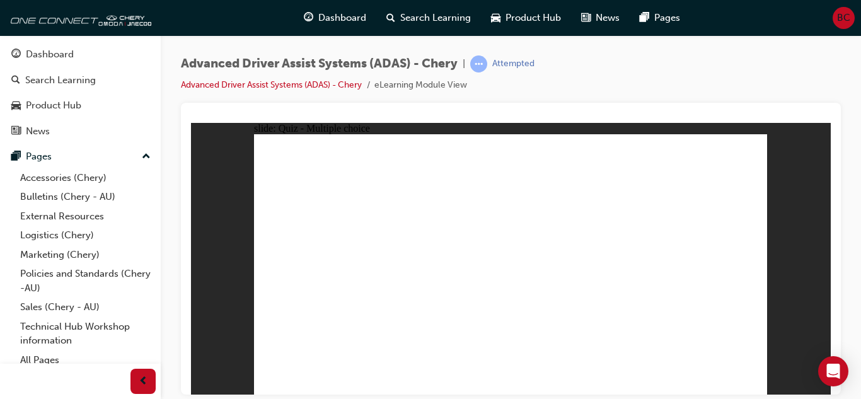
checkbox input "true"
drag, startPoint x: 564, startPoint y: 277, endPoint x: 563, endPoint y: 290, distance: 13.2
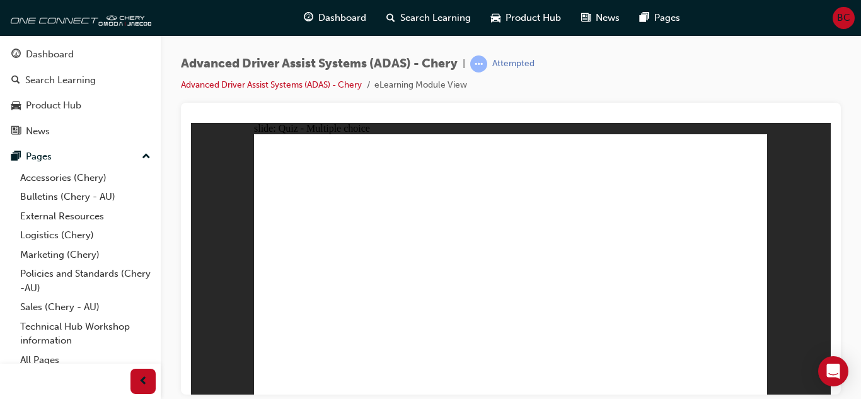
checkbox input "true"
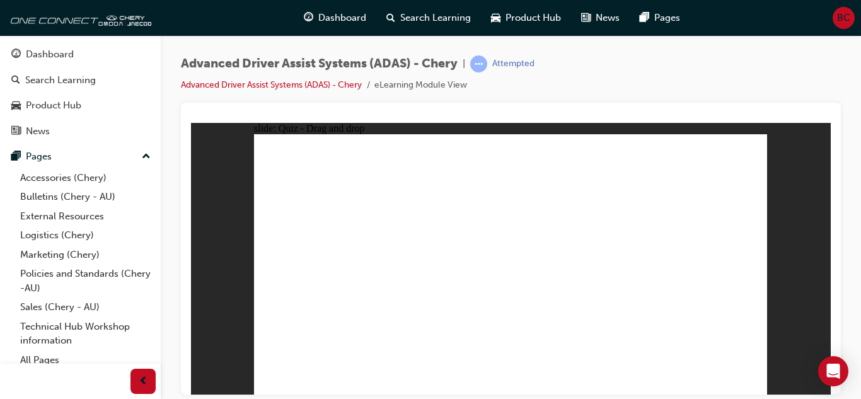
drag, startPoint x: 507, startPoint y: 156, endPoint x: 423, endPoint y: 293, distance: 161.2
drag, startPoint x: 521, startPoint y: 176, endPoint x: 414, endPoint y: 278, distance: 147.5
drag, startPoint x: 579, startPoint y: 180, endPoint x: 469, endPoint y: 291, distance: 156.4
drag, startPoint x: 576, startPoint y: 156, endPoint x: 429, endPoint y: 297, distance: 203.7
drag, startPoint x: 636, startPoint y: 158, endPoint x: 443, endPoint y: 307, distance: 244.4
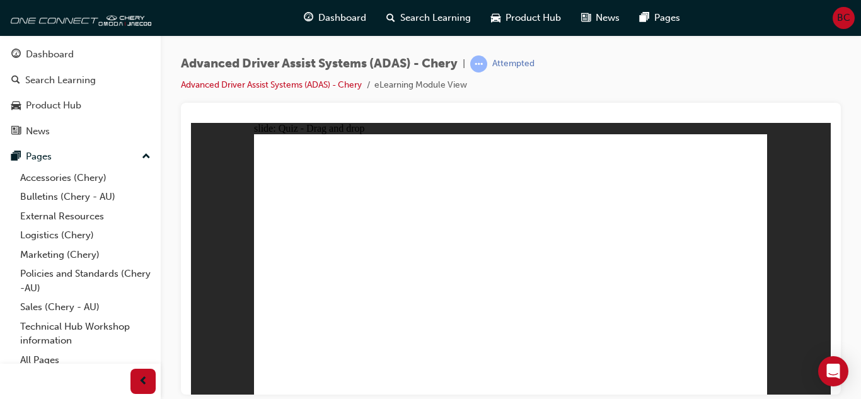
drag, startPoint x: 636, startPoint y: 176, endPoint x: 412, endPoint y: 306, distance: 259.2
drag, startPoint x: 685, startPoint y: 176, endPoint x: 377, endPoint y: 302, distance: 332.9
drag, startPoint x: 681, startPoint y: 157, endPoint x: 424, endPoint y: 306, distance: 297.0
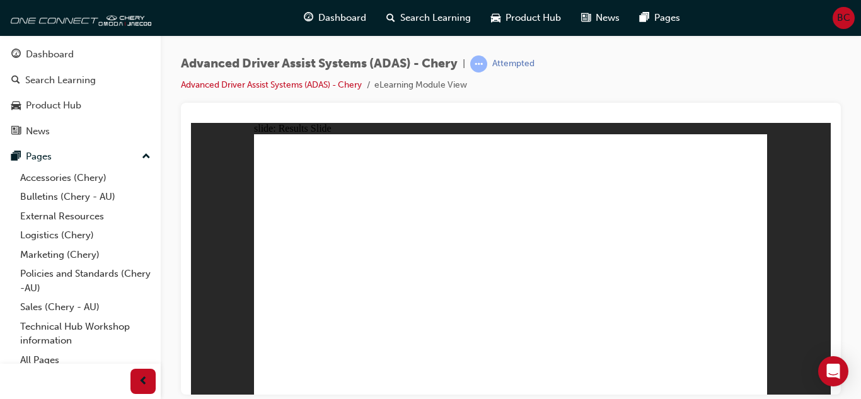
drag, startPoint x: 383, startPoint y: 335, endPoint x: 509, endPoint y: 196, distance: 187.8
drag, startPoint x: 471, startPoint y: 343, endPoint x: 481, endPoint y: 224, distance: 118.9
drag, startPoint x: 315, startPoint y: 340, endPoint x: 646, endPoint y: 220, distance: 352.0
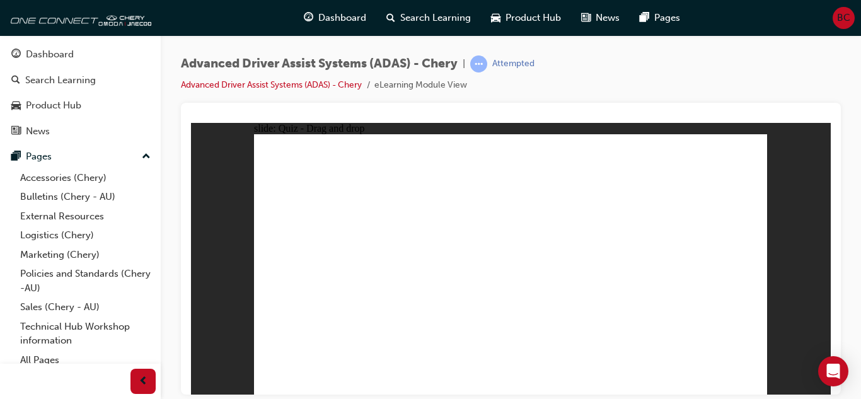
drag, startPoint x: 616, startPoint y: 170, endPoint x: 605, endPoint y: 202, distance: 33.3
checkbox input "true"
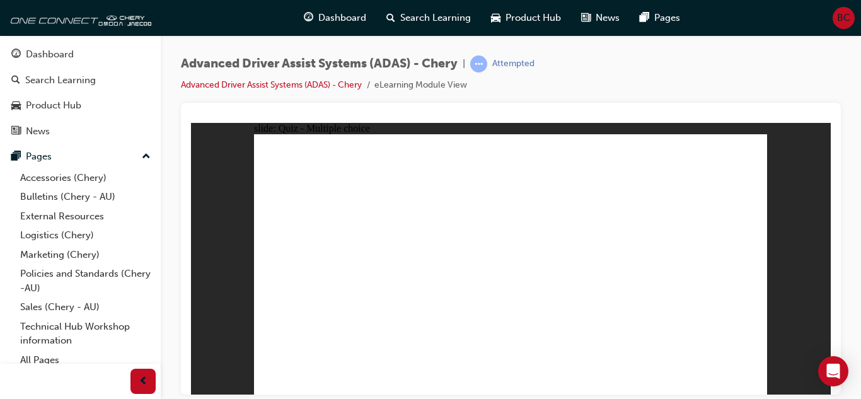
checkbox input "true"
drag, startPoint x: 588, startPoint y: 277, endPoint x: 585, endPoint y: 286, distance: 9.2
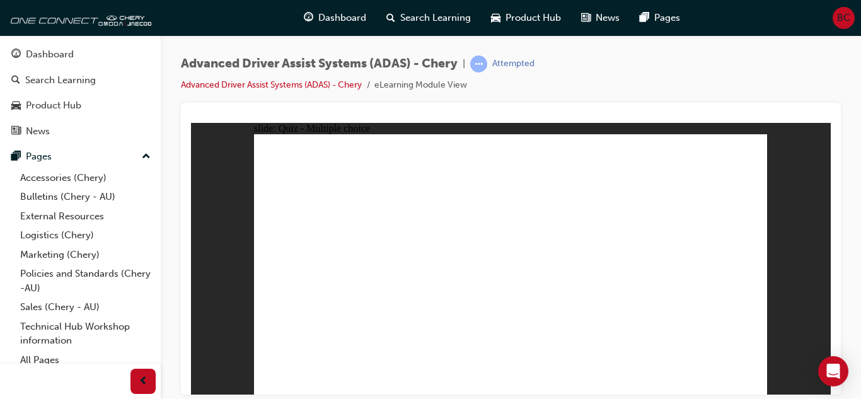
checkbox input "true"
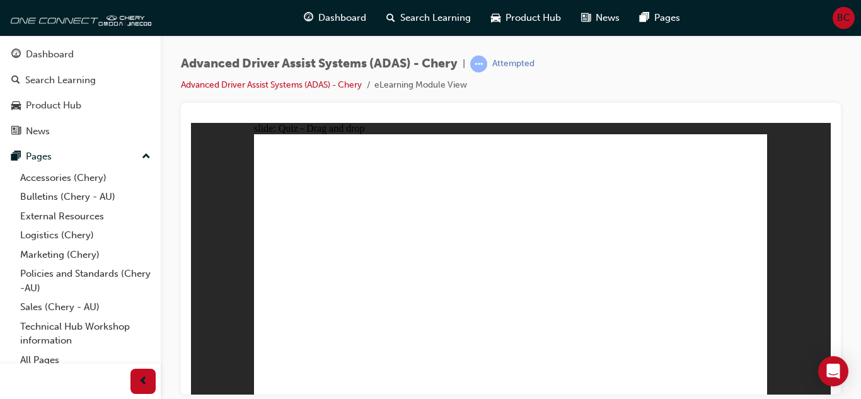
drag, startPoint x: 619, startPoint y: 156, endPoint x: 410, endPoint y: 303, distance: 256.1
drag, startPoint x: 575, startPoint y: 176, endPoint x: 365, endPoint y: 305, distance: 245.5
drag, startPoint x: 575, startPoint y: 155, endPoint x: 420, endPoint y: 290, distance: 205.5
drag, startPoint x: 537, startPoint y: 287, endPoint x: 530, endPoint y: 289, distance: 7.4
drag, startPoint x: 498, startPoint y: 178, endPoint x: 532, endPoint y: 321, distance: 146.6
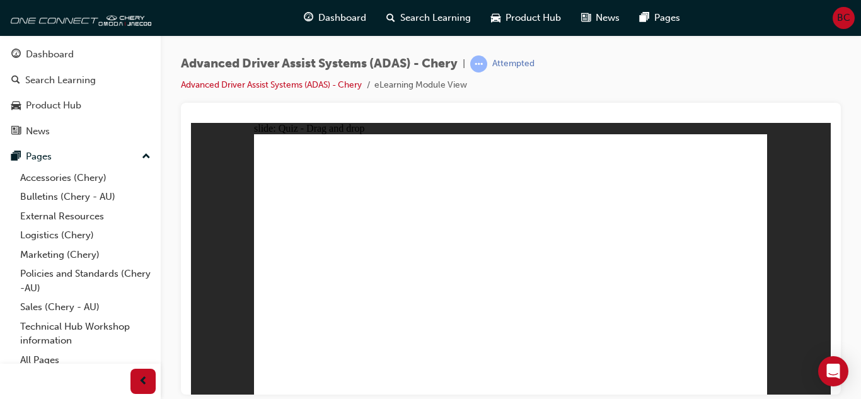
drag, startPoint x: 617, startPoint y: 178, endPoint x: 623, endPoint y: 316, distance: 138.1
drag, startPoint x: 683, startPoint y: 182, endPoint x: 637, endPoint y: 316, distance: 141.9
drag, startPoint x: 679, startPoint y: 155, endPoint x: 612, endPoint y: 292, distance: 153.0
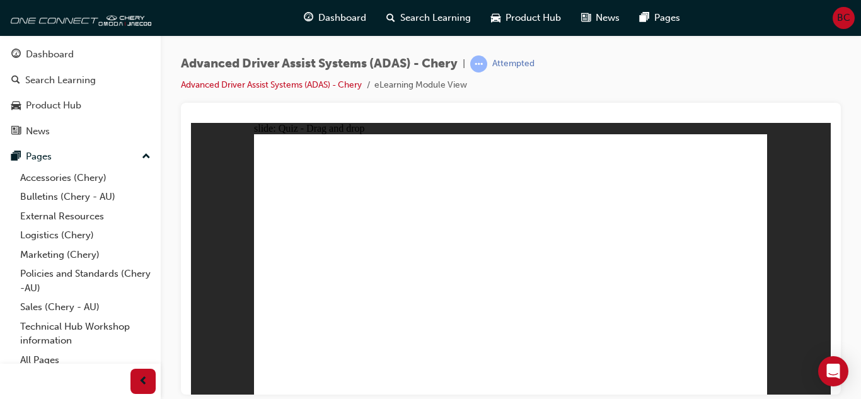
drag, startPoint x: 395, startPoint y: 342, endPoint x: 498, endPoint y: 180, distance: 192.6
drag, startPoint x: 497, startPoint y: 312, endPoint x: 495, endPoint y: 202, distance: 109.7
drag, startPoint x: 468, startPoint y: 291, endPoint x: 640, endPoint y: 216, distance: 187.9
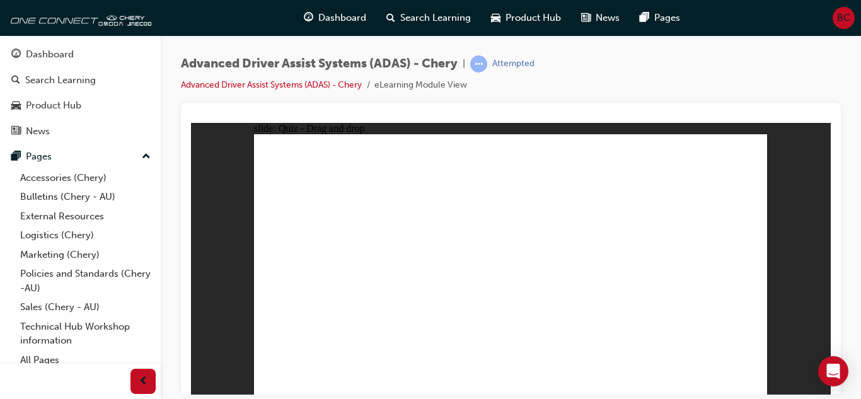
drag, startPoint x: 639, startPoint y: 330, endPoint x: 658, endPoint y: 215, distance: 116.2
checkbox input "true"
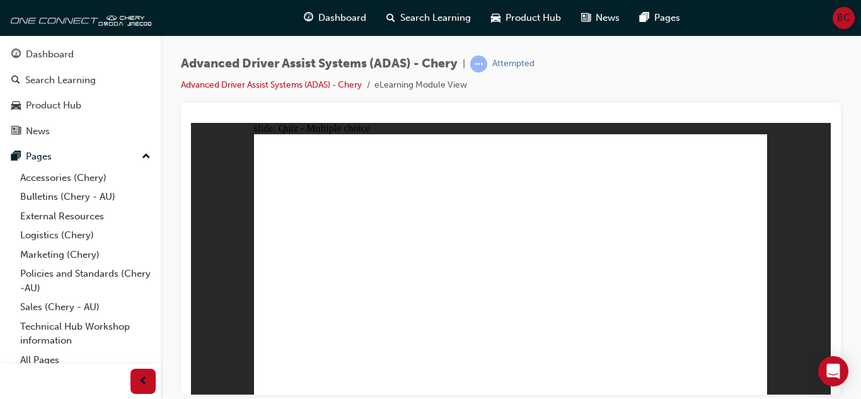
checkbox input "true"
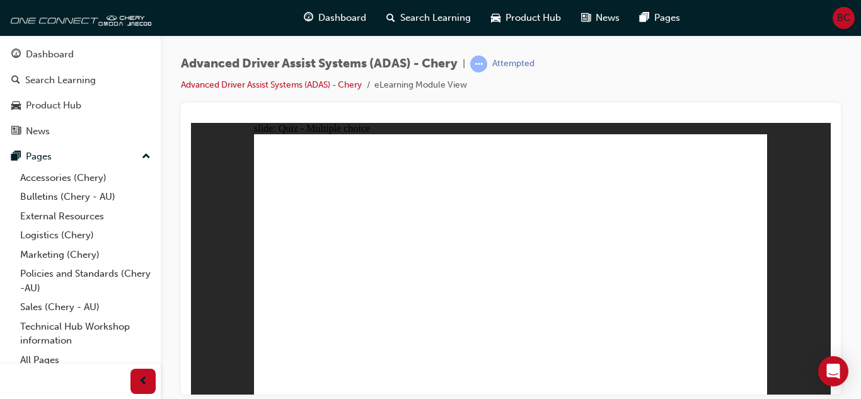
checkbox input "true"
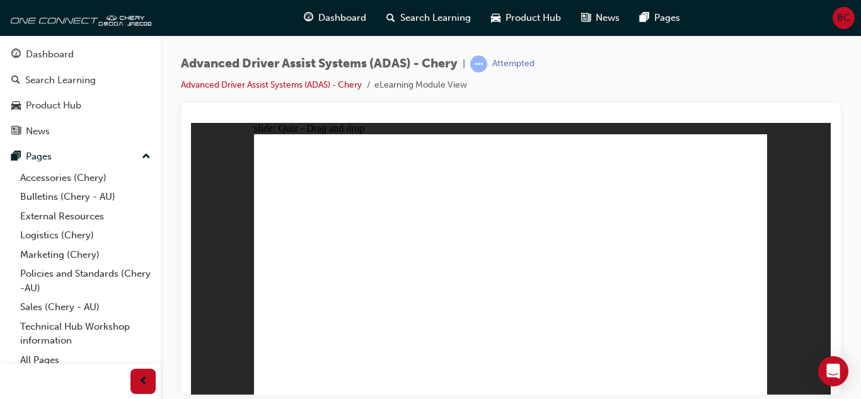
drag, startPoint x: 522, startPoint y: 159, endPoint x: 526, endPoint y: 299, distance: 139.3
drag, startPoint x: 516, startPoint y: 177, endPoint x: 552, endPoint y: 327, distance: 154.2
drag, startPoint x: 675, startPoint y: 187, endPoint x: 546, endPoint y: 316, distance: 182.7
drag, startPoint x: 610, startPoint y: 187, endPoint x: 350, endPoint y: 299, distance: 282.6
drag, startPoint x: 568, startPoint y: 178, endPoint x: 356, endPoint y: 291, distance: 239.9
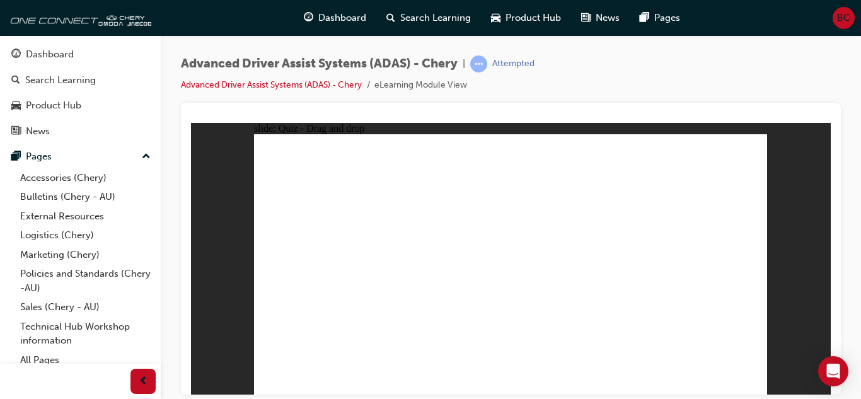
drag, startPoint x: 652, startPoint y: 182, endPoint x: 399, endPoint y: 282, distance: 271.2
drag, startPoint x: 548, startPoint y: 289, endPoint x: 628, endPoint y: 164, distance: 148.0
drag, startPoint x: 619, startPoint y: 158, endPoint x: 394, endPoint y: 296, distance: 264.4
drag, startPoint x: 557, startPoint y: 153, endPoint x: 425, endPoint y: 288, distance: 188.5
drag, startPoint x: 667, startPoint y: 160, endPoint x: 637, endPoint y: 300, distance: 143.0
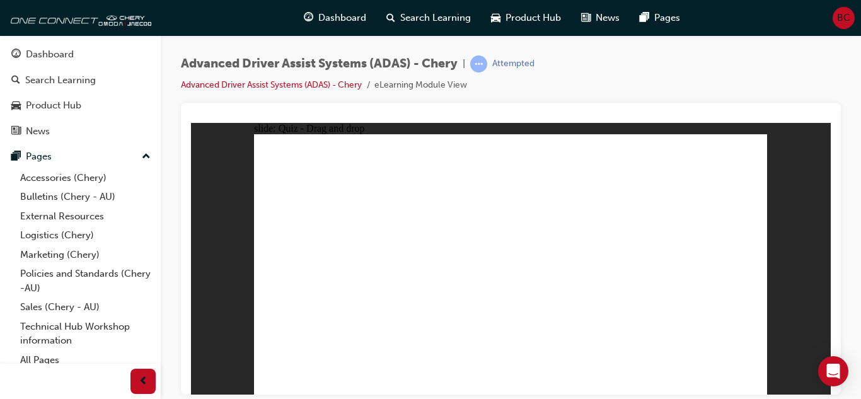
drag, startPoint x: 393, startPoint y: 336, endPoint x: 471, endPoint y: 284, distance: 94.0
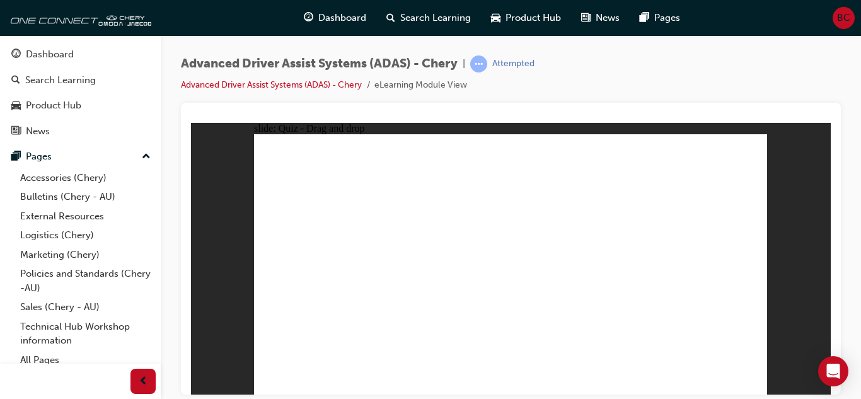
drag, startPoint x: 500, startPoint y: 279, endPoint x: 488, endPoint y: 236, distance: 44.5
drag, startPoint x: 388, startPoint y: 297, endPoint x: 640, endPoint y: 226, distance: 261.3
drag, startPoint x: 558, startPoint y: 335, endPoint x: 687, endPoint y: 205, distance: 183.6
drag, startPoint x: 642, startPoint y: 328, endPoint x: 682, endPoint y: 280, distance: 63.1
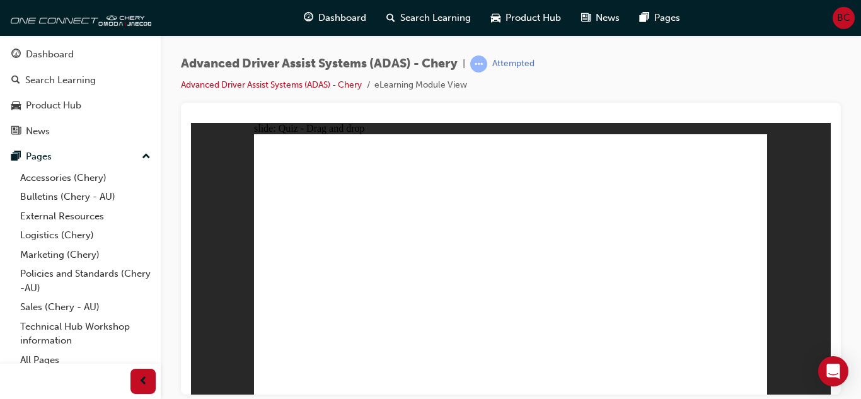
checkbox input "true"
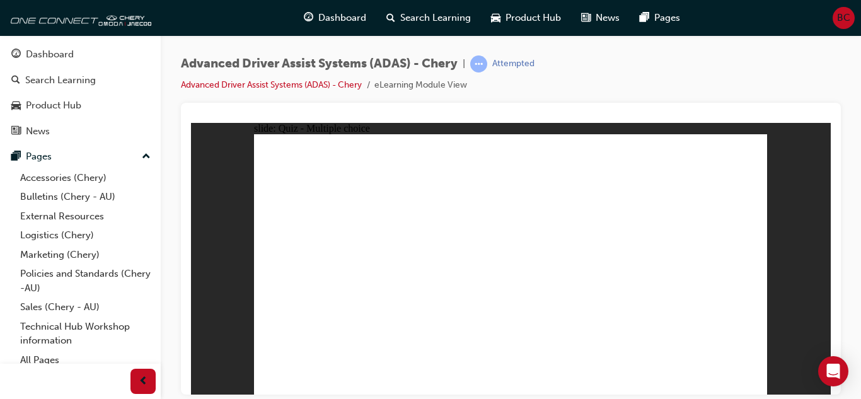
checkbox input "true"
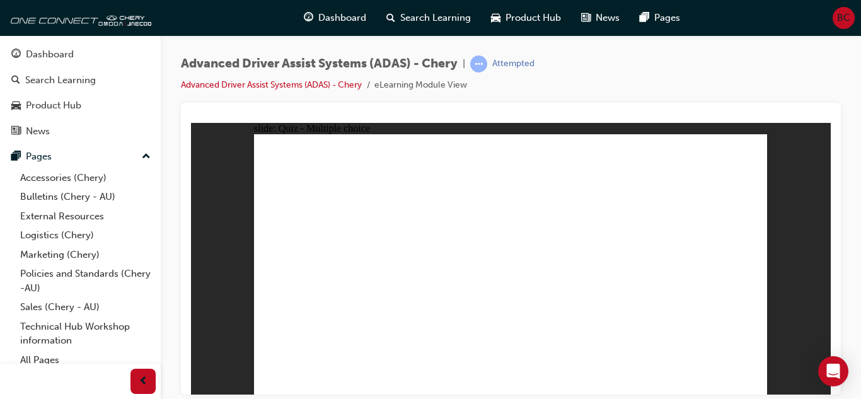
drag, startPoint x: 490, startPoint y: 246, endPoint x: 344, endPoint y: 296, distance: 154.2
drag, startPoint x: 635, startPoint y: 159, endPoint x: 386, endPoint y: 297, distance: 284.6
drag, startPoint x: 615, startPoint y: 181, endPoint x: 406, endPoint y: 289, distance: 234.8
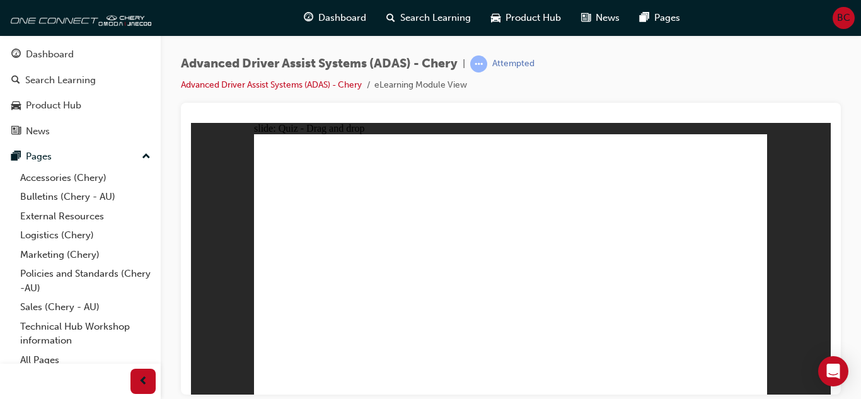
drag, startPoint x: 516, startPoint y: 154, endPoint x: 519, endPoint y: 296, distance: 141.2
drag, startPoint x: 517, startPoint y: 185, endPoint x: 550, endPoint y: 297, distance: 117.6
drag, startPoint x: 572, startPoint y: 170, endPoint x: 612, endPoint y: 308, distance: 144.2
drag, startPoint x: 623, startPoint y: 177, endPoint x: 639, endPoint y: 295, distance: 118.9
drag, startPoint x: 677, startPoint y: 178, endPoint x: 623, endPoint y: 313, distance: 145.3
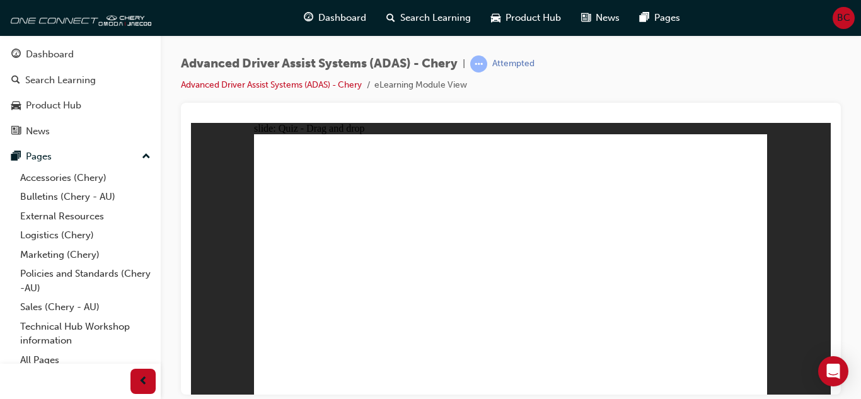
drag, startPoint x: 467, startPoint y: 288, endPoint x: 488, endPoint y: 237, distance: 55.4
drag, startPoint x: 470, startPoint y: 328, endPoint x: 498, endPoint y: 213, distance: 118.6
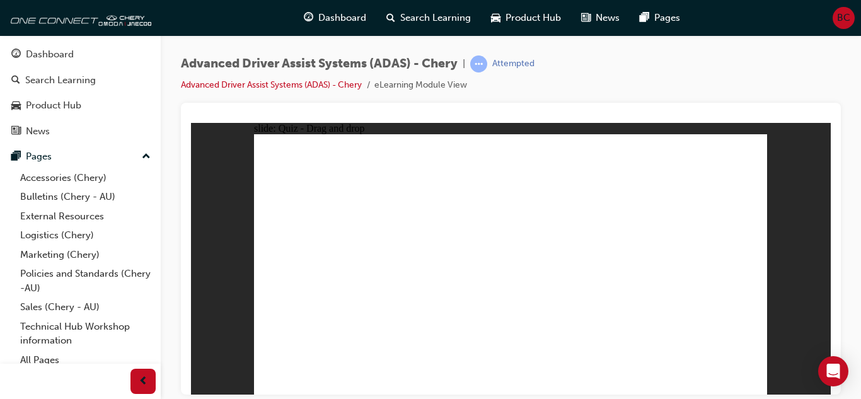
drag, startPoint x: 305, startPoint y: 338, endPoint x: 660, endPoint y: 172, distance: 392.1
drag, startPoint x: 585, startPoint y: 301, endPoint x: 656, endPoint y: 246, distance: 89.9
drag, startPoint x: 652, startPoint y: 289, endPoint x: 646, endPoint y: 182, distance: 107.3
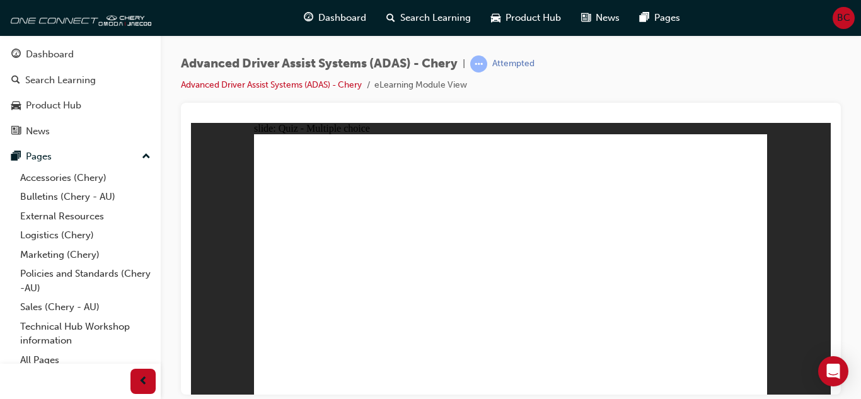
checkbox input "true"
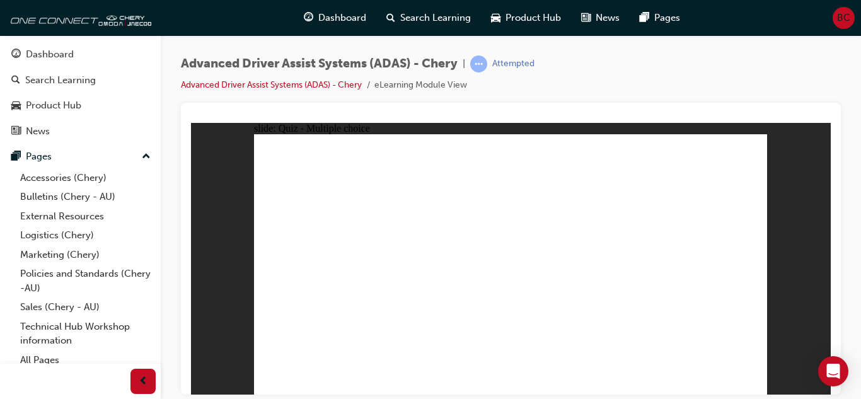
checkbox input "true"
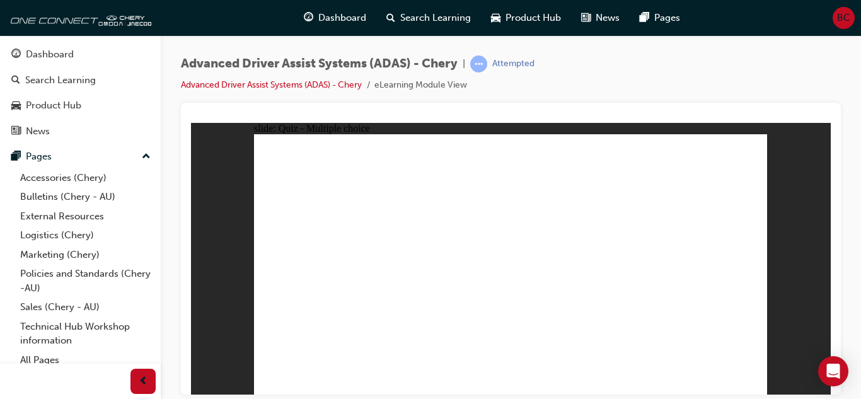
drag, startPoint x: 580, startPoint y: 179, endPoint x: 389, endPoint y: 291, distance: 221.4
drag, startPoint x: 522, startPoint y: 158, endPoint x: 530, endPoint y: 295, distance: 137.0
drag, startPoint x: 518, startPoint y: 179, endPoint x: 578, endPoint y: 277, distance: 115.1
drag, startPoint x: 679, startPoint y: 176, endPoint x: 597, endPoint y: 294, distance: 143.5
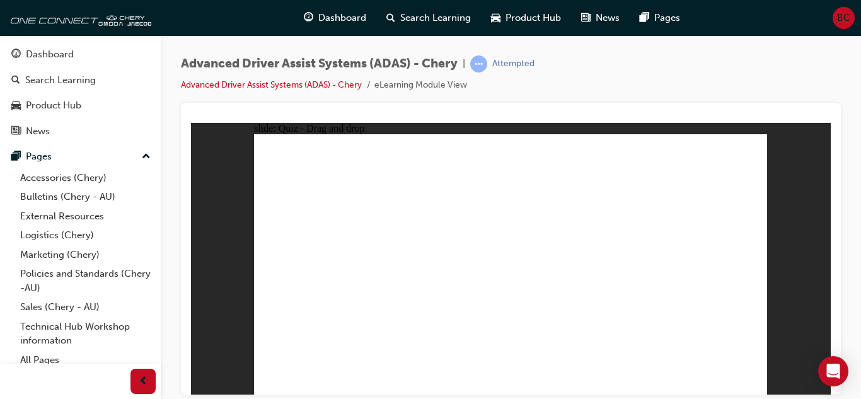
drag, startPoint x: 584, startPoint y: 156, endPoint x: 358, endPoint y: 303, distance: 269.7
drag, startPoint x: 635, startPoint y: 163, endPoint x: 432, endPoint y: 314, distance: 253.4
drag, startPoint x: 629, startPoint y: 181, endPoint x: 440, endPoint y: 290, distance: 217.9
drag, startPoint x: 612, startPoint y: 203, endPoint x: 345, endPoint y: 314, distance: 290.1
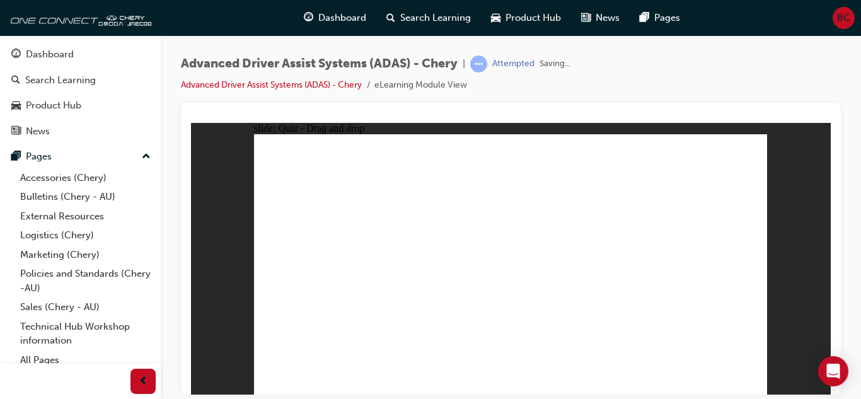
drag, startPoint x: 390, startPoint y: 338, endPoint x: 505, endPoint y: 238, distance: 153.2
drag, startPoint x: 474, startPoint y: 320, endPoint x: 473, endPoint y: 234, distance: 85.7
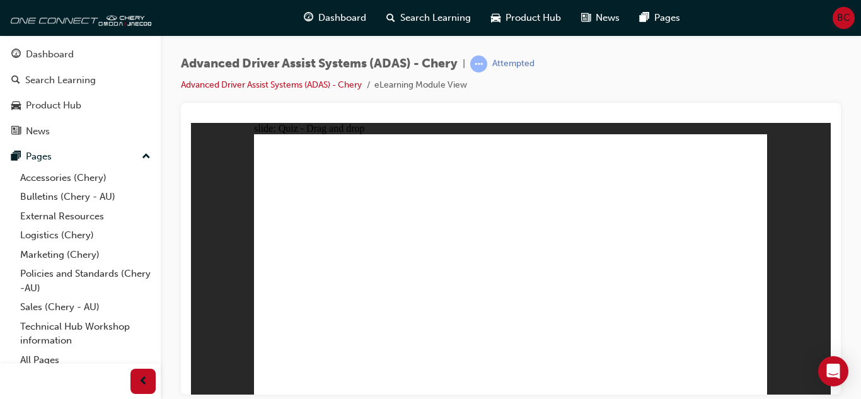
drag, startPoint x: 378, startPoint y: 305, endPoint x: 652, endPoint y: 245, distance: 279.9
drag, startPoint x: 565, startPoint y: 326, endPoint x: 624, endPoint y: 302, distance: 63.3
drag, startPoint x: 633, startPoint y: 336, endPoint x: 662, endPoint y: 308, distance: 40.1
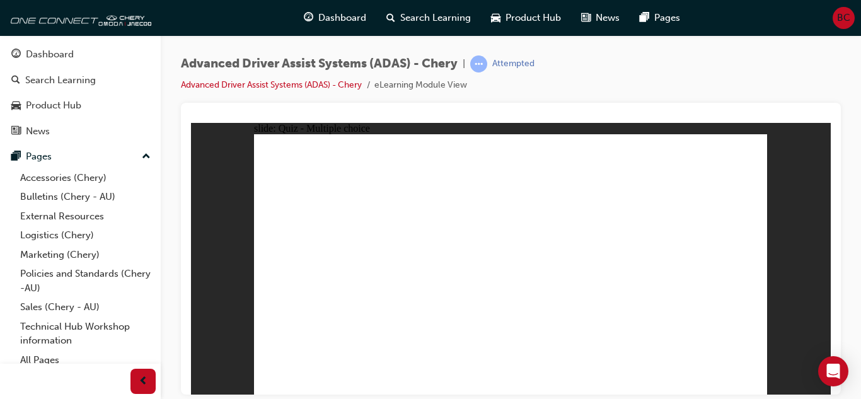
checkbox input "true"
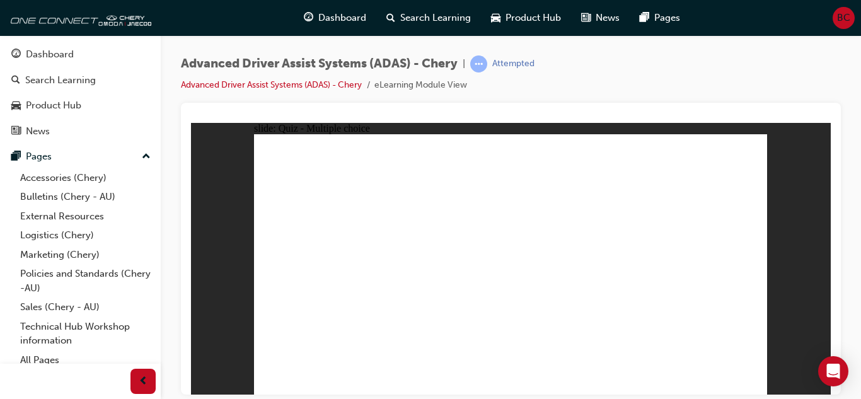
checkbox input "true"
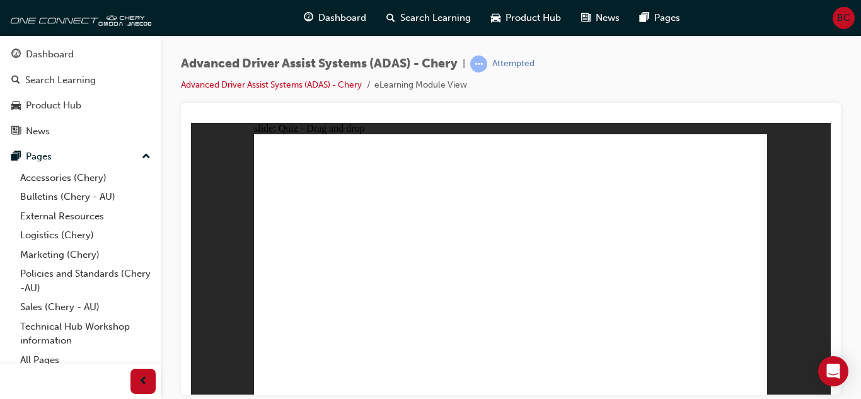
drag, startPoint x: 530, startPoint y: 158, endPoint x: 389, endPoint y: 293, distance: 195.2
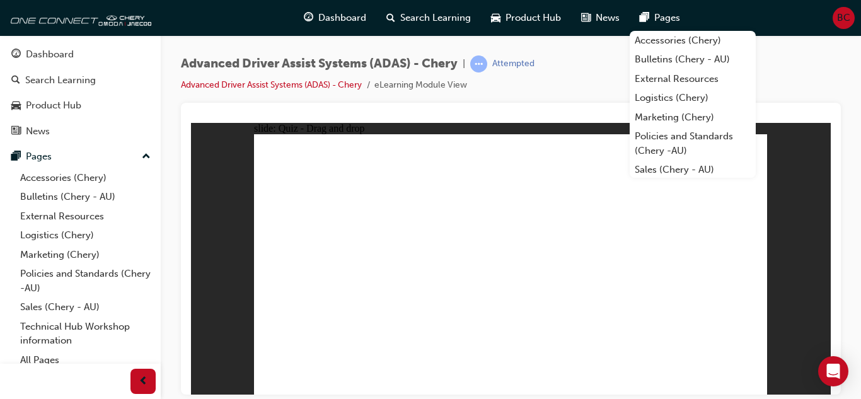
drag, startPoint x: 527, startPoint y: 175, endPoint x: 422, endPoint y: 292, distance: 157.5
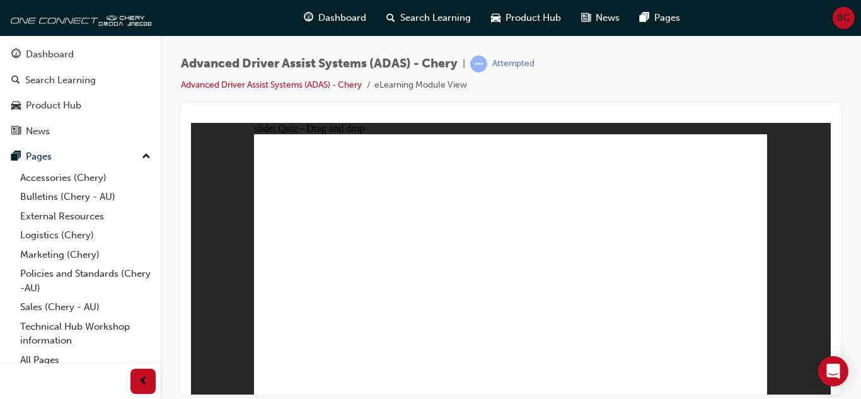
drag, startPoint x: 575, startPoint y: 154, endPoint x: 396, endPoint y: 292, distance: 225.9
drag, startPoint x: 576, startPoint y: 178, endPoint x: 430, endPoint y: 303, distance: 192.1
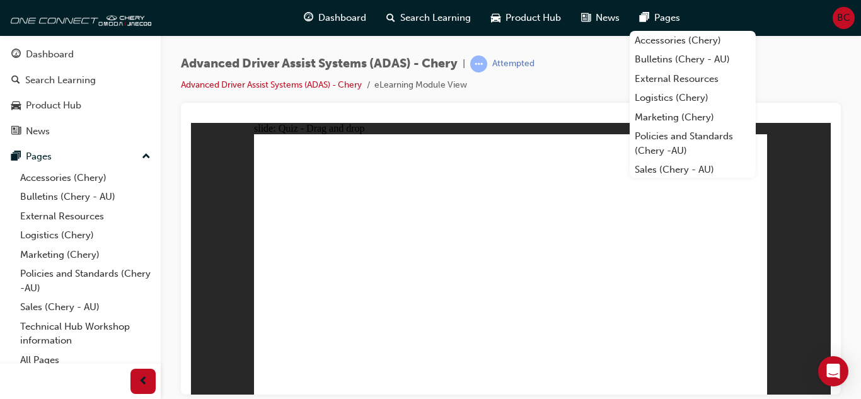
drag, startPoint x: 616, startPoint y: 157, endPoint x: 396, endPoint y: 306, distance: 265.8
drag, startPoint x: 614, startPoint y: 180, endPoint x: 357, endPoint y: 311, distance: 288.6
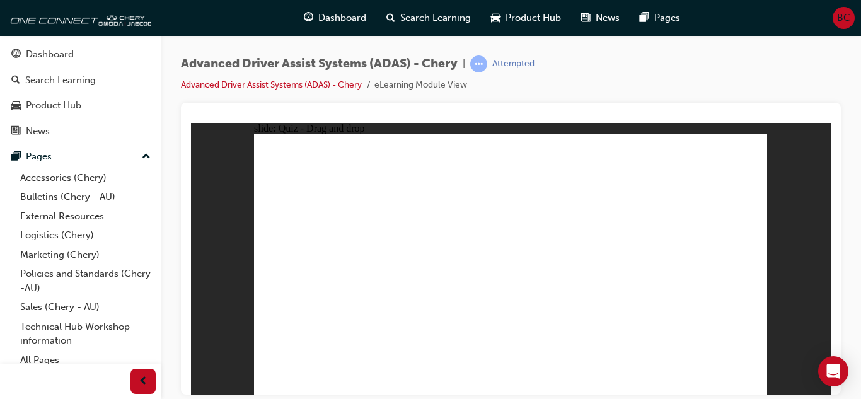
drag, startPoint x: 671, startPoint y: 155, endPoint x: 431, endPoint y: 300, distance: 280.4
drag, startPoint x: 667, startPoint y: 176, endPoint x: 452, endPoint y: 302, distance: 249.1
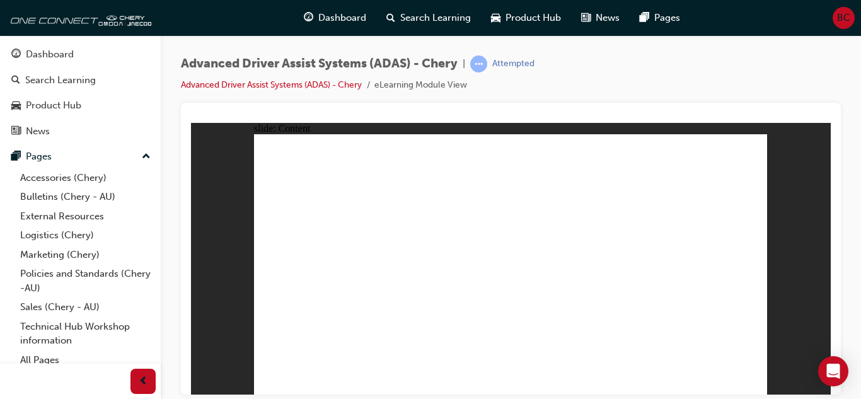
drag, startPoint x: 339, startPoint y: 182, endPoint x: 336, endPoint y: 176, distance: 7.0
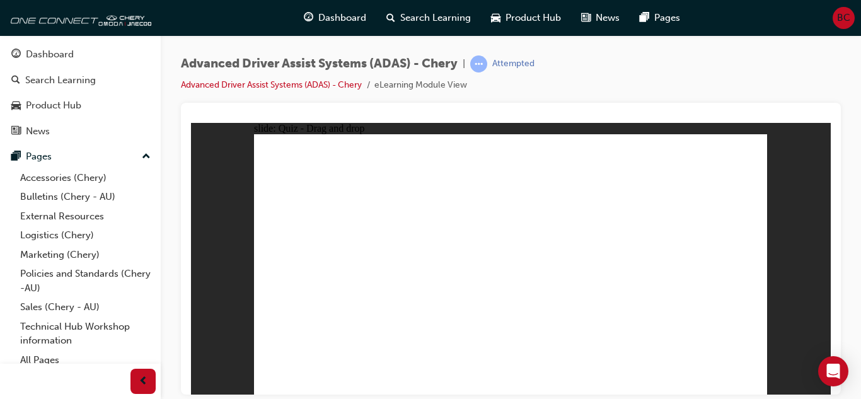
drag, startPoint x: 401, startPoint y: 330, endPoint x: 472, endPoint y: 187, distance: 159.5
drag, startPoint x: 480, startPoint y: 326, endPoint x: 493, endPoint y: 201, distance: 126.0
drag, startPoint x: 309, startPoint y: 335, endPoint x: 644, endPoint y: 222, distance: 353.3
drag, startPoint x: 641, startPoint y: 217, endPoint x: 657, endPoint y: 207, distance: 19.1
drag, startPoint x: 644, startPoint y: 333, endPoint x: 655, endPoint y: 208, distance: 125.2
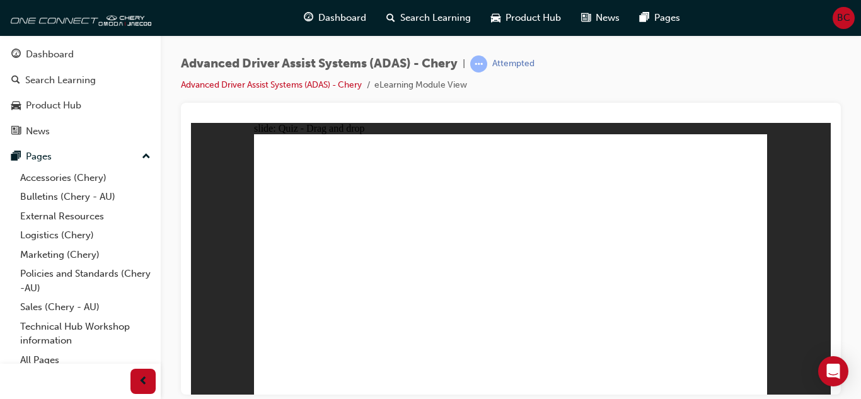
checkbox input "true"
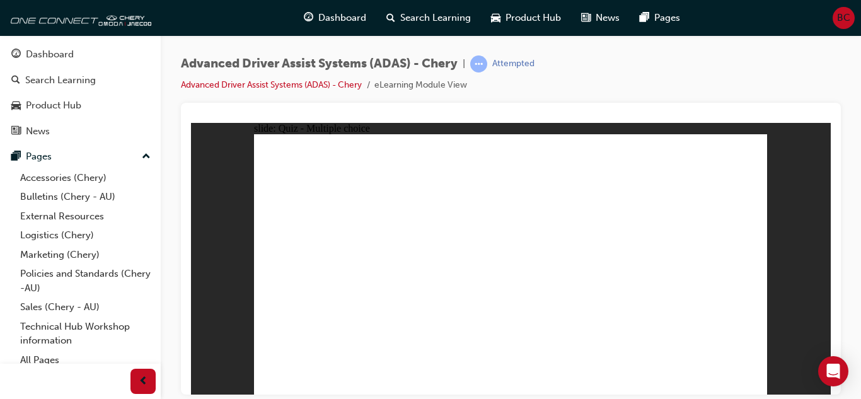
checkbox input "true"
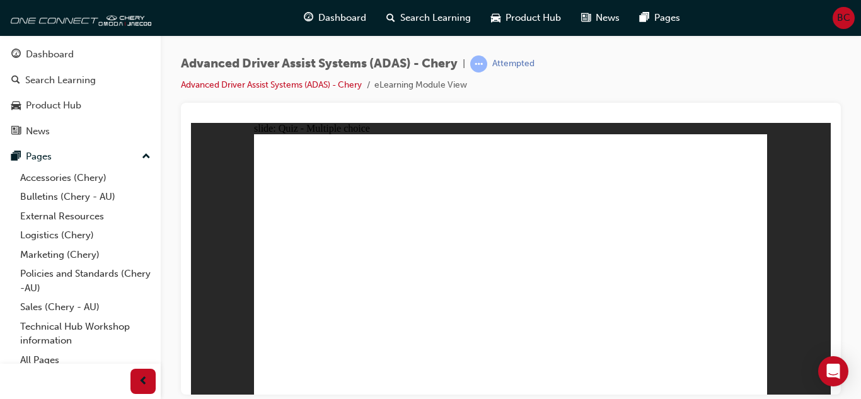
checkbox input "true"
drag, startPoint x: 521, startPoint y: 155, endPoint x: 531, endPoint y: 306, distance: 151.6
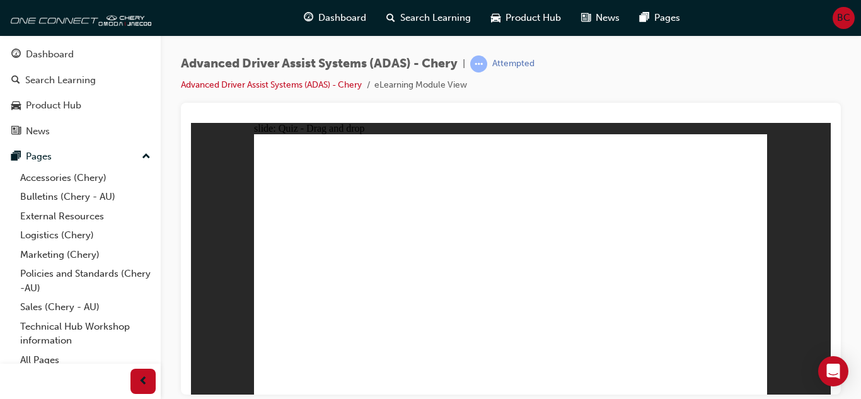
drag, startPoint x: 512, startPoint y: 178, endPoint x: 558, endPoint y: 298, distance: 129.1
drag, startPoint x: 566, startPoint y: 155, endPoint x: 597, endPoint y: 295, distance: 143.1
drag, startPoint x: 679, startPoint y: 178, endPoint x: 652, endPoint y: 296, distance: 120.9
drag, startPoint x: 622, startPoint y: 154, endPoint x: 389, endPoint y: 294, distance: 271.9
drag, startPoint x: 567, startPoint y: 181, endPoint x: 365, endPoint y: 297, distance: 233.1
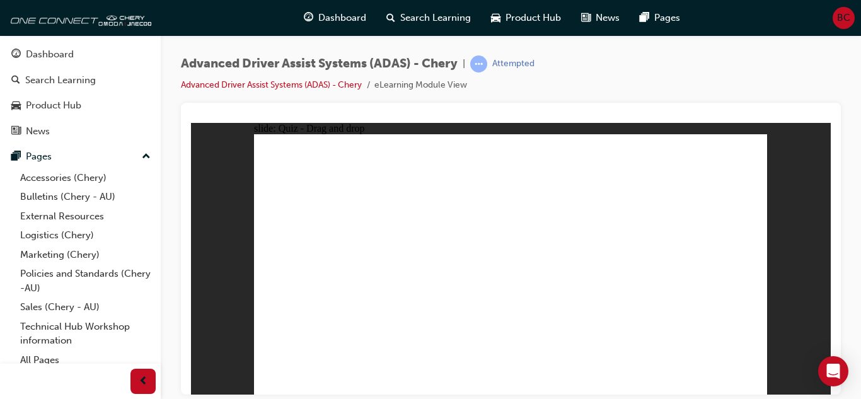
drag, startPoint x: 681, startPoint y: 157, endPoint x: 403, endPoint y: 290, distance: 308.6
drag, startPoint x: 618, startPoint y: 178, endPoint x: 437, endPoint y: 289, distance: 212.1
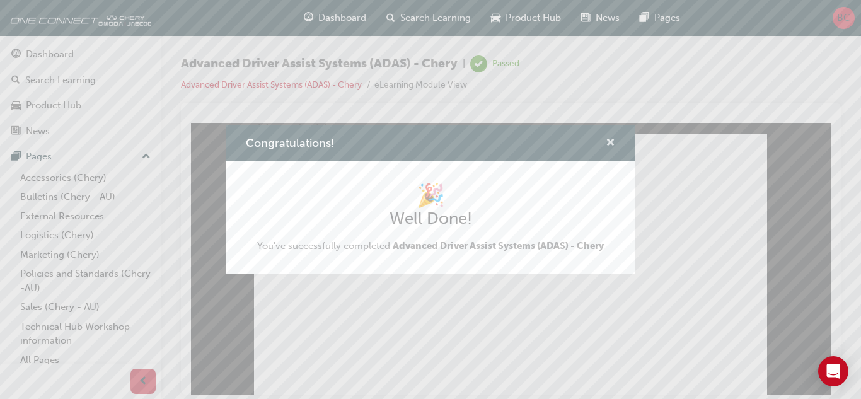
click at [609, 141] on span "cross-icon" at bounding box center [610, 143] width 9 height 11
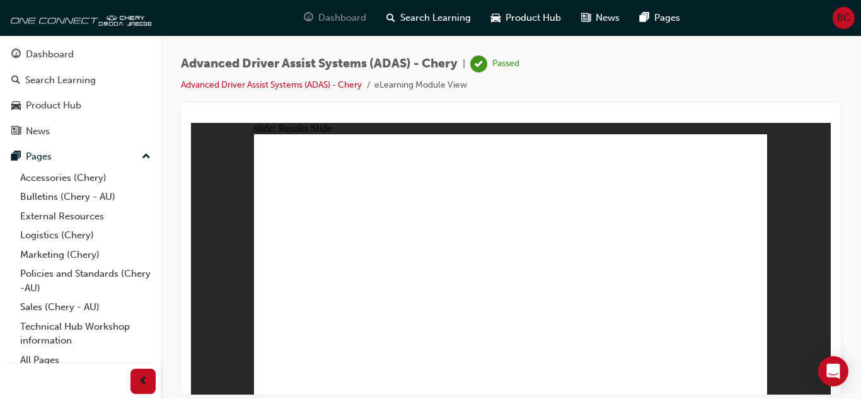
click at [339, 17] on span "Dashboard" at bounding box center [342, 18] width 48 height 14
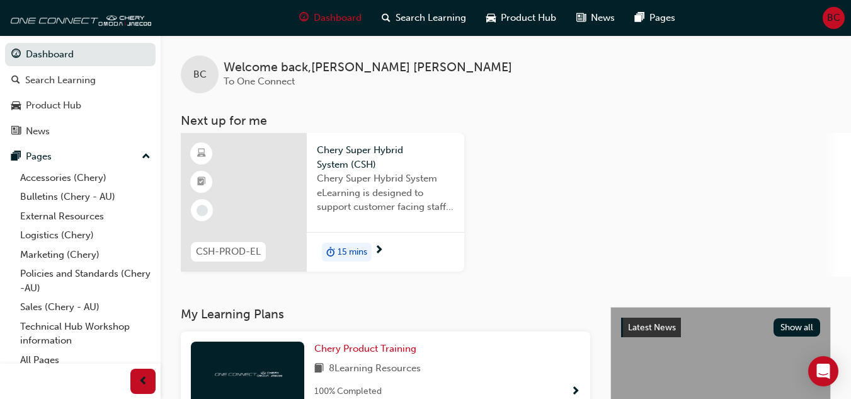
click at [350, 248] on span "15 mins" at bounding box center [353, 252] width 30 height 14
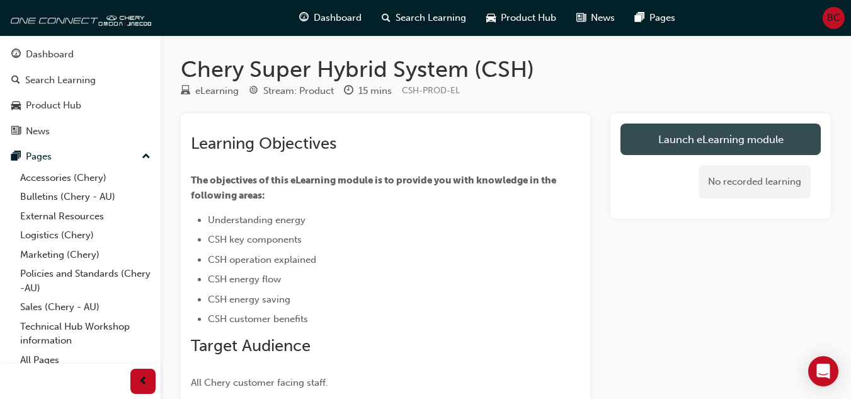
click at [665, 147] on link "Launch eLearning module" at bounding box center [721, 140] width 200 height 32
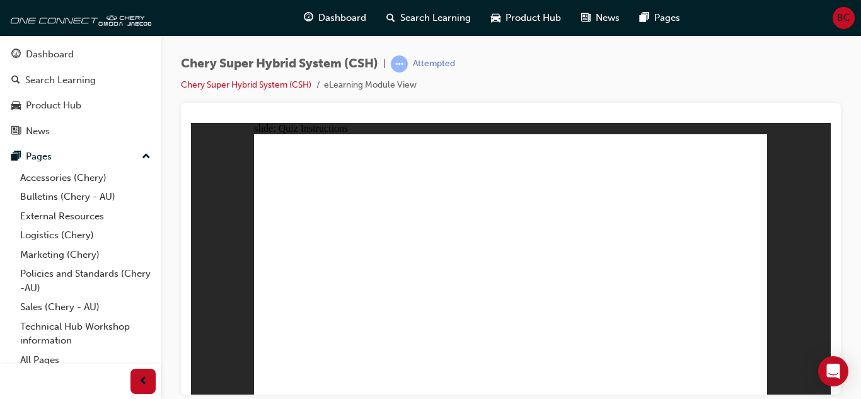
radio input "true"
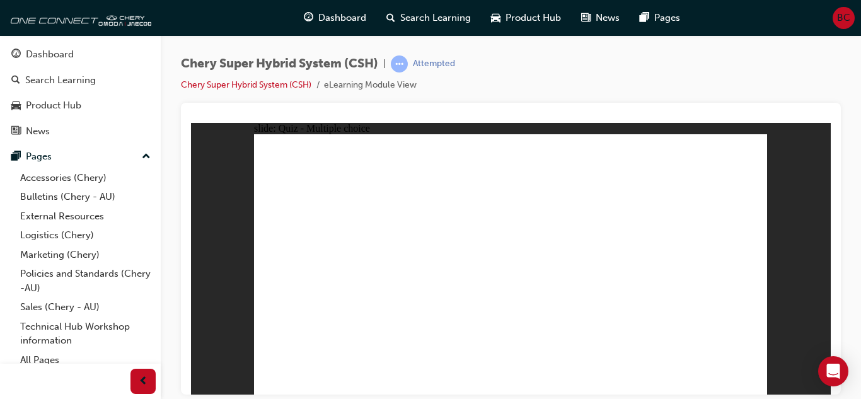
radio input "true"
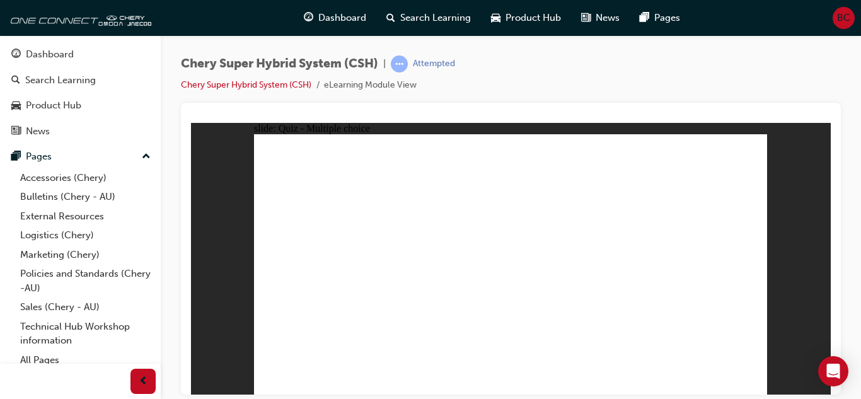
radio input "true"
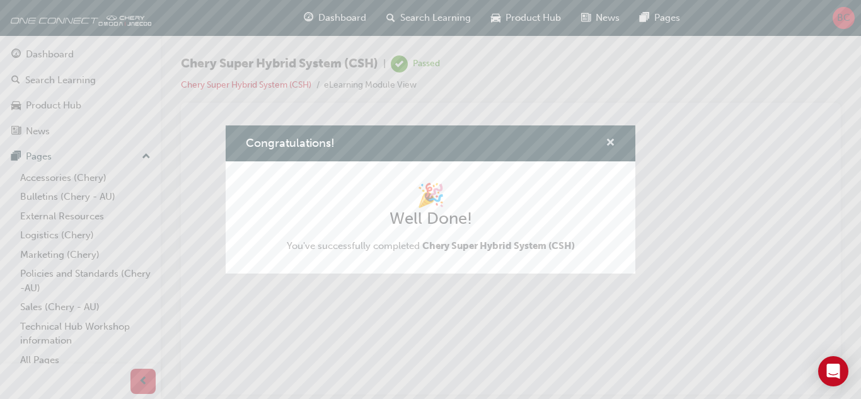
click at [608, 138] on span "cross-icon" at bounding box center [610, 143] width 9 height 11
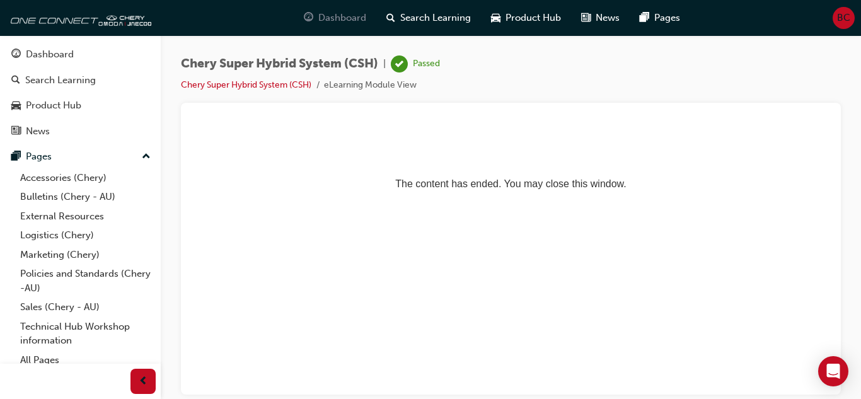
click at [331, 10] on div "Dashboard" at bounding box center [335, 18] width 83 height 26
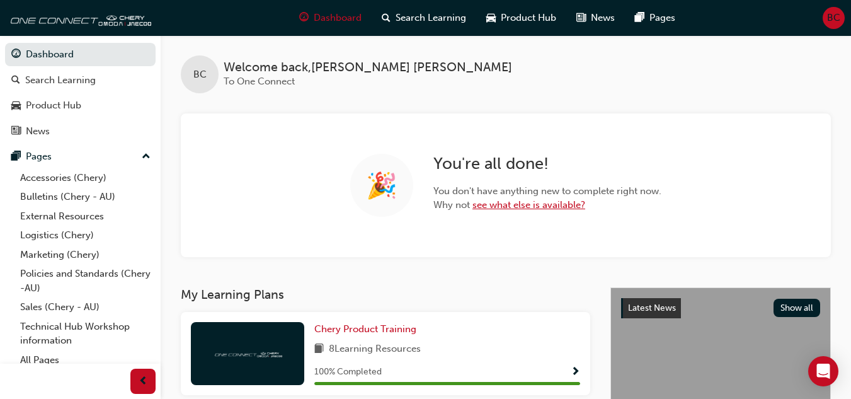
click at [548, 205] on link "see what else is available?" at bounding box center [529, 204] width 113 height 11
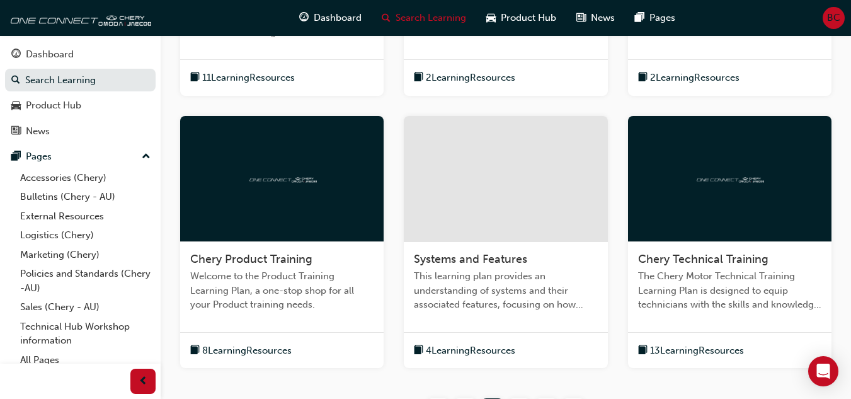
scroll to position [441, 0]
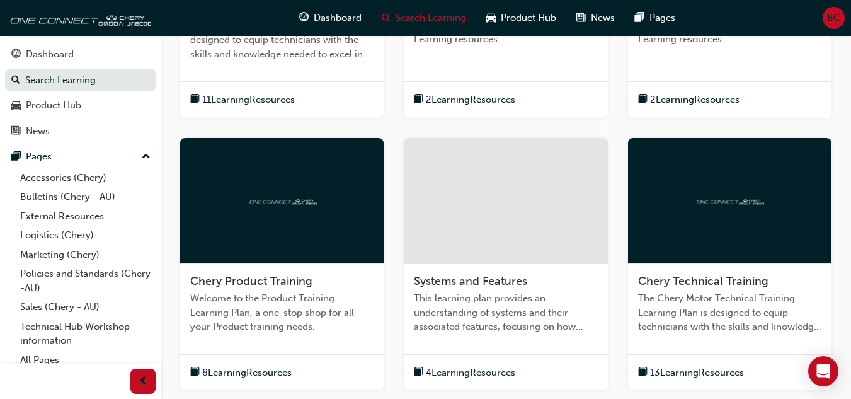
click at [296, 274] on span "Chery Product Training" at bounding box center [251, 281] width 122 height 14
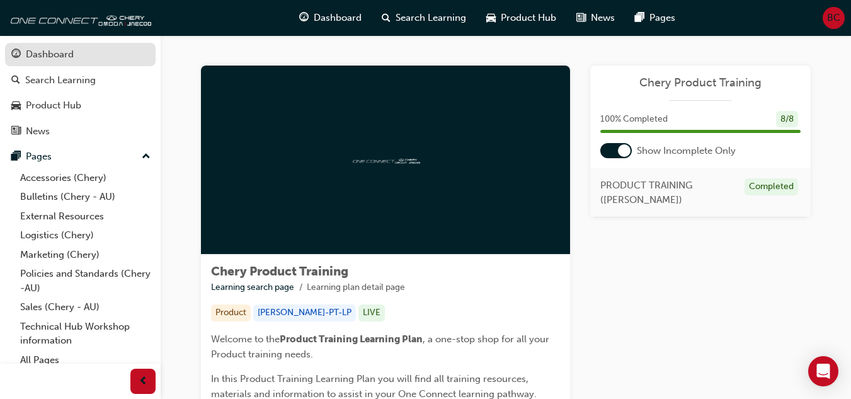
click at [33, 55] on div "Dashboard" at bounding box center [50, 54] width 48 height 14
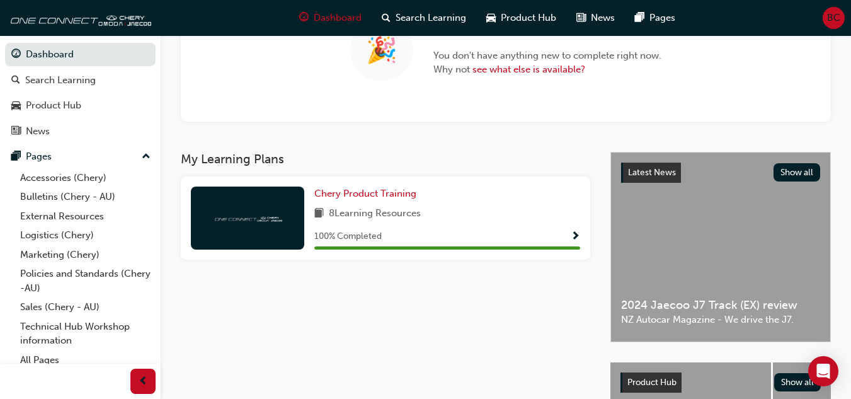
scroll to position [189, 0]
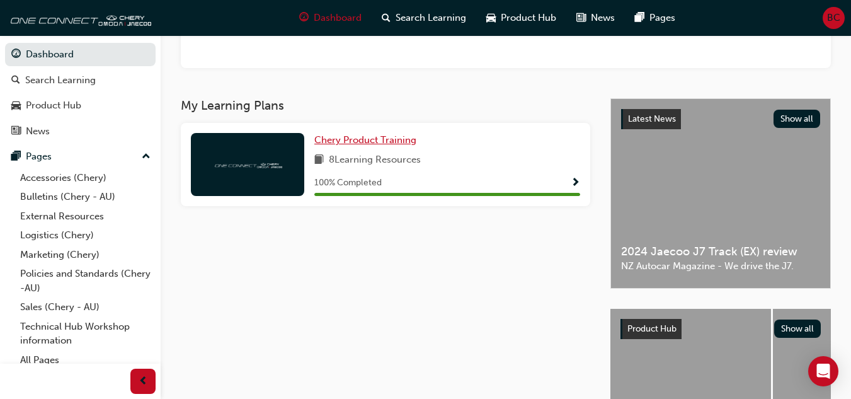
click at [359, 139] on span "Chery Product Training" at bounding box center [365, 139] width 102 height 11
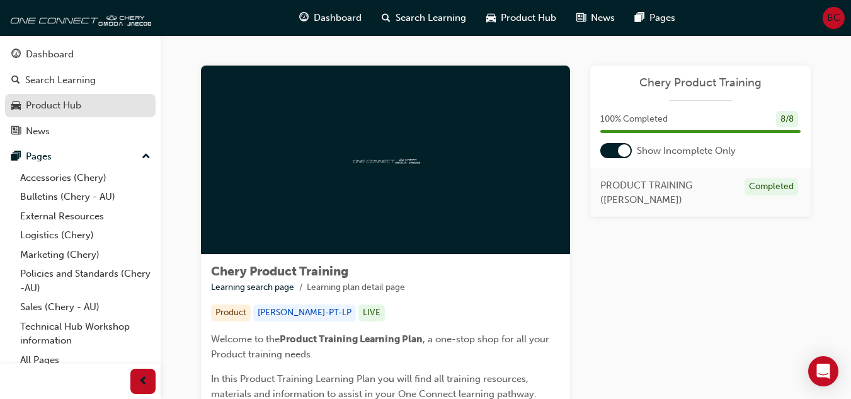
click at [35, 103] on div "Product Hub" at bounding box center [53, 105] width 55 height 14
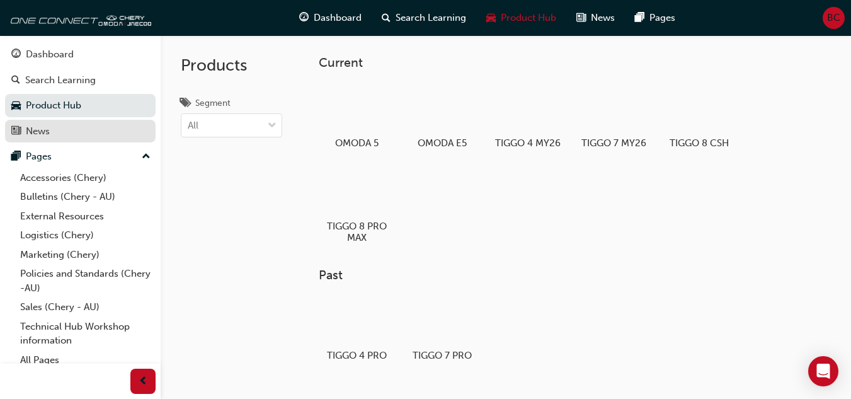
click at [36, 125] on div "News" at bounding box center [38, 131] width 24 height 14
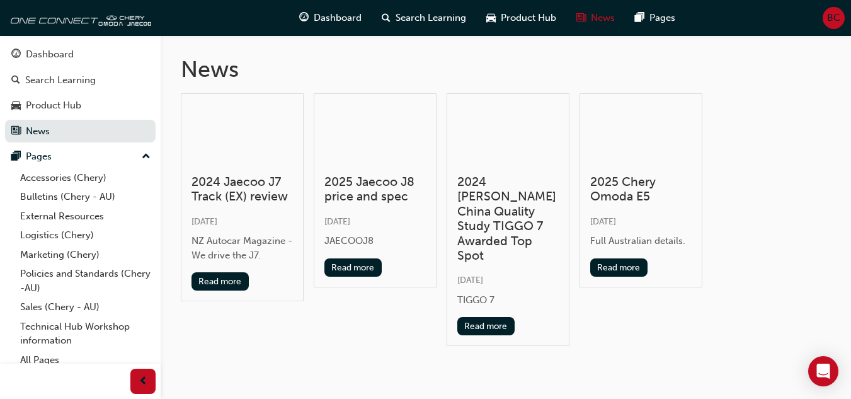
click at [259, 152] on div at bounding box center [242, 134] width 101 height 61
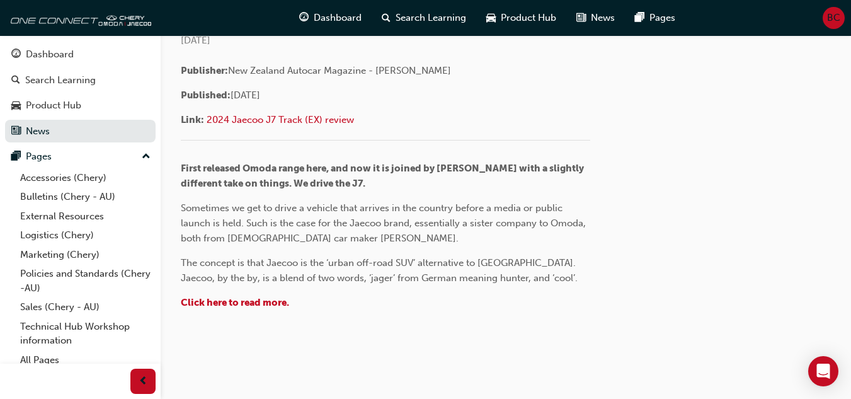
scroll to position [315, 0]
click at [247, 301] on span "Click here to read more." at bounding box center [235, 301] width 108 height 11
